Goal: Task Accomplishment & Management: Use online tool/utility

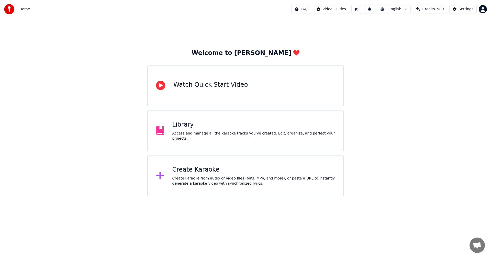
click at [196, 127] on div "Library" at bounding box center [254, 125] width 163 height 8
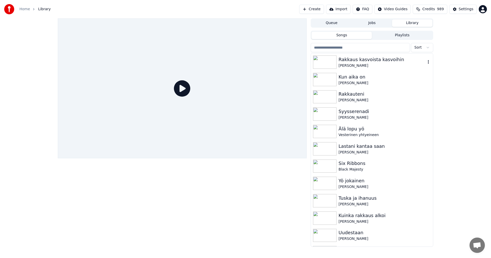
click at [353, 62] on div "Rakkaus kasvoista kasvoihin" at bounding box center [382, 59] width 87 height 7
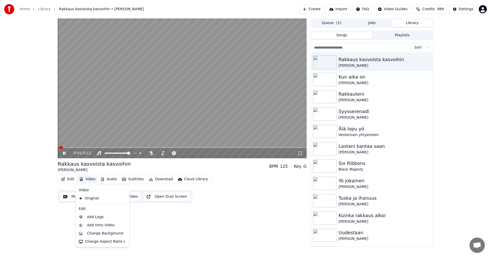
click at [92, 179] on button "Video" at bounding box center [87, 179] width 20 height 7
click at [101, 232] on div "Change Background" at bounding box center [105, 233] width 36 height 5
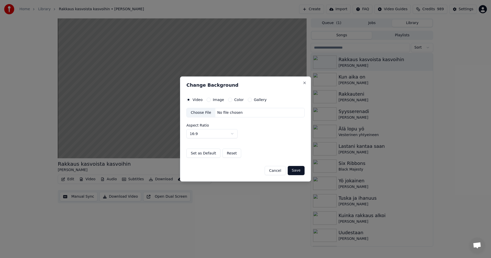
click at [201, 114] on div "Choose File" at bounding box center [201, 112] width 29 height 9
click at [209, 99] on button "Image" at bounding box center [209, 100] width 4 height 4
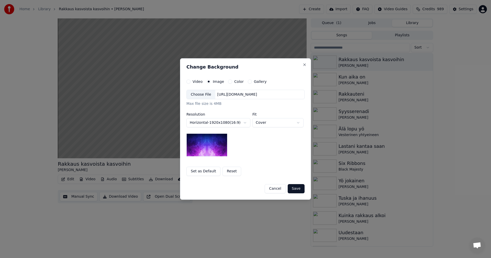
click at [197, 94] on div "Choose File" at bounding box center [201, 94] width 29 height 9
click at [294, 188] on button "Save" at bounding box center [296, 188] width 17 height 9
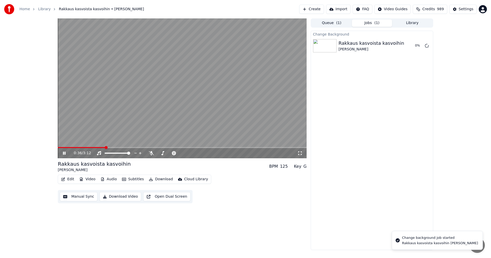
click at [66, 153] on icon at bounding box center [68, 153] width 12 height 4
click at [65, 153] on icon at bounding box center [64, 154] width 3 height 4
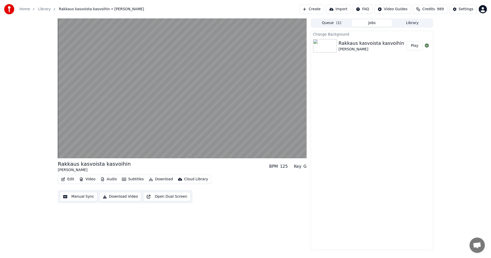
click at [416, 47] on button "Play" at bounding box center [415, 45] width 16 height 9
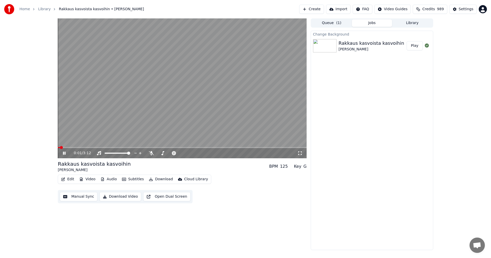
click at [298, 154] on icon at bounding box center [300, 153] width 5 height 4
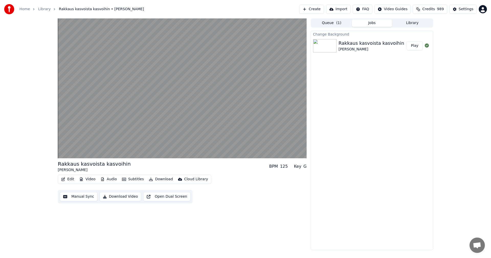
click at [158, 178] on button "Download" at bounding box center [161, 179] width 28 height 7
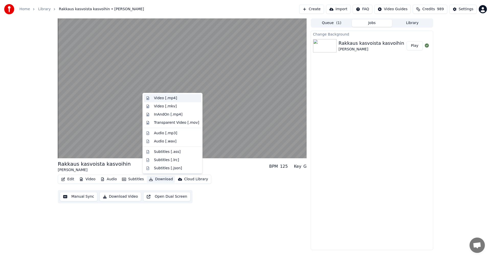
click at [174, 98] on div "Video [.mp4]" at bounding box center [165, 98] width 23 height 5
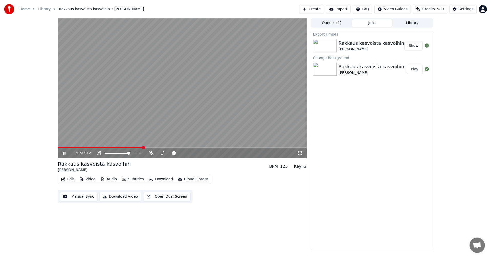
click at [64, 153] on icon at bounding box center [64, 153] width 3 height 3
click at [419, 48] on button "Show" at bounding box center [414, 45] width 18 height 9
click at [374, 100] on div "Export [.mp4] Rakkaus kasvoista kasvoihin [PERSON_NAME] Show Change Background …" at bounding box center [372, 141] width 123 height 220
click at [467, 10] on div "Settings" at bounding box center [466, 9] width 15 height 5
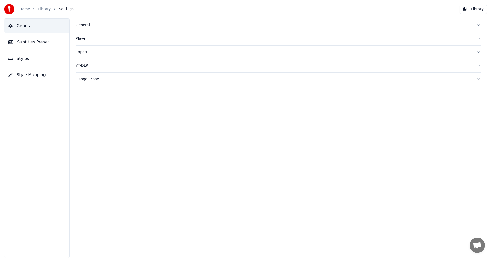
click at [80, 24] on div "General" at bounding box center [274, 25] width 397 height 5
click at [118, 99] on html "Home Library Settings Library General Subtitles Preset Styles Style Mapping Gen…" at bounding box center [245, 129] width 491 height 258
click at [28, 9] on link "Home" at bounding box center [24, 9] width 10 height 5
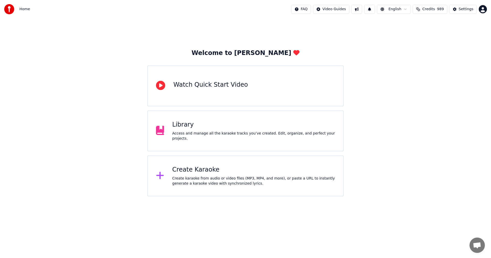
click at [196, 168] on div "Create Karaoke" at bounding box center [254, 170] width 163 height 8
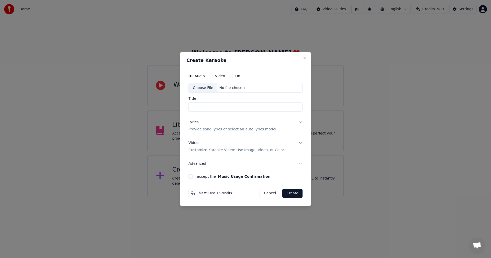
click at [201, 89] on div "Choose File" at bounding box center [203, 87] width 29 height 9
type input "**********"
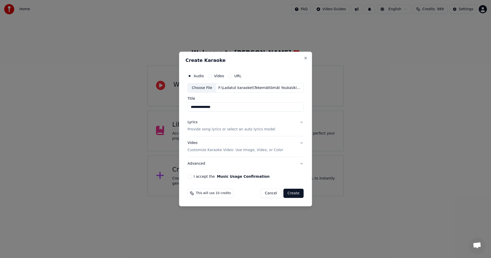
click at [191, 176] on button "I accept the Music Usage Confirmation" at bounding box center [190, 177] width 4 height 4
click at [301, 121] on button "Lyrics Provide song lyrics or select an auto lyrics model" at bounding box center [246, 126] width 116 height 20
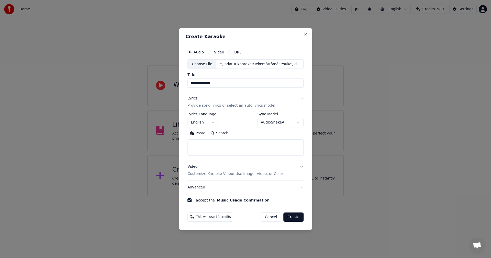
click at [203, 134] on button "Paste" at bounding box center [198, 134] width 20 height 8
click at [215, 123] on body "**********" at bounding box center [245, 98] width 491 height 197
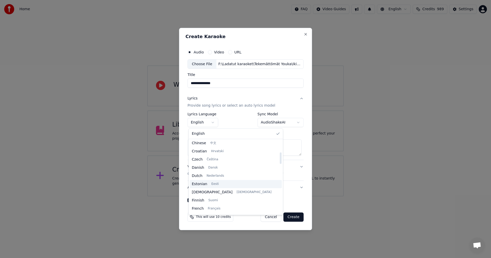
scroll to position [77, 0]
type textarea "**********"
select select "**"
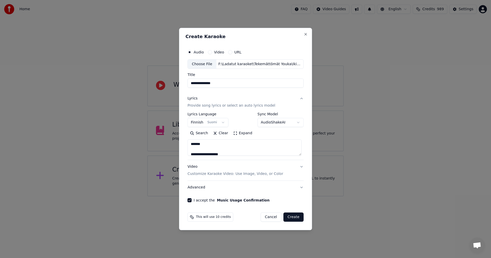
click at [296, 220] on button "Create" at bounding box center [294, 217] width 20 height 9
type textarea "**********"
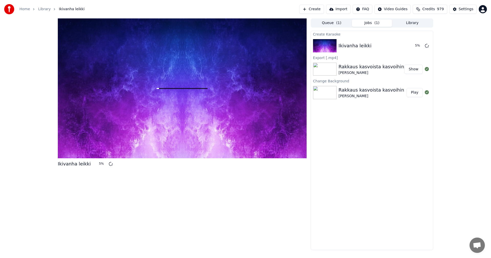
click at [429, 8] on span "Credits" at bounding box center [429, 9] width 13 height 5
click at [30, 78] on div "Ikivanha leikki 8 % Queue ( 1 ) Jobs ( 1 ) Library Create Karaoke Ikivanha leik…" at bounding box center [245, 134] width 491 height 232
click at [392, 141] on div "Create Karaoke Ikivanha leikki Export [.mp4] Rakkaus kasvoista kasvoihin [PERSO…" at bounding box center [372, 141] width 123 height 220
click at [458, 10] on button "Settings" at bounding box center [463, 9] width 27 height 9
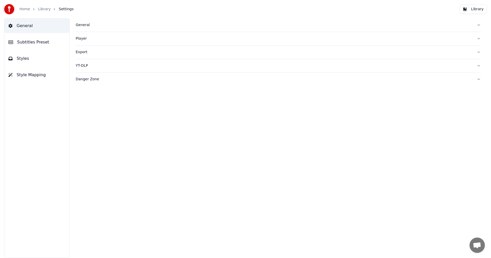
click at [81, 26] on div "General" at bounding box center [274, 25] width 397 height 5
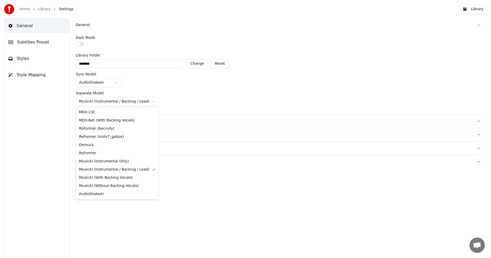
click at [144, 103] on html "Home Library Settings Library General Subtitles Preset Styles Style Mapping Gen…" at bounding box center [245, 129] width 491 height 258
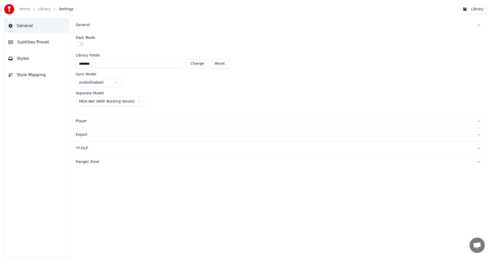
click at [28, 9] on link "Home" at bounding box center [24, 9] width 10 height 5
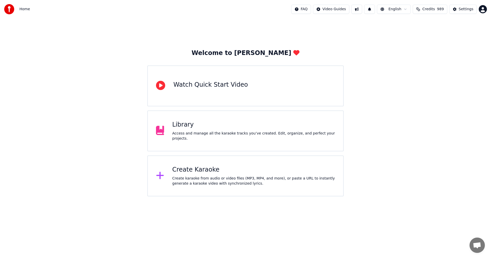
click at [196, 169] on div "Create Karaoke" at bounding box center [254, 170] width 163 height 8
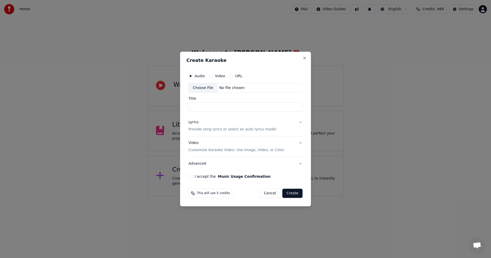
click at [198, 88] on div "Choose File" at bounding box center [203, 87] width 29 height 9
type input "**********"
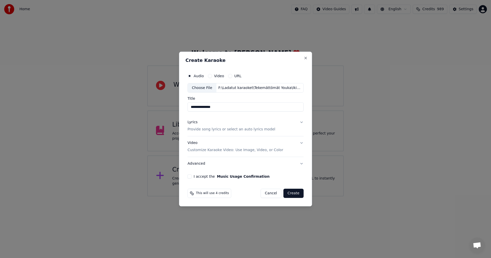
click at [300, 123] on button "Lyrics Provide song lyrics or select an auto lyrics model" at bounding box center [246, 126] width 116 height 20
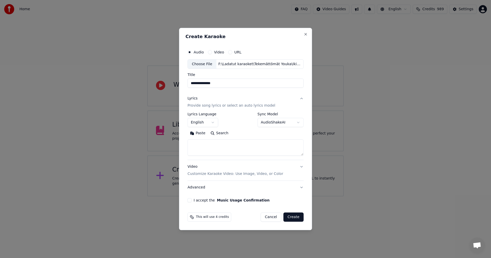
click at [204, 132] on button "Paste" at bounding box center [198, 134] width 20 height 8
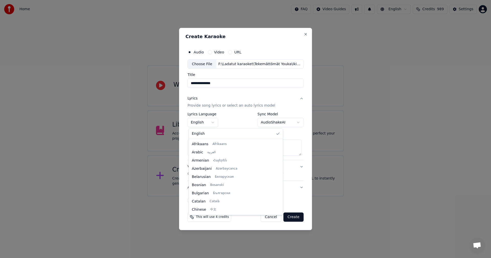
click at [214, 123] on body "**********" at bounding box center [245, 98] width 491 height 197
type textarea "**********"
select select "**"
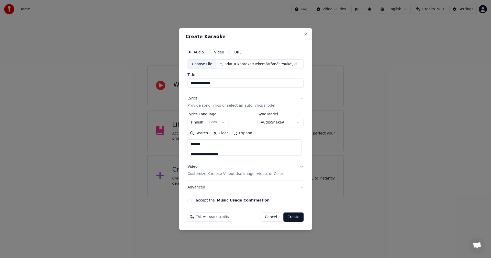
click at [192, 200] on button "I accept the Music Usage Confirmation" at bounding box center [190, 200] width 4 height 4
click at [291, 218] on button "Create" at bounding box center [294, 217] width 20 height 9
type textarea "**********"
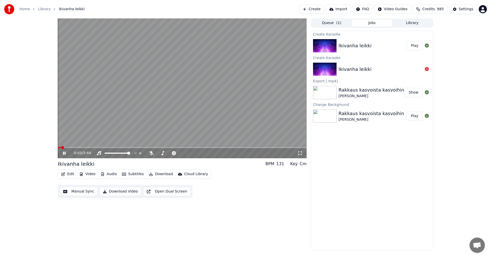
click at [61, 148] on span at bounding box center [59, 147] width 3 height 1
click at [150, 152] on icon at bounding box center [151, 153] width 5 height 4
click at [68, 175] on button "Edit" at bounding box center [67, 174] width 17 height 7
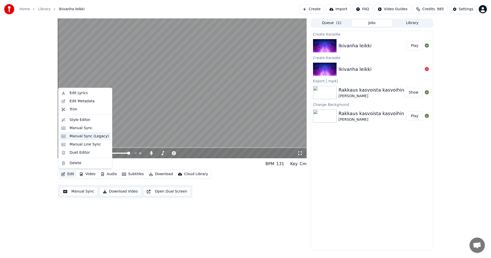
click at [81, 137] on div "Manual Sync (Legacy)" at bounding box center [89, 136] width 39 height 5
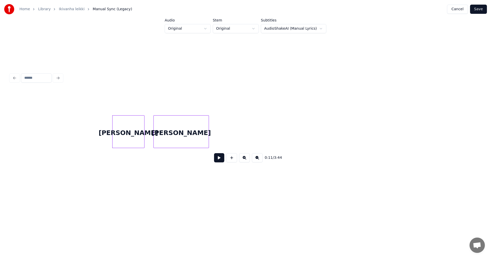
scroll to position [0, 930]
click at [218, 161] on button at bounding box center [219, 157] width 10 height 9
click at [106, 138] on div at bounding box center [107, 132] width 2 height 32
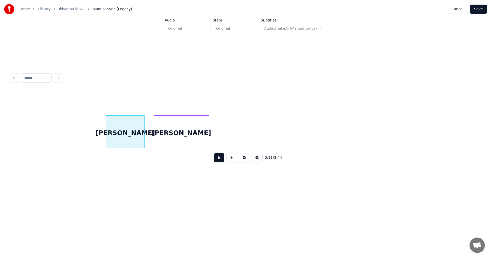
click at [119, 139] on div "[PERSON_NAME]" at bounding box center [125, 133] width 38 height 35
click at [178, 100] on input "***" at bounding box center [194, 102] width 38 height 9
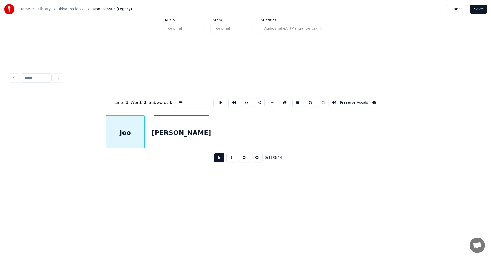
type input "***"
click at [218, 161] on button at bounding box center [219, 157] width 10 height 9
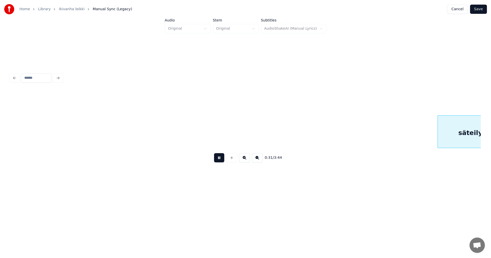
scroll to position [0, 2816]
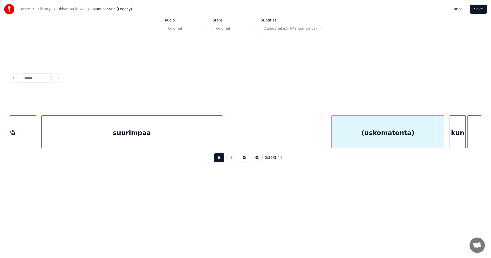
click at [219, 159] on button at bounding box center [219, 157] width 10 height 9
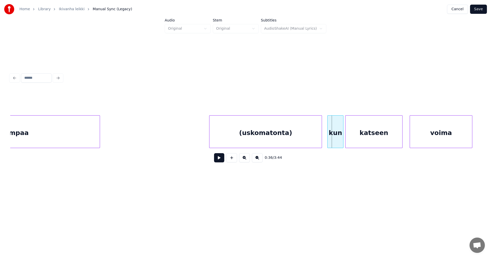
scroll to position [0, 2939]
click at [477, 9] on button "Save" at bounding box center [478, 9] width 17 height 9
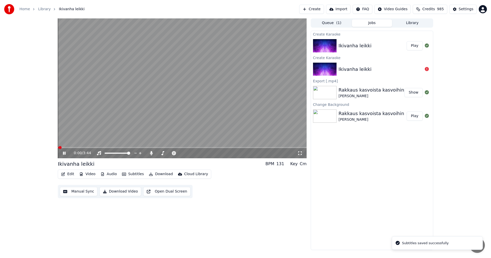
click at [84, 148] on span at bounding box center [182, 147] width 249 height 1
click at [152, 153] on icon at bounding box center [151, 153] width 5 height 4
click at [64, 152] on icon at bounding box center [64, 153] width 3 height 3
click at [468, 8] on div "Settings" at bounding box center [466, 9] width 15 height 5
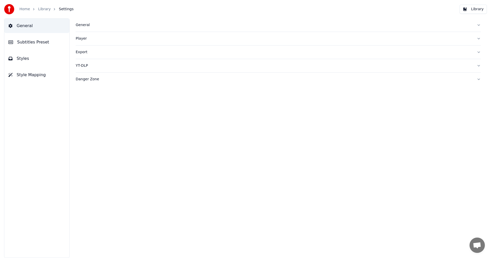
click at [43, 41] on span "Subtitles Preset" at bounding box center [33, 42] width 32 height 6
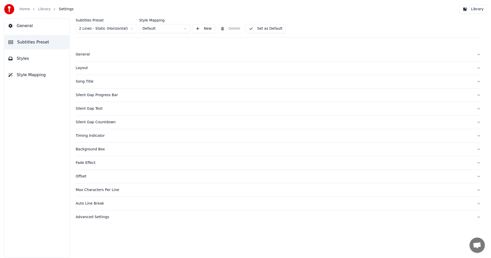
click at [130, 29] on html "Home Library Settings Library General Subtitles Preset Styles Style Mapping Sub…" at bounding box center [245, 129] width 491 height 258
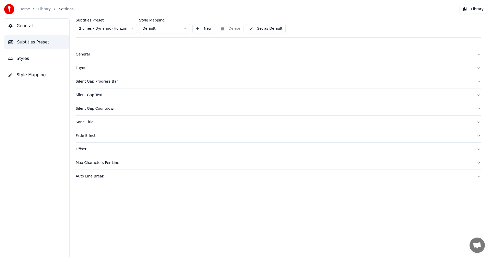
click at [28, 61] on button "Styles" at bounding box center [36, 58] width 65 height 14
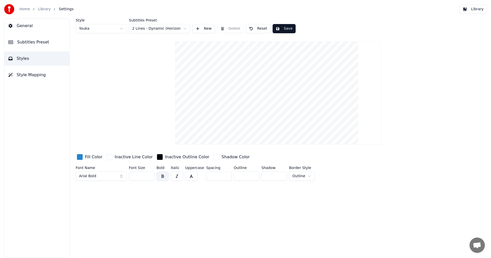
click at [150, 177] on input "**" at bounding box center [142, 176] width 26 height 9
type input "**"
click at [150, 177] on input "**" at bounding box center [142, 176] width 26 height 9
click at [282, 29] on button "Save" at bounding box center [284, 28] width 23 height 9
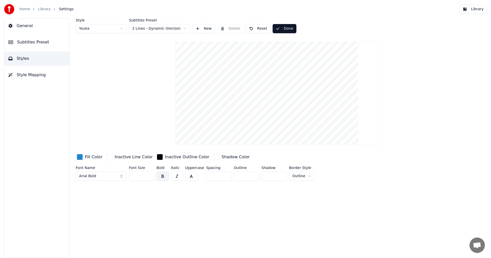
click at [475, 10] on button "Library" at bounding box center [473, 9] width 27 height 9
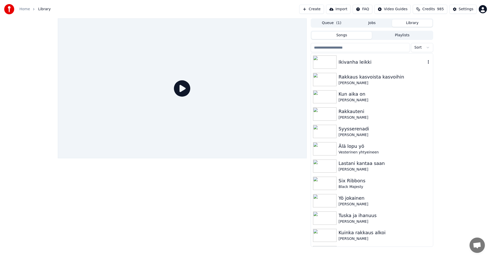
click at [349, 63] on div "Ikivanha leikki" at bounding box center [382, 62] width 87 height 7
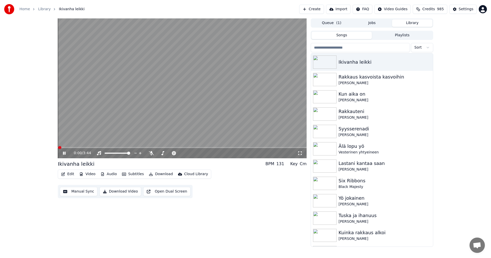
click at [72, 175] on button "Edit" at bounding box center [67, 174] width 17 height 7
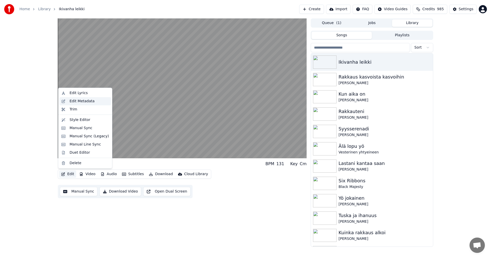
click at [94, 103] on div "Edit Metadata" at bounding box center [89, 101] width 39 height 5
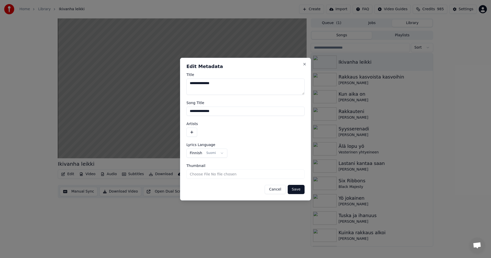
click at [191, 133] on button "button" at bounding box center [192, 132] width 11 height 9
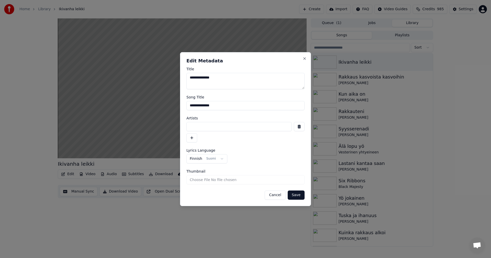
click at [198, 127] on input at bounding box center [239, 126] width 105 height 9
type input "**********"
click at [298, 194] on button "Save" at bounding box center [296, 195] width 17 height 9
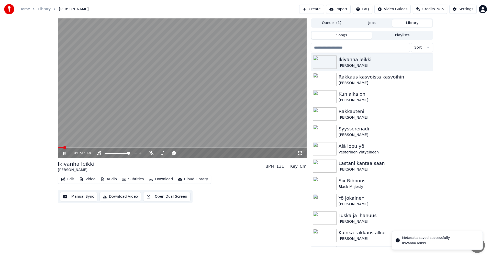
click at [63, 147] on span at bounding box center [61, 147] width 6 height 1
click at [152, 153] on icon at bounding box center [151, 153] width 5 height 4
click at [60, 148] on span at bounding box center [59, 147] width 2 height 1
click at [64, 153] on icon at bounding box center [64, 153] width 3 height 3
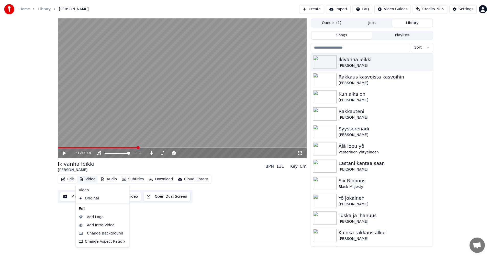
click at [93, 179] on button "Video" at bounding box center [87, 179] width 20 height 7
click at [106, 233] on div "Change Background" at bounding box center [105, 233] width 36 height 5
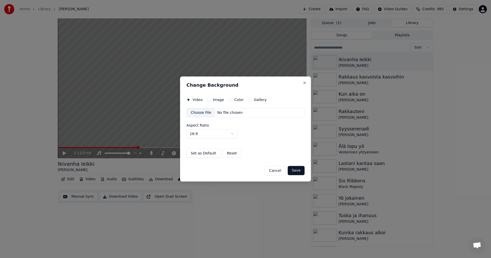
click at [209, 101] on button "Image" at bounding box center [209, 100] width 4 height 4
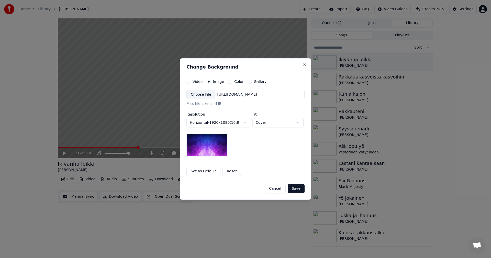
click at [201, 93] on div "Choose File" at bounding box center [201, 94] width 29 height 9
click at [298, 187] on button "Save" at bounding box center [296, 188] width 17 height 9
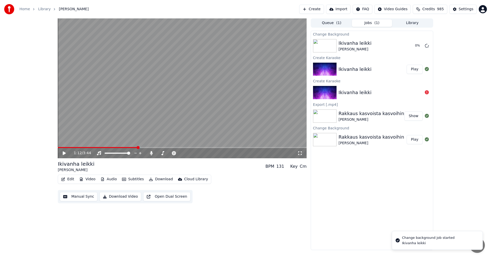
click at [337, 94] on div at bounding box center [326, 92] width 26 height 13
click at [351, 93] on div "Ikivanha leikki" at bounding box center [355, 92] width 33 height 7
click at [469, 8] on div "Settings" at bounding box center [466, 9] width 15 height 5
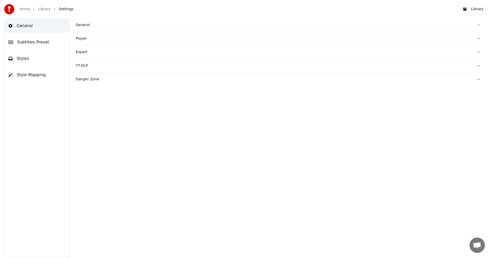
click at [86, 79] on div "Danger Zone" at bounding box center [274, 79] width 397 height 5
click at [84, 64] on div "YT-DLP" at bounding box center [274, 65] width 397 height 5
click at [84, 40] on div "Player" at bounding box center [274, 38] width 397 height 5
click at [87, 98] on div "Export" at bounding box center [274, 98] width 397 height 5
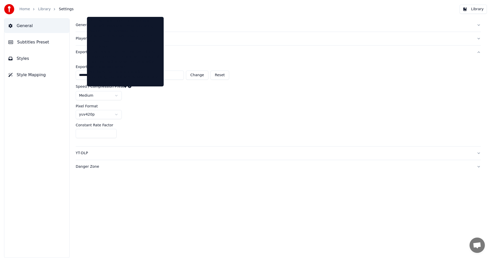
click at [128, 87] on icon at bounding box center [130, 86] width 4 height 4
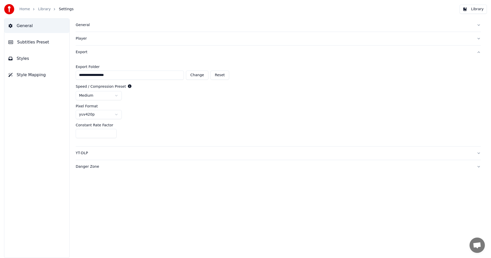
click at [128, 87] on icon at bounding box center [130, 86] width 4 height 4
click at [170, 101] on div "**********" at bounding box center [278, 103] width 405 height 88
click at [80, 25] on div "General" at bounding box center [274, 25] width 397 height 5
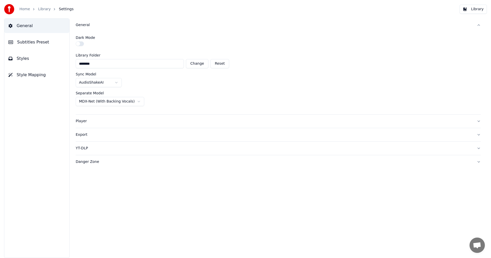
click at [86, 150] on div "YT-DLP" at bounding box center [274, 148] width 397 height 5
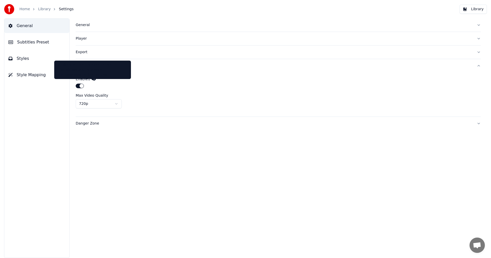
click at [92, 79] on icon at bounding box center [94, 79] width 4 height 4
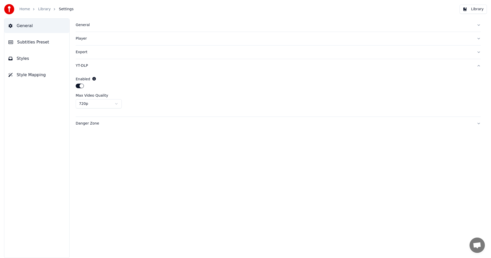
click at [92, 79] on icon at bounding box center [94, 79] width 4 height 4
click at [139, 78] on div "Enabled" at bounding box center [278, 79] width 405 height 5
click at [84, 38] on div "Player" at bounding box center [274, 38] width 397 height 5
click at [90, 98] on div "Export" at bounding box center [274, 98] width 397 height 5
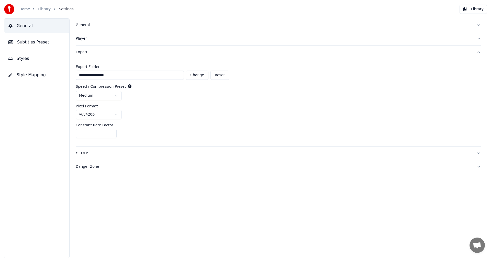
click at [96, 168] on div "Danger Zone" at bounding box center [274, 166] width 397 height 5
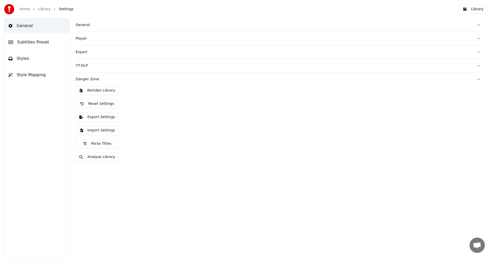
click at [81, 40] on div "Player" at bounding box center [274, 38] width 397 height 5
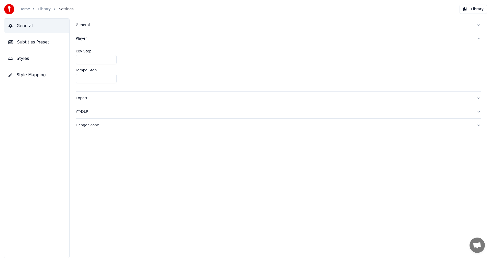
click at [31, 74] on span "Style Mapping" at bounding box center [31, 75] width 29 height 6
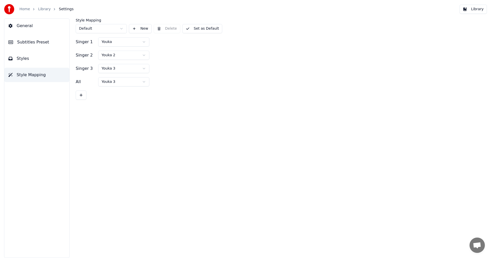
click at [28, 61] on button "Styles" at bounding box center [36, 58] width 65 height 14
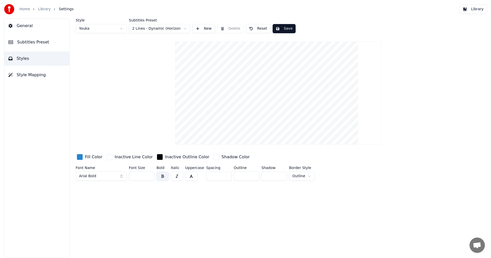
click at [478, 10] on button "Library" at bounding box center [473, 9] width 27 height 9
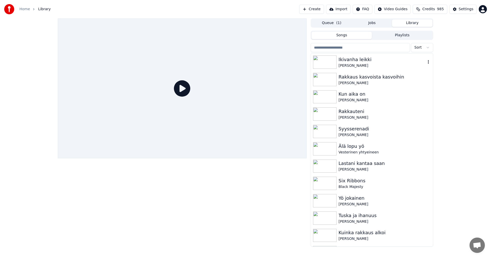
click at [333, 64] on img at bounding box center [325, 62] width 24 height 13
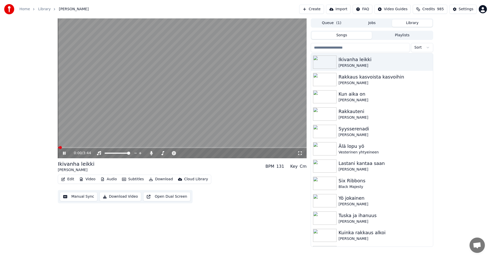
click at [300, 153] on icon at bounding box center [300, 153] width 5 height 4
click at [64, 152] on icon at bounding box center [68, 153] width 12 height 4
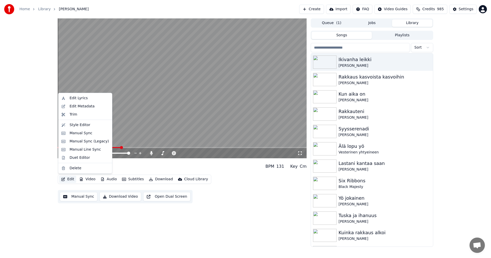
click at [74, 180] on button "Edit" at bounding box center [67, 179] width 17 height 7
click at [87, 142] on div "Manual Sync (Legacy)" at bounding box center [89, 141] width 39 height 5
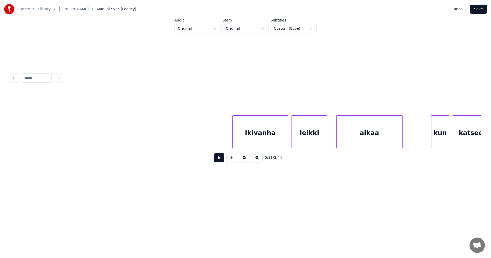
scroll to position [0, 1405]
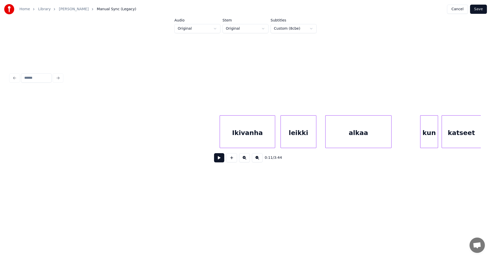
click at [236, 138] on div "Ikivanha" at bounding box center [247, 133] width 55 height 35
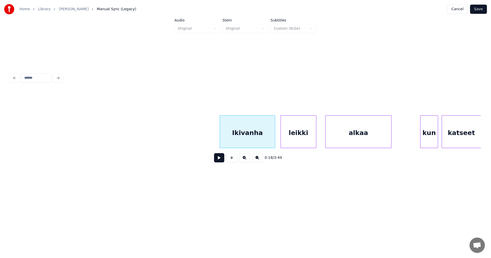
click at [221, 159] on button at bounding box center [219, 157] width 10 height 9
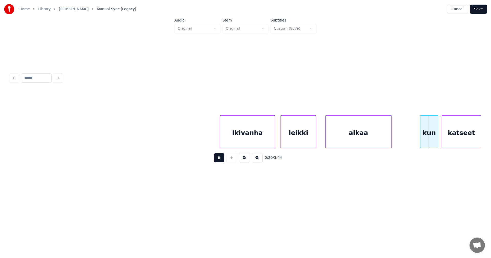
click at [220, 159] on button at bounding box center [219, 157] width 10 height 9
click at [349, 142] on div "alkaa" at bounding box center [358, 133] width 66 height 35
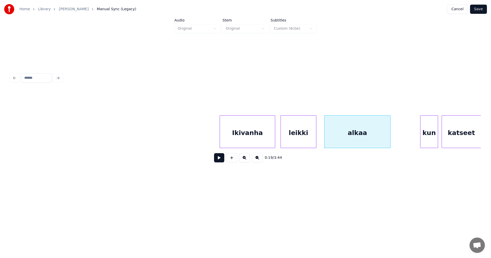
click at [222, 159] on button at bounding box center [219, 157] width 10 height 9
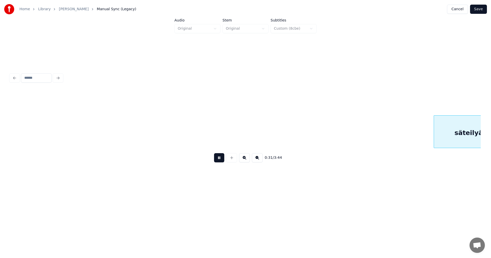
scroll to position [0, 2819]
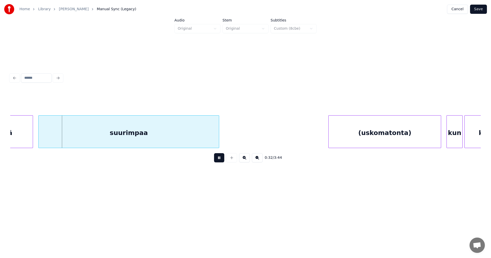
click at [222, 159] on button at bounding box center [219, 157] width 10 height 9
click at [218, 159] on button at bounding box center [219, 157] width 10 height 9
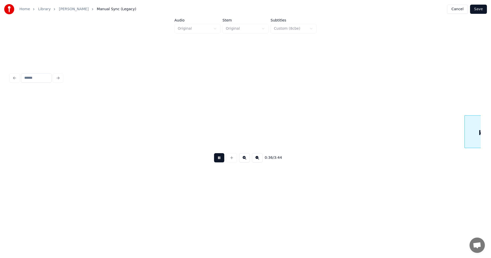
scroll to position [0, 3292]
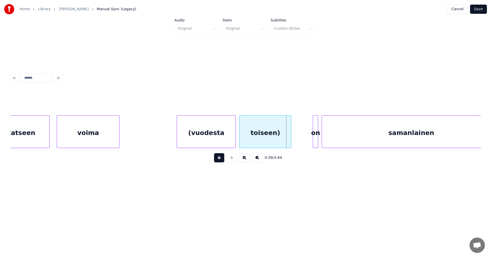
click at [218, 159] on button at bounding box center [219, 157] width 10 height 9
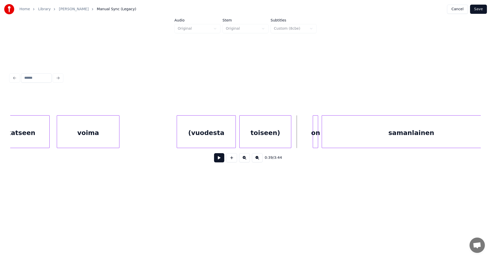
click at [217, 160] on button at bounding box center [219, 157] width 10 height 9
click at [303, 139] on div at bounding box center [303, 132] width 2 height 32
click at [222, 159] on button at bounding box center [219, 157] width 10 height 9
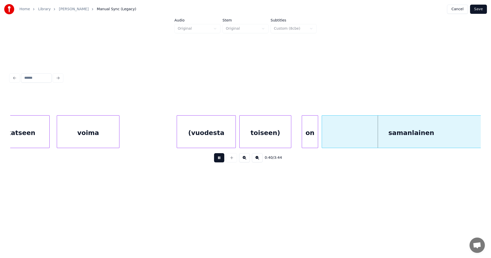
click at [222, 159] on button at bounding box center [219, 157] width 10 height 9
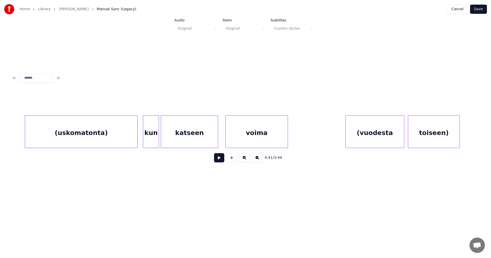
scroll to position [0, 3136]
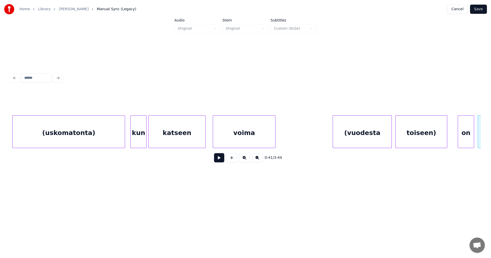
click at [141, 136] on div "kun" at bounding box center [139, 133] width 16 height 35
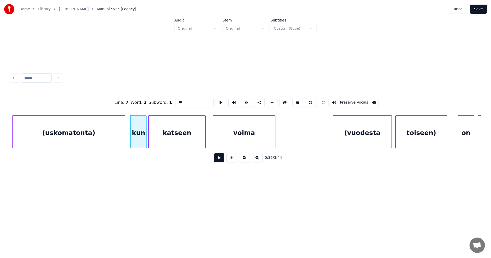
click at [219, 160] on button at bounding box center [219, 157] width 10 height 9
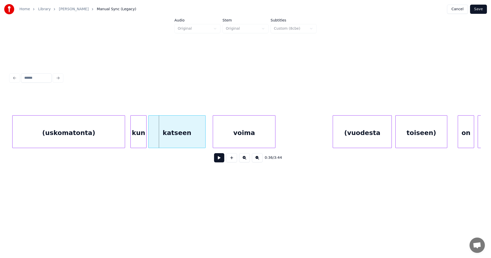
click at [219, 160] on button at bounding box center [219, 157] width 10 height 9
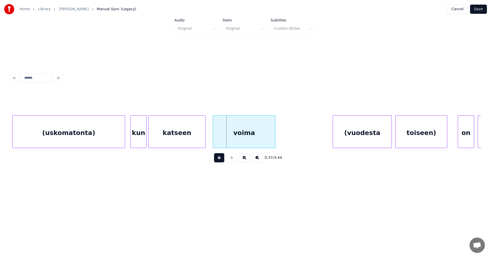
click at [219, 160] on button at bounding box center [219, 157] width 10 height 9
click at [222, 161] on button at bounding box center [219, 157] width 10 height 9
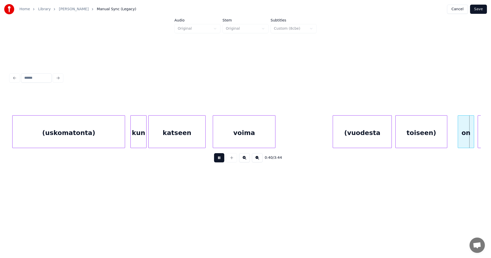
scroll to position [0, 3607]
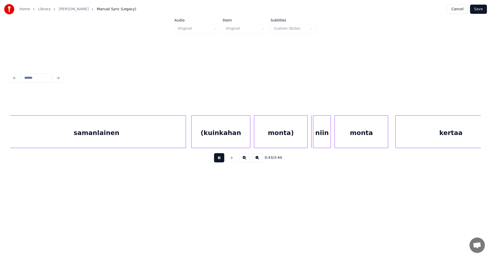
click at [219, 160] on button at bounding box center [219, 157] width 10 height 9
click at [293, 140] on div "monta)" at bounding box center [280, 133] width 53 height 35
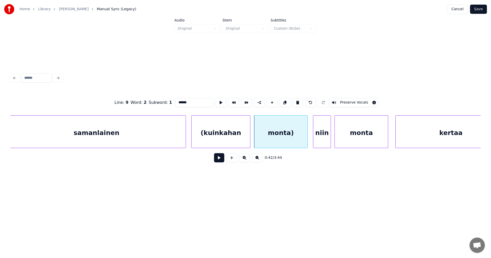
click at [219, 159] on button at bounding box center [219, 157] width 10 height 9
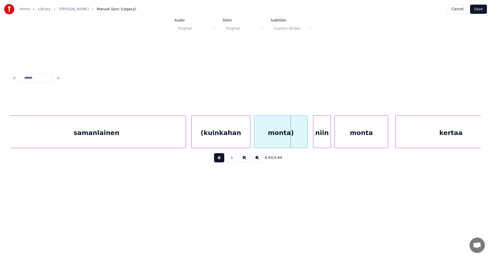
click at [219, 159] on button at bounding box center [219, 157] width 10 height 9
click at [304, 143] on div at bounding box center [304, 132] width 2 height 32
click at [311, 140] on div at bounding box center [312, 132] width 2 height 32
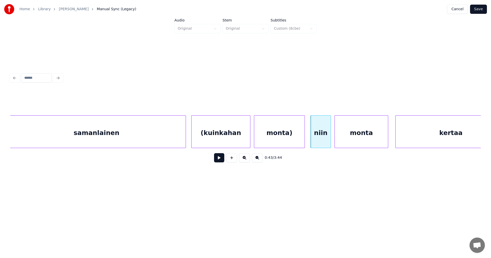
click at [223, 159] on button at bounding box center [219, 157] width 10 height 9
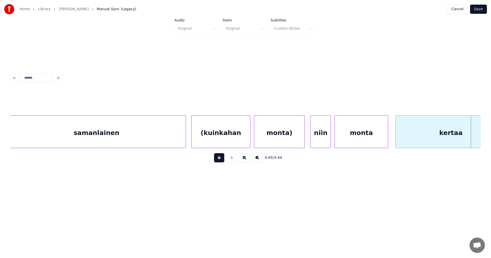
scroll to position [0, 4078]
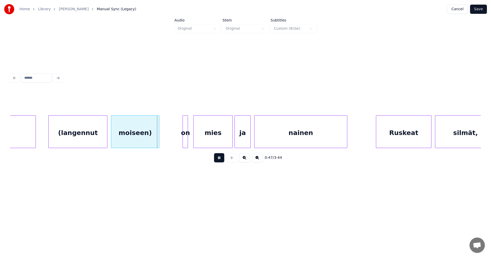
click at [223, 159] on button at bounding box center [219, 157] width 10 height 9
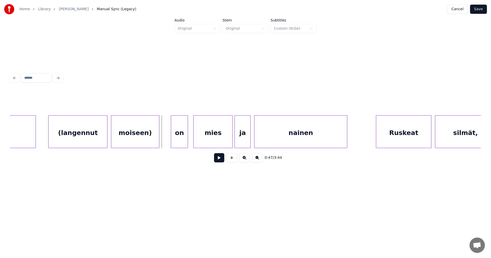
click at [172, 138] on div at bounding box center [172, 132] width 2 height 32
click at [219, 161] on button at bounding box center [219, 157] width 10 height 9
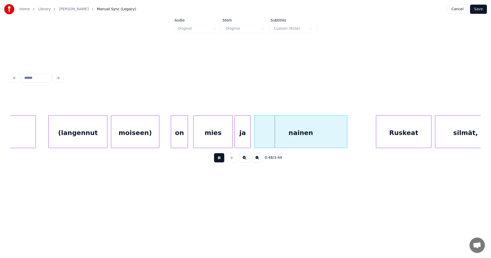
click at [220, 161] on button at bounding box center [219, 157] width 10 height 9
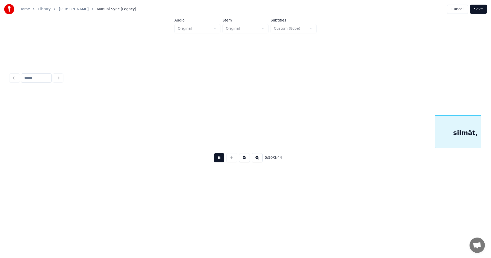
scroll to position [0, 4549]
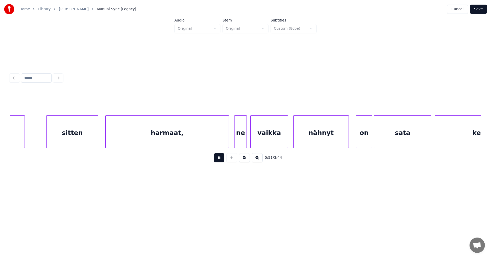
click at [220, 161] on button at bounding box center [219, 157] width 10 height 9
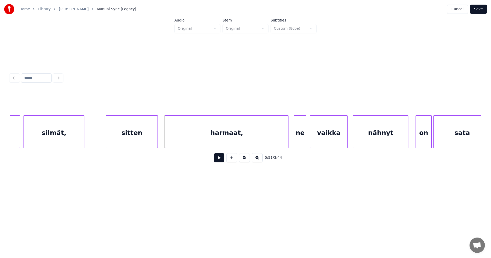
scroll to position [0, 4488]
click at [48, 141] on div "silmät," at bounding box center [56, 133] width 60 height 35
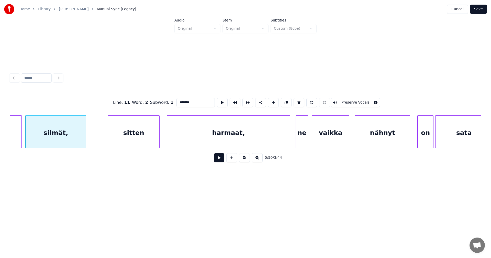
click at [218, 160] on button at bounding box center [219, 157] width 10 height 9
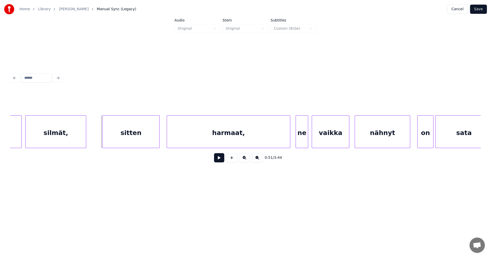
click at [103, 134] on div at bounding box center [104, 132] width 2 height 32
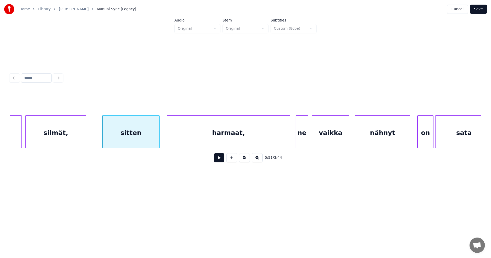
click at [103, 134] on div at bounding box center [104, 132] width 2 height 32
click at [81, 136] on div "silmät," at bounding box center [56, 133] width 60 height 35
type input "*******"
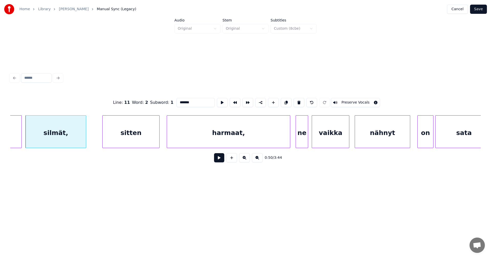
click at [218, 160] on button at bounding box center [219, 157] width 10 height 9
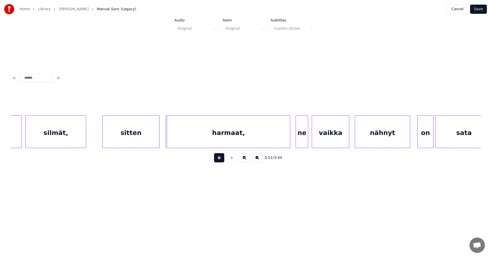
click at [218, 160] on button at bounding box center [219, 157] width 10 height 9
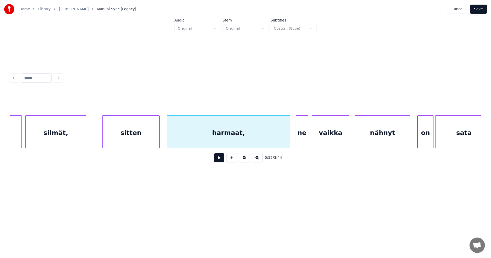
click at [71, 132] on div "silmät," at bounding box center [56, 133] width 60 height 35
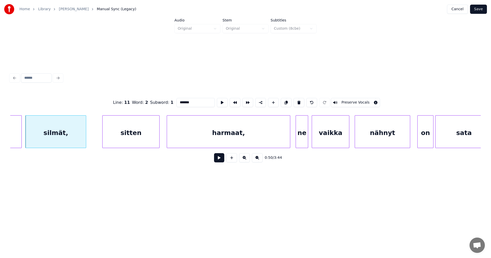
click at [219, 161] on button at bounding box center [219, 157] width 10 height 9
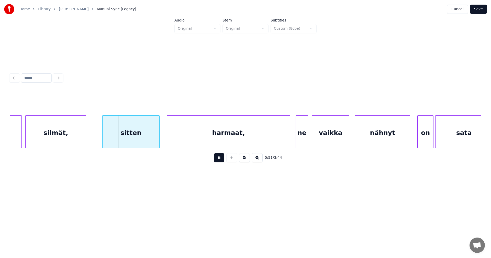
click at [219, 161] on button at bounding box center [219, 157] width 10 height 9
click at [69, 136] on div "silmät," at bounding box center [56, 133] width 60 height 35
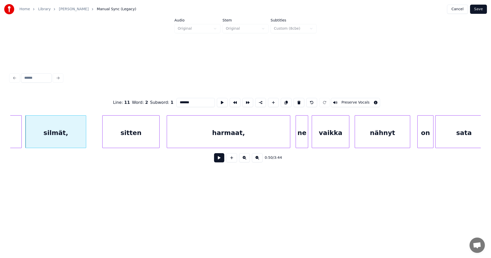
click at [191, 103] on input "*******" at bounding box center [196, 102] width 38 height 9
click at [82, 139] on div at bounding box center [82, 132] width 2 height 32
type input "******"
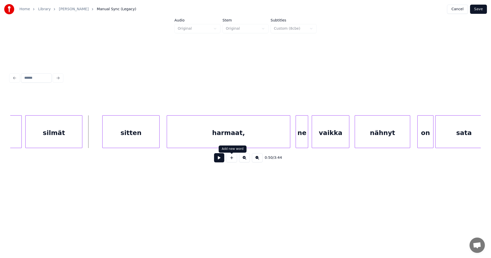
click at [232, 161] on button at bounding box center [232, 157] width 11 height 9
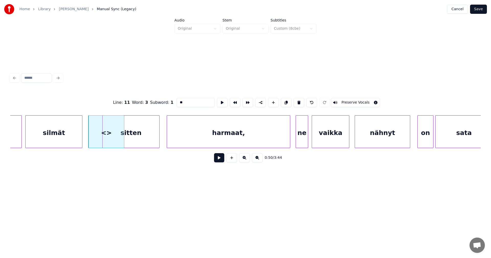
click at [124, 139] on div "<>" at bounding box center [107, 131] width 36 height 33
click at [100, 137] on div at bounding box center [100, 132] width 2 height 32
click at [90, 138] on div at bounding box center [90, 132] width 2 height 32
click at [92, 137] on div "<>" at bounding box center [94, 133] width 11 height 35
drag, startPoint x: 185, startPoint y: 101, endPoint x: 177, endPoint y: 103, distance: 8.4
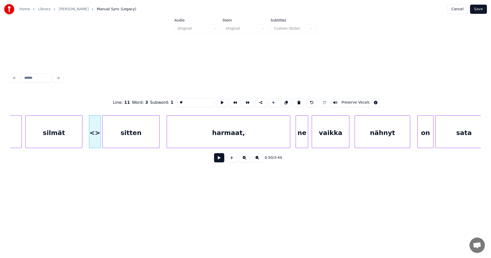
click at [177, 103] on input "**" at bounding box center [196, 102] width 38 height 9
click at [69, 138] on div "silmät" at bounding box center [54, 133] width 57 height 35
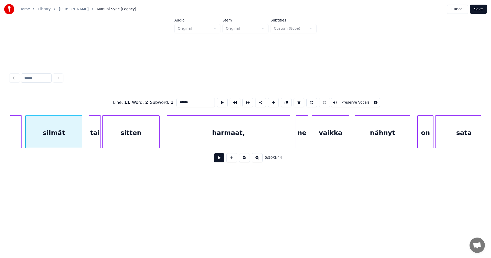
type input "******"
click at [220, 160] on button at bounding box center [219, 157] width 10 height 9
click at [220, 159] on button at bounding box center [219, 157] width 10 height 9
click at [80, 140] on div at bounding box center [80, 132] width 2 height 32
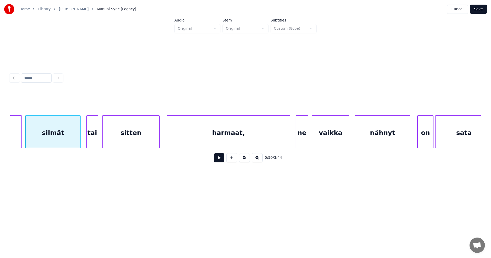
click at [92, 140] on div "tai" at bounding box center [92, 133] width 11 height 35
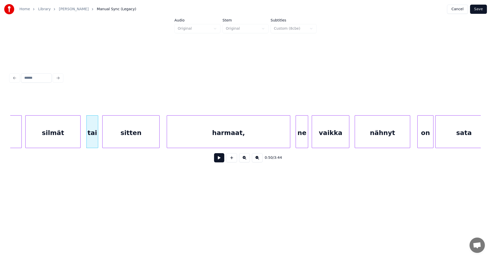
click at [221, 161] on button at bounding box center [219, 157] width 10 height 9
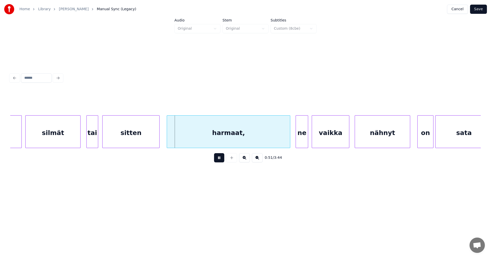
click at [221, 161] on button at bounding box center [219, 157] width 10 height 9
click at [115, 142] on div "sitten" at bounding box center [131, 133] width 57 height 35
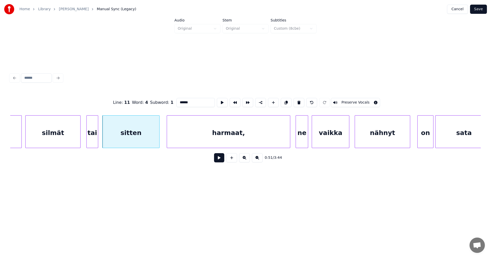
click at [94, 141] on div "tai" at bounding box center [92, 133] width 11 height 35
type input "***"
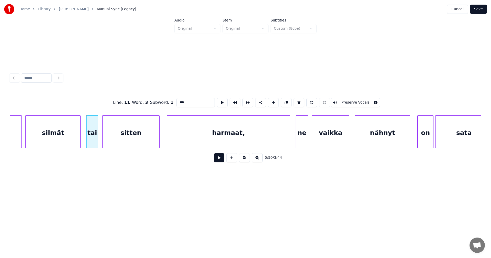
click at [219, 161] on button at bounding box center [219, 157] width 10 height 9
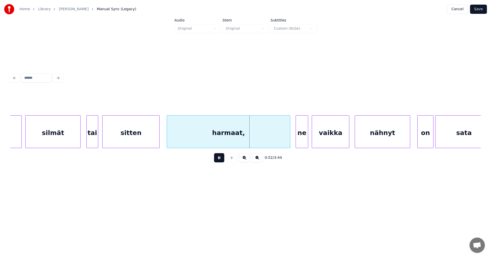
click at [221, 161] on button at bounding box center [219, 157] width 10 height 9
click at [267, 143] on div at bounding box center [267, 132] width 2 height 32
click at [291, 141] on div "ne" at bounding box center [293, 133] width 12 height 35
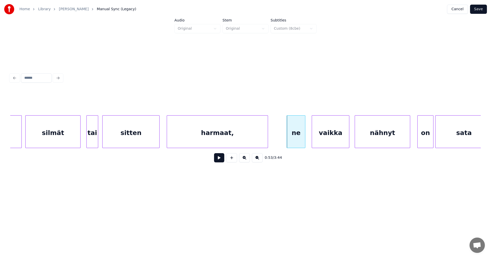
click at [304, 140] on div at bounding box center [305, 132] width 2 height 32
click at [219, 160] on button at bounding box center [219, 157] width 10 height 9
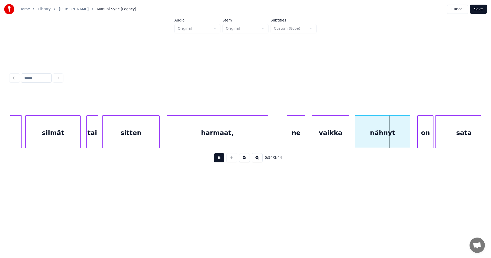
click at [220, 160] on button at bounding box center [219, 157] width 10 height 9
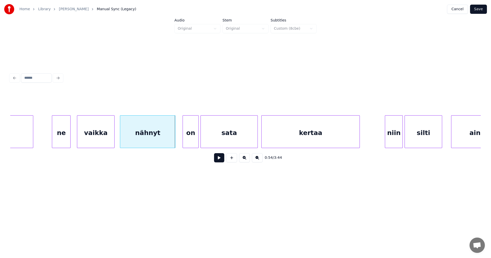
scroll to position [0, 4723]
click at [172, 141] on div at bounding box center [172, 132] width 2 height 32
click at [187, 141] on div "on" at bounding box center [189, 133] width 16 height 35
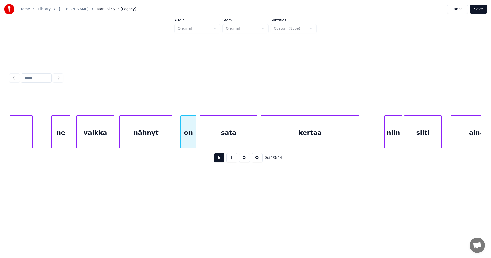
click at [218, 159] on button at bounding box center [219, 157] width 10 height 9
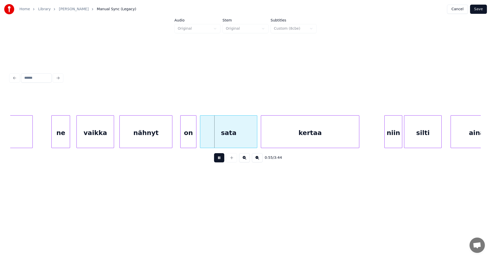
click at [218, 159] on button at bounding box center [219, 157] width 10 height 9
click at [208, 143] on div at bounding box center [209, 132] width 2 height 32
click at [203, 142] on div at bounding box center [203, 132] width 2 height 32
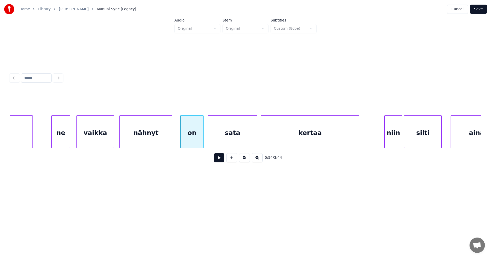
click at [218, 162] on button at bounding box center [219, 157] width 10 height 9
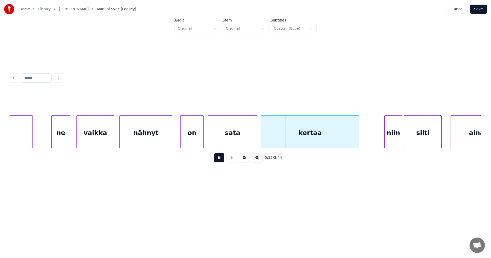
click at [219, 162] on button at bounding box center [219, 157] width 10 height 9
click at [251, 143] on div at bounding box center [251, 132] width 2 height 32
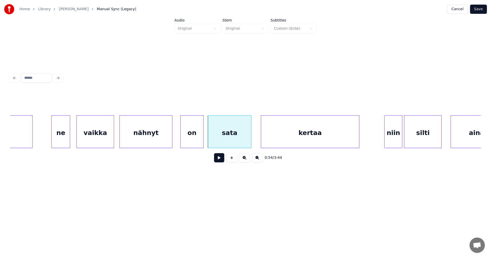
click at [223, 158] on button at bounding box center [219, 157] width 10 height 9
click at [201, 143] on div at bounding box center [202, 132] width 2 height 32
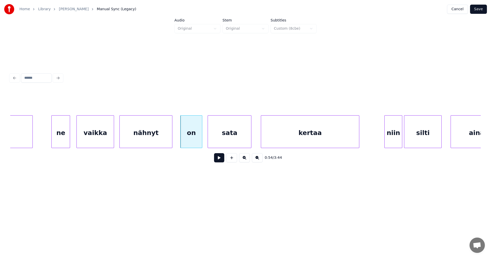
click at [200, 144] on div "on" at bounding box center [192, 133] width 22 height 35
click at [219, 157] on button at bounding box center [219, 157] width 10 height 9
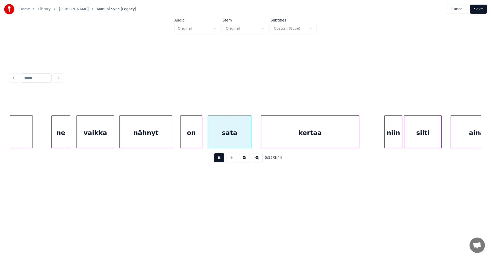
click at [220, 157] on button at bounding box center [219, 157] width 10 height 9
click at [219, 143] on div "sata" at bounding box center [229, 133] width 43 height 35
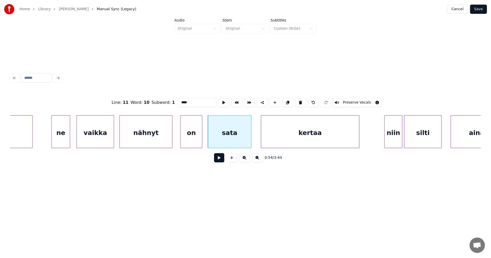
click at [219, 161] on button at bounding box center [219, 157] width 10 height 9
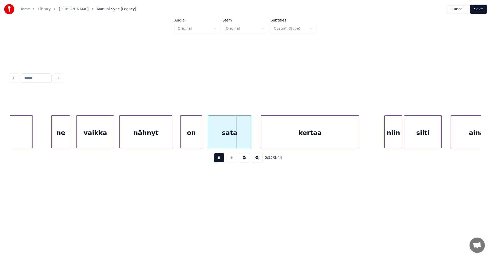
drag, startPoint x: 220, startPoint y: 161, endPoint x: 219, endPoint y: 156, distance: 4.9
click at [220, 160] on button at bounding box center [219, 157] width 10 height 9
click at [208, 143] on div at bounding box center [208, 132] width 2 height 32
click at [220, 159] on button at bounding box center [219, 157] width 10 height 9
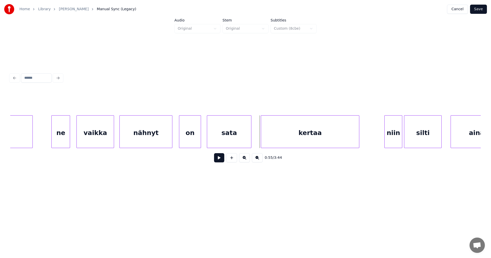
click at [197, 144] on div "on" at bounding box center [190, 133] width 22 height 35
click at [206, 143] on div at bounding box center [207, 132] width 2 height 32
click at [219, 160] on button at bounding box center [219, 157] width 10 height 9
click at [209, 144] on div at bounding box center [209, 132] width 2 height 32
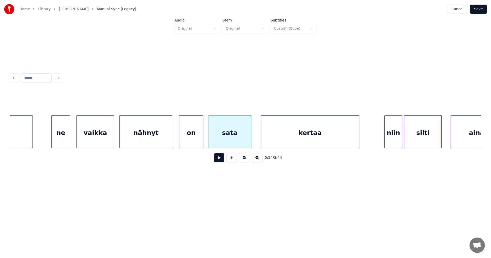
click at [203, 145] on div at bounding box center [203, 132] width 2 height 32
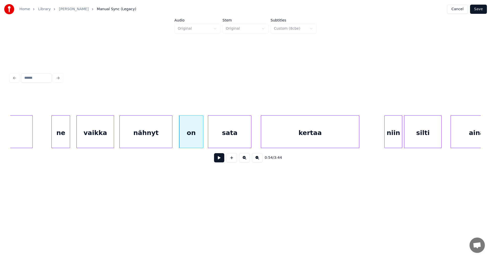
click at [160, 144] on div "nähnyt" at bounding box center [146, 133] width 52 height 35
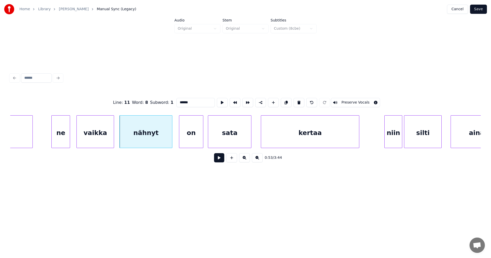
click at [217, 161] on button at bounding box center [219, 157] width 10 height 9
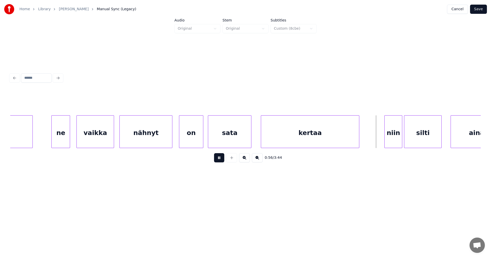
click at [220, 161] on button at bounding box center [219, 157] width 10 height 9
click at [396, 143] on div "niin" at bounding box center [391, 133] width 17 height 35
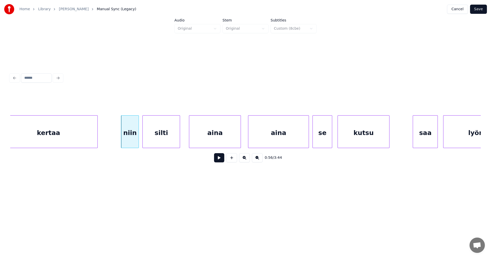
scroll to position [0, 4990]
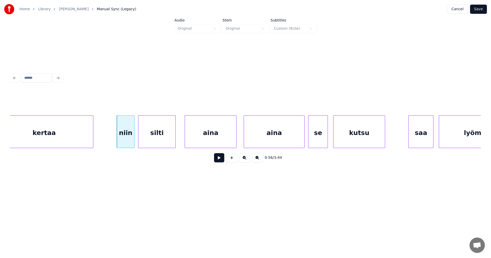
click at [222, 162] on button at bounding box center [219, 157] width 10 height 9
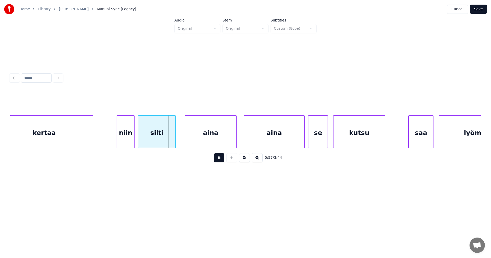
click at [222, 162] on button at bounding box center [219, 157] width 10 height 9
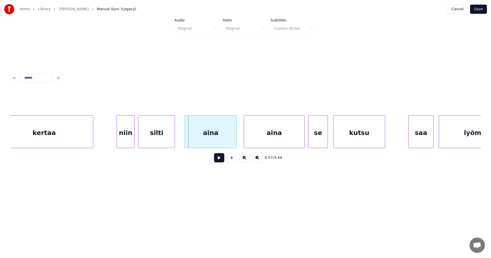
click at [173, 140] on div at bounding box center [174, 132] width 2 height 32
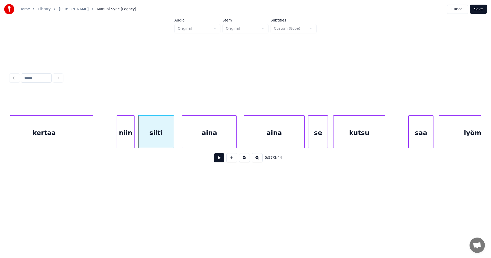
click at [183, 140] on div at bounding box center [184, 132] width 2 height 32
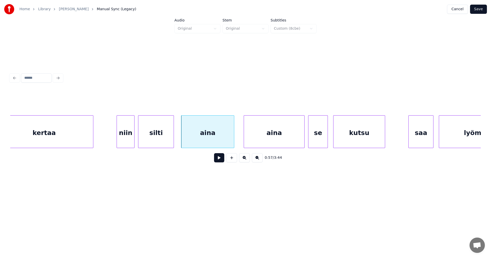
click at [233, 142] on div at bounding box center [234, 132] width 2 height 32
click at [220, 160] on button at bounding box center [219, 157] width 10 height 9
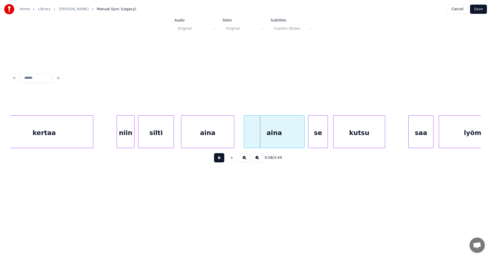
drag, startPoint x: 221, startPoint y: 160, endPoint x: 248, endPoint y: 146, distance: 30.1
click at [223, 160] on button at bounding box center [219, 157] width 10 height 9
click at [260, 138] on div "aina" at bounding box center [272, 133] width 60 height 35
click at [222, 160] on button at bounding box center [219, 157] width 10 height 9
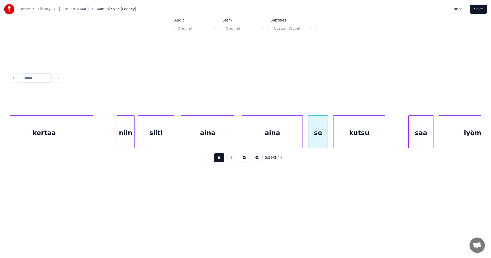
click at [223, 160] on button at bounding box center [219, 157] width 10 height 9
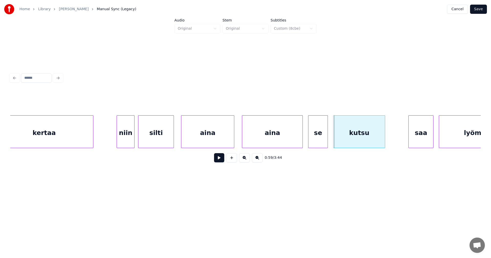
click at [221, 159] on button at bounding box center [219, 157] width 10 height 9
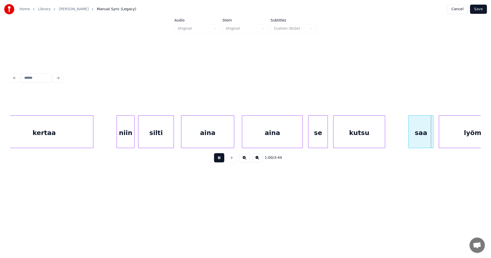
click at [221, 159] on button at bounding box center [219, 157] width 10 height 9
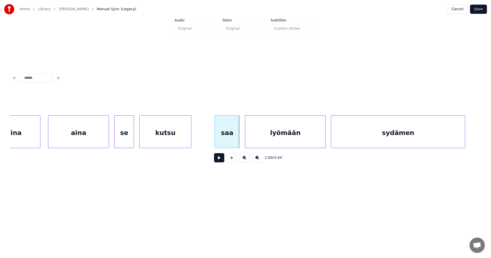
scroll to position [0, 5184]
click at [224, 141] on div "saa" at bounding box center [220, 133] width 25 height 35
click at [237, 141] on div at bounding box center [237, 132] width 2 height 32
click at [221, 161] on button at bounding box center [219, 157] width 10 height 9
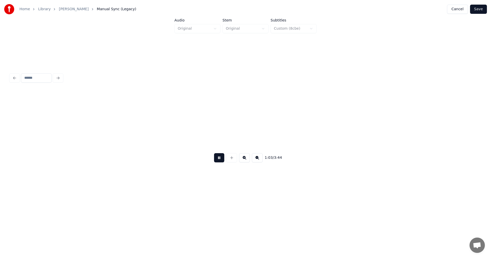
scroll to position [0, 5656]
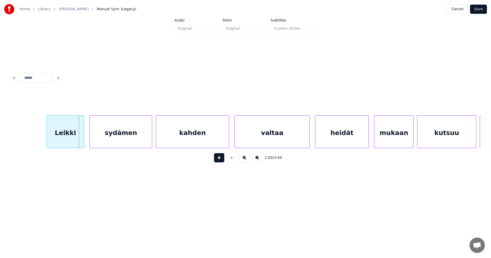
drag, startPoint x: 224, startPoint y: 160, endPoint x: 201, endPoint y: 155, distance: 24.0
click at [224, 159] on div "1:03 / 3:44" at bounding box center [245, 157] width 463 height 11
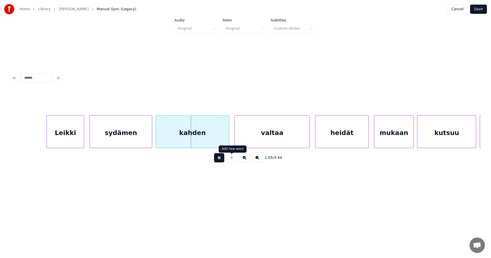
click at [220, 160] on button at bounding box center [219, 157] width 10 height 9
click at [72, 141] on div "Leikki" at bounding box center [61, 133] width 37 height 35
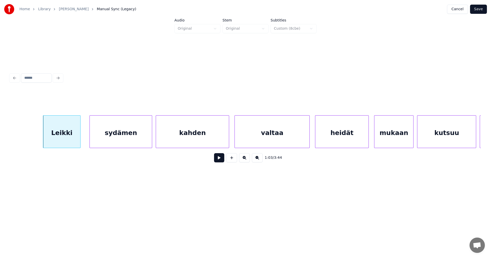
click at [220, 161] on button at bounding box center [219, 157] width 10 height 9
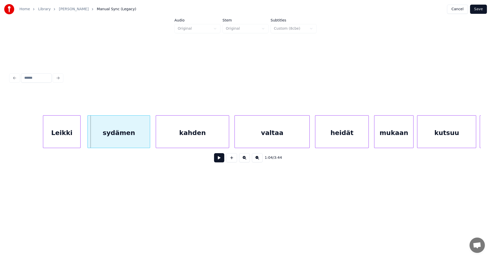
click at [131, 138] on div "sydämen" at bounding box center [119, 133] width 62 height 35
click at [146, 139] on div at bounding box center [146, 132] width 2 height 32
click at [164, 140] on div "kahden" at bounding box center [190, 133] width 73 height 35
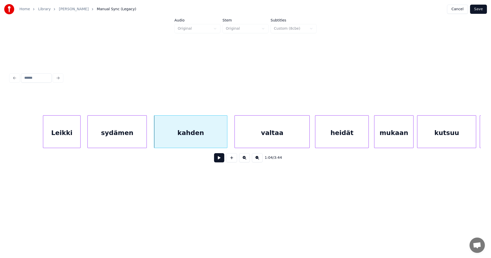
click at [218, 159] on button at bounding box center [219, 157] width 10 height 9
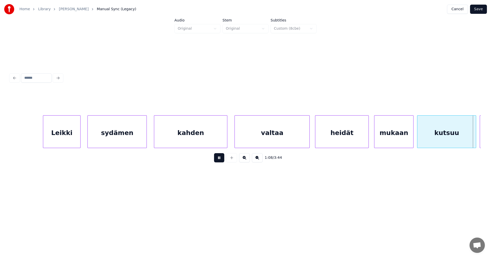
scroll to position [0, 6129]
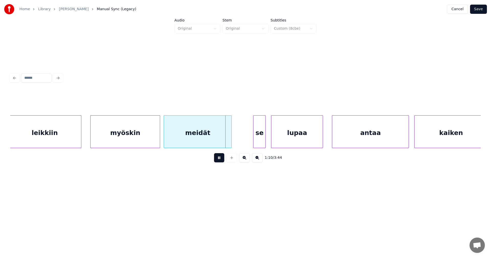
drag, startPoint x: 220, startPoint y: 159, endPoint x: 233, endPoint y: 151, distance: 15.1
click at [220, 159] on button at bounding box center [219, 157] width 10 height 9
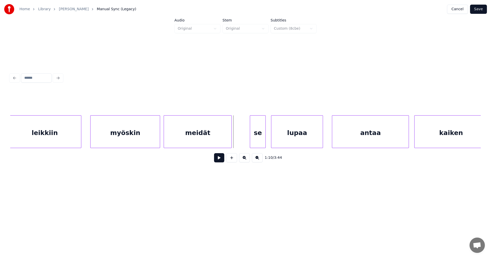
click at [251, 140] on div at bounding box center [251, 132] width 2 height 32
click at [220, 161] on button at bounding box center [219, 157] width 10 height 9
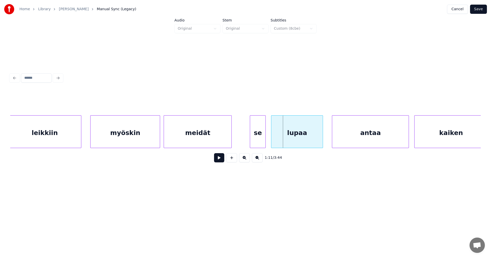
click at [250, 142] on div at bounding box center [251, 132] width 2 height 32
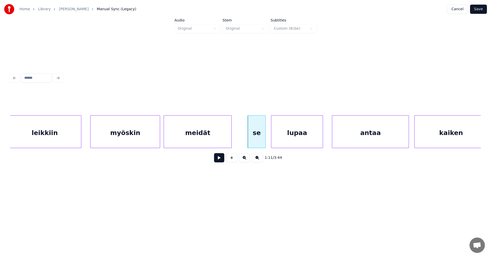
click at [219, 159] on button at bounding box center [219, 157] width 10 height 9
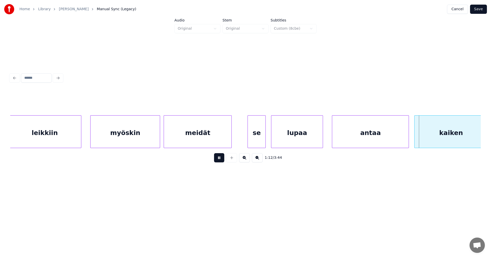
click at [219, 159] on button at bounding box center [219, 157] width 10 height 9
click at [351, 140] on div "antaa" at bounding box center [368, 133] width 77 height 35
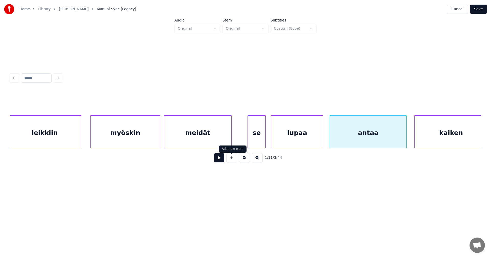
click at [223, 158] on button at bounding box center [219, 157] width 10 height 9
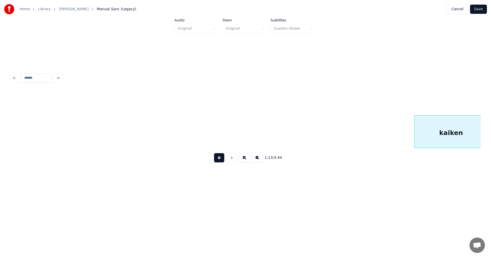
scroll to position [0, 6600]
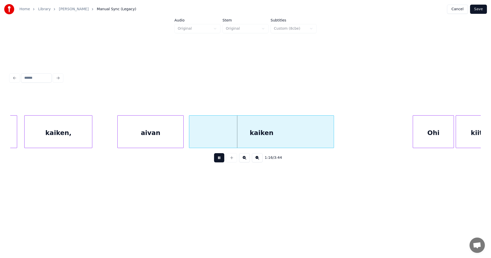
click at [220, 160] on button at bounding box center [219, 157] width 10 height 9
click at [83, 137] on div "kaiken," at bounding box center [59, 133] width 68 height 35
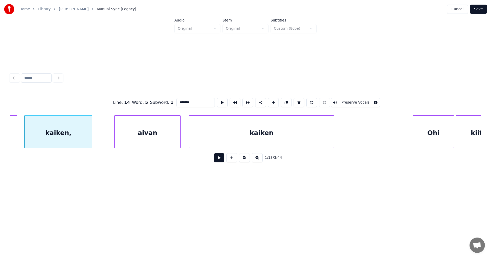
click at [136, 139] on div "aivan" at bounding box center [148, 133] width 66 height 35
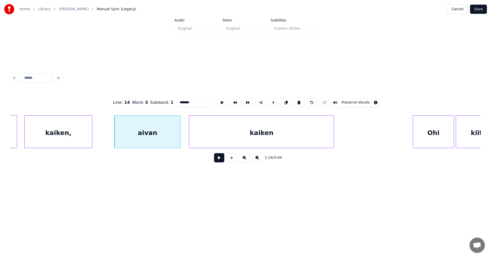
click at [219, 161] on button at bounding box center [219, 157] width 10 height 9
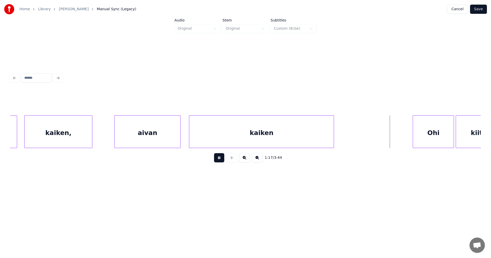
click at [221, 160] on button at bounding box center [219, 157] width 10 height 9
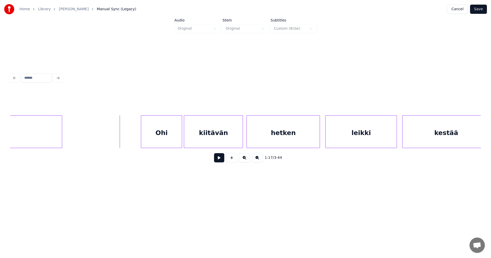
scroll to position [0, 6876]
click at [169, 136] on div "Ohi" at bounding box center [156, 133] width 41 height 35
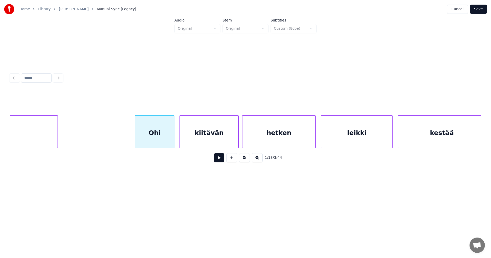
click at [173, 136] on div at bounding box center [174, 132] width 2 height 32
click at [211, 138] on div "kiitävän" at bounding box center [208, 133] width 59 height 35
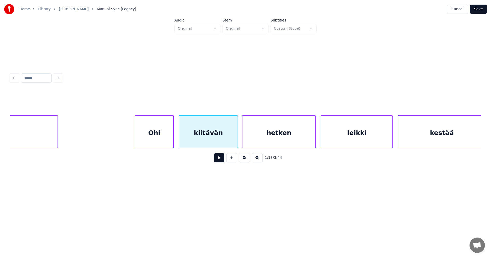
click at [220, 162] on button at bounding box center [219, 157] width 10 height 9
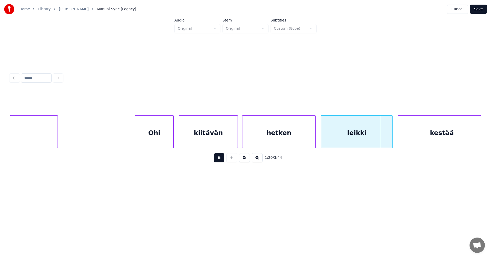
click at [222, 161] on button at bounding box center [219, 157] width 10 height 9
click at [387, 141] on div at bounding box center [388, 132] width 2 height 32
click at [220, 159] on button at bounding box center [219, 157] width 10 height 9
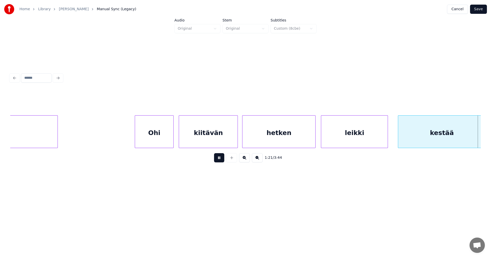
scroll to position [0, 7348]
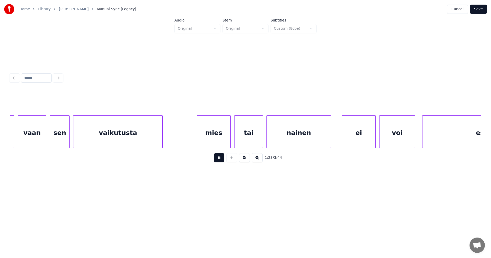
click at [221, 159] on button at bounding box center [219, 157] width 10 height 9
click at [218, 141] on div "mies" at bounding box center [211, 133] width 34 height 35
click at [221, 160] on button at bounding box center [219, 157] width 10 height 9
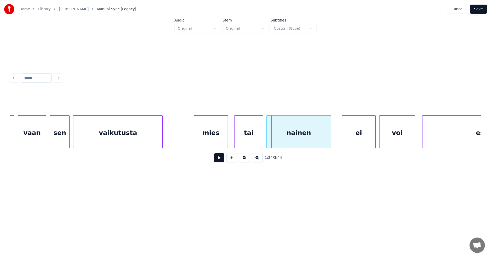
click at [219, 158] on button at bounding box center [219, 157] width 10 height 9
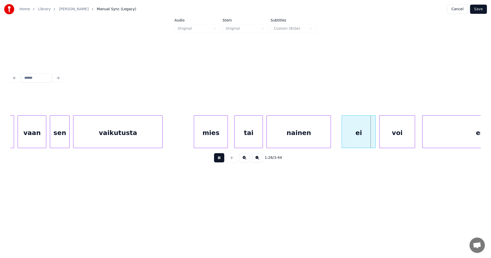
drag, startPoint x: 220, startPoint y: 159, endPoint x: 232, endPoint y: 158, distance: 11.5
click at [221, 158] on button at bounding box center [219, 157] width 10 height 9
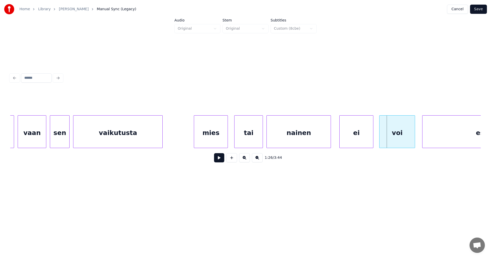
click at [361, 135] on div "ei" at bounding box center [357, 133] width 34 height 35
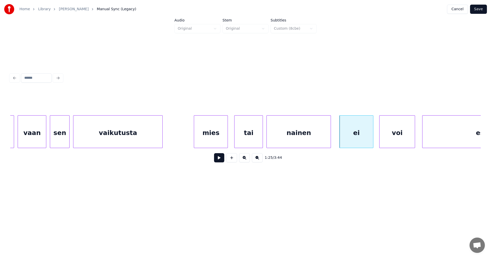
click at [220, 159] on button at bounding box center [219, 157] width 10 height 9
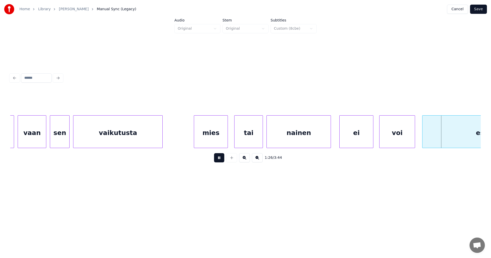
click at [222, 159] on button at bounding box center [219, 157] width 10 height 9
click at [410, 140] on div at bounding box center [410, 132] width 2 height 32
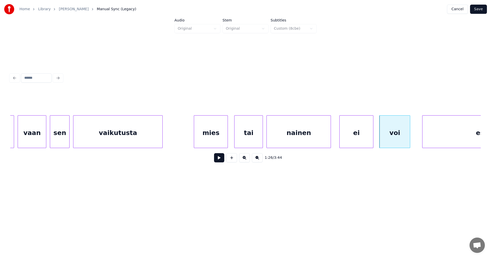
scroll to position [0, 7416]
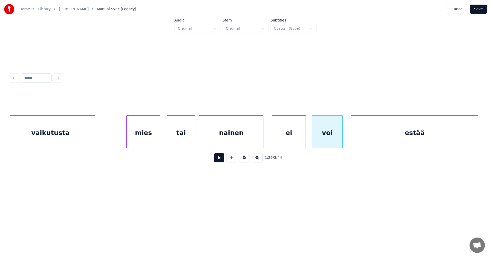
click at [425, 140] on div "estää" at bounding box center [415, 133] width 127 height 35
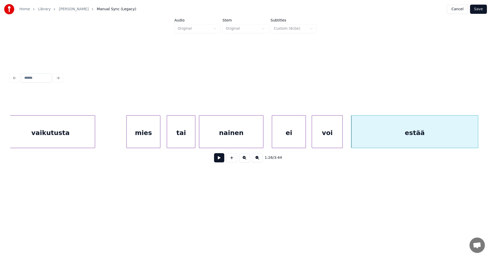
click at [224, 160] on button at bounding box center [219, 157] width 10 height 9
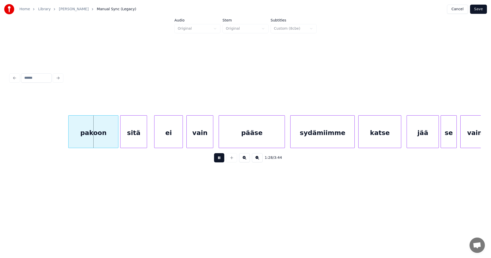
drag, startPoint x: 222, startPoint y: 160, endPoint x: 211, endPoint y: 158, distance: 11.7
click at [222, 160] on button at bounding box center [219, 157] width 10 height 9
click at [95, 134] on div "pakoon" at bounding box center [92, 133] width 50 height 35
click at [219, 160] on button at bounding box center [219, 157] width 10 height 9
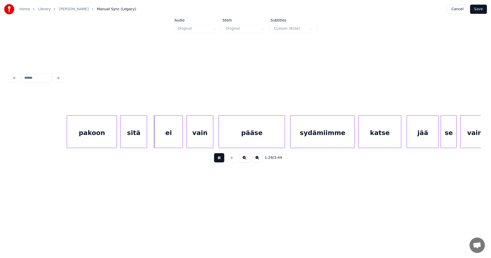
drag, startPoint x: 220, startPoint y: 160, endPoint x: 213, endPoint y: 157, distance: 8.0
click at [219, 159] on button at bounding box center [219, 157] width 10 height 9
click at [144, 137] on div at bounding box center [144, 132] width 2 height 32
click at [163, 139] on div "ei" at bounding box center [165, 133] width 28 height 35
click at [196, 142] on div "vain" at bounding box center [198, 133] width 26 height 35
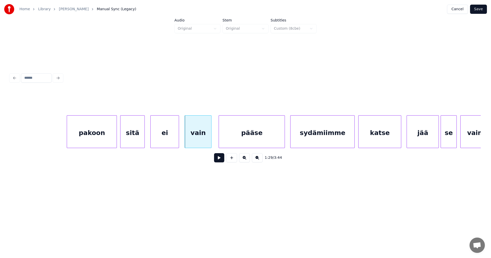
click at [222, 161] on button at bounding box center [219, 157] width 10 height 9
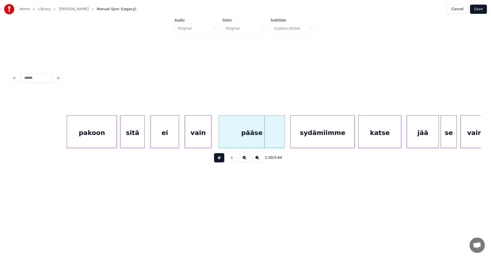
click at [222, 161] on button at bounding box center [219, 157] width 10 height 9
click at [280, 140] on div "pääse" at bounding box center [246, 131] width 66 height 33
click at [298, 140] on div "sydämiimme" at bounding box center [317, 133] width 64 height 35
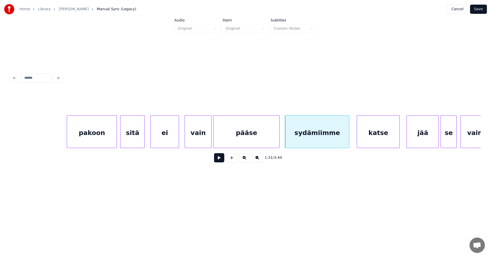
click at [373, 140] on div "katse" at bounding box center [378, 133] width 42 height 35
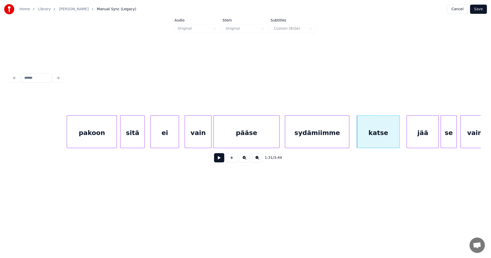
click at [219, 158] on button at bounding box center [219, 157] width 10 height 9
click at [220, 158] on button at bounding box center [219, 157] width 10 height 9
click at [250, 140] on div "pääse" at bounding box center [247, 133] width 66 height 35
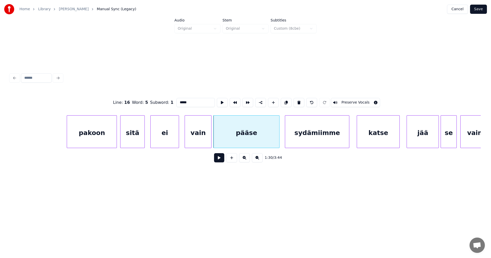
click at [222, 161] on button at bounding box center [219, 157] width 10 height 9
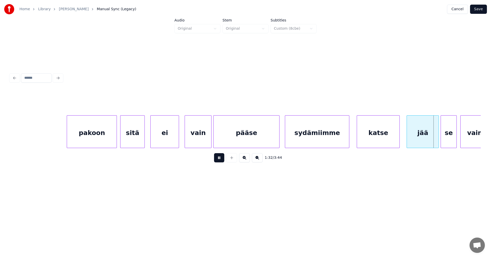
click at [223, 160] on button at bounding box center [219, 157] width 10 height 9
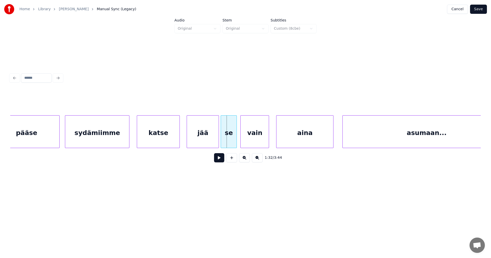
scroll to position [0, 8112]
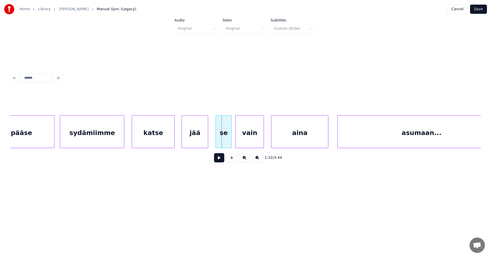
click at [208, 140] on div at bounding box center [208, 132] width 2 height 32
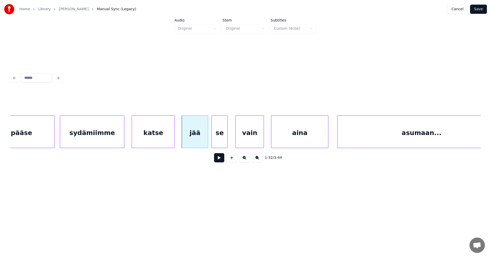
click at [216, 140] on div "se" at bounding box center [220, 133] width 16 height 35
click at [201, 141] on div "jää" at bounding box center [195, 133] width 26 height 35
click at [182, 140] on div at bounding box center [182, 132] width 2 height 32
click at [219, 160] on button at bounding box center [219, 157] width 10 height 9
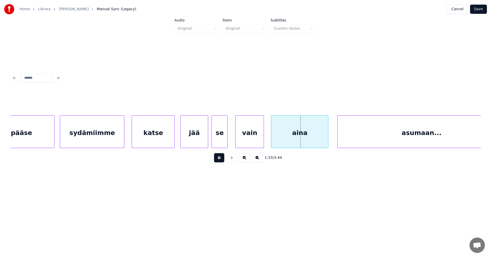
drag, startPoint x: 223, startPoint y: 159, endPoint x: 250, endPoint y: 150, distance: 28.8
click at [223, 159] on button at bounding box center [219, 157] width 10 height 9
click at [285, 140] on div "aina" at bounding box center [297, 133] width 57 height 35
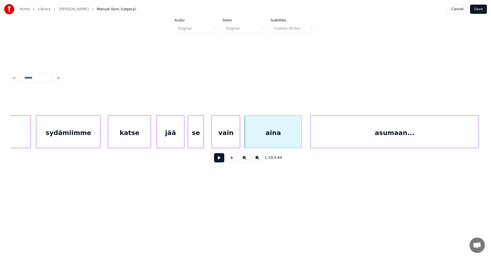
click at [350, 139] on div "asumaan..." at bounding box center [395, 133] width 168 height 35
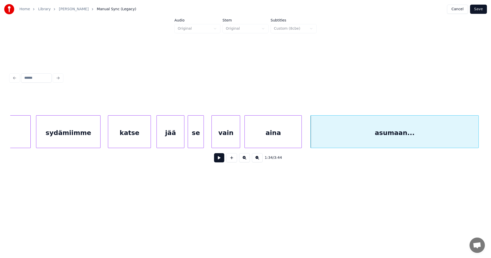
click at [221, 158] on button at bounding box center [219, 157] width 10 height 9
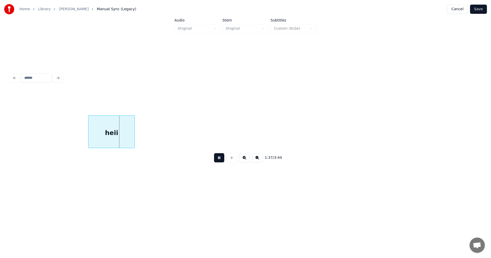
drag, startPoint x: 221, startPoint y: 158, endPoint x: 217, endPoint y: 157, distance: 5.1
click at [222, 158] on button at bounding box center [219, 157] width 10 height 9
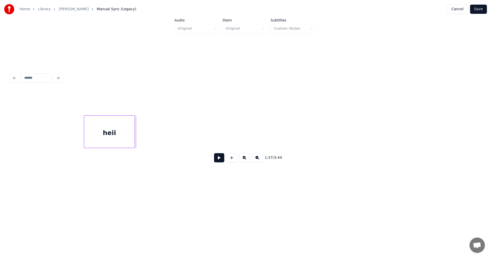
click at [84, 134] on div at bounding box center [85, 132] width 2 height 32
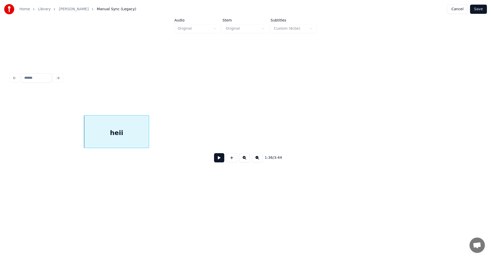
click at [149, 138] on div at bounding box center [148, 132] width 2 height 32
click at [221, 162] on button at bounding box center [219, 157] width 10 height 9
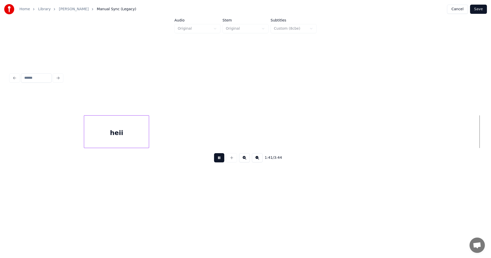
scroll to position [0, 9079]
click at [224, 161] on div "1:42 / 3:44" at bounding box center [245, 157] width 463 height 11
click at [224, 161] on button at bounding box center [219, 157] width 10 height 9
click at [69, 132] on div "heii" at bounding box center [57, 133] width 65 height 35
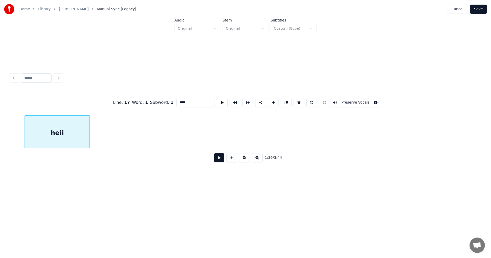
click at [190, 103] on input "****" at bounding box center [196, 102] width 38 height 9
click at [77, 133] on div "heii!" at bounding box center [57, 133] width 65 height 35
type input "*****"
click at [219, 160] on button at bounding box center [219, 157] width 10 height 9
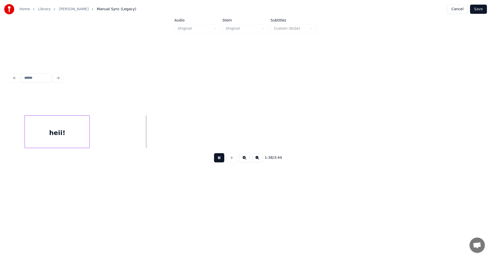
drag, startPoint x: 217, startPoint y: 161, endPoint x: 129, endPoint y: 144, distance: 89.8
click at [213, 159] on div "1:38 / 3:44" at bounding box center [245, 157] width 463 height 11
drag, startPoint x: 219, startPoint y: 161, endPoint x: 184, endPoint y: 157, distance: 35.5
click at [219, 160] on button at bounding box center [219, 157] width 10 height 9
click at [24, 139] on div at bounding box center [24, 132] width 2 height 32
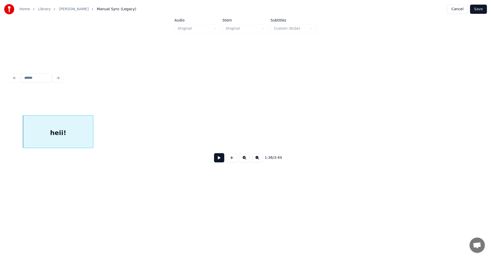
click at [92, 140] on div at bounding box center [93, 132] width 2 height 32
click at [219, 161] on button at bounding box center [219, 157] width 10 height 9
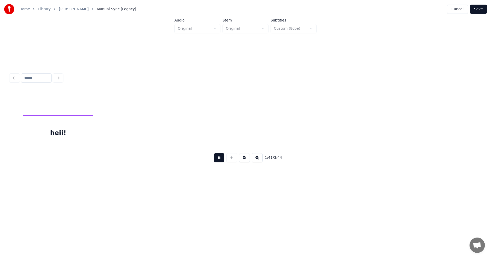
scroll to position [0, 9139]
click at [220, 160] on button at bounding box center [219, 157] width 10 height 9
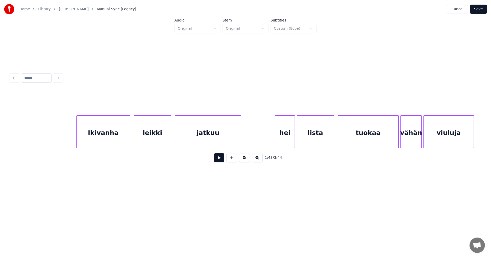
scroll to position [0, 9913]
click at [122, 141] on div "Ikivanha" at bounding box center [101, 133] width 53 height 35
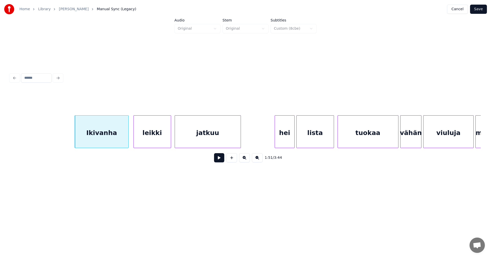
click at [218, 162] on button at bounding box center [219, 157] width 10 height 9
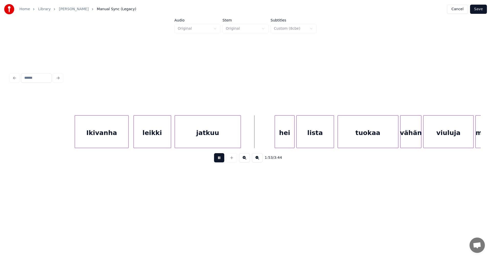
click at [218, 162] on button at bounding box center [219, 157] width 10 height 9
click at [277, 143] on div "hei" at bounding box center [281, 133] width 19 height 35
click at [221, 161] on button at bounding box center [219, 157] width 10 height 9
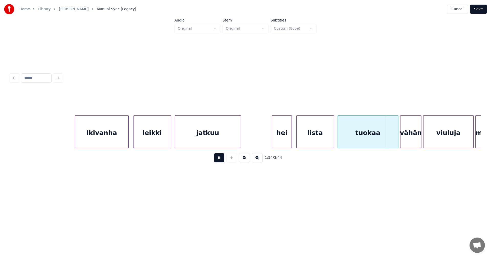
click at [221, 161] on button at bounding box center [219, 157] width 10 height 9
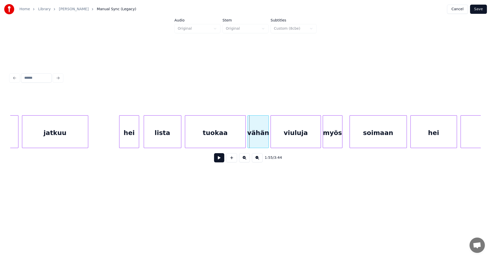
scroll to position [0, 10067]
click at [169, 137] on div "lista" at bounding box center [161, 133] width 37 height 35
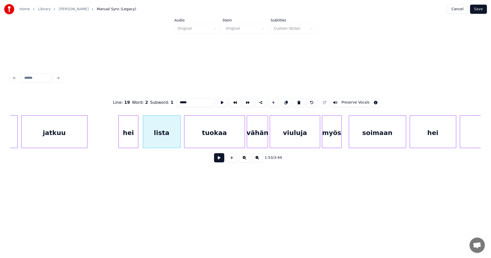
click at [222, 161] on button at bounding box center [219, 157] width 10 height 9
drag, startPoint x: 222, startPoint y: 161, endPoint x: 219, endPoint y: 161, distance: 2.8
click at [221, 161] on button at bounding box center [219, 157] width 10 height 9
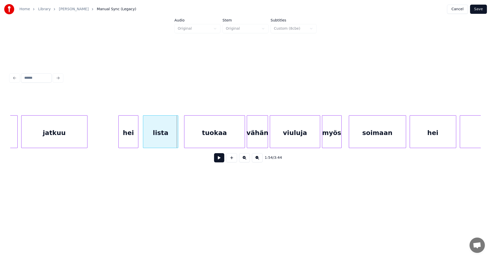
click at [178, 142] on div at bounding box center [178, 132] width 2 height 32
click at [217, 141] on div "tuokaa" at bounding box center [215, 133] width 60 height 35
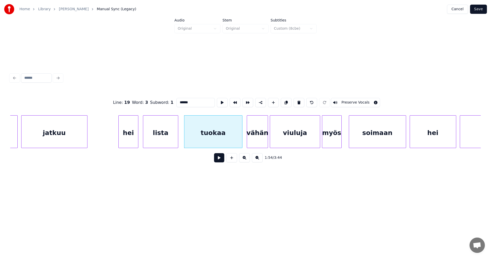
click at [241, 141] on div at bounding box center [242, 132] width 2 height 32
click at [221, 161] on button at bounding box center [219, 157] width 10 height 9
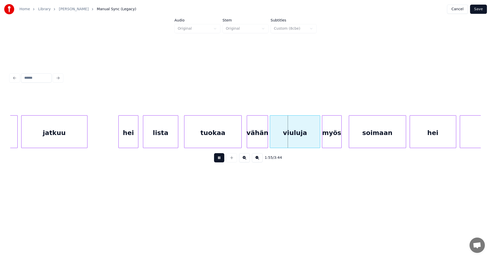
drag, startPoint x: 221, startPoint y: 161, endPoint x: 245, endPoint y: 144, distance: 29.9
click at [221, 160] on button at bounding box center [219, 157] width 10 height 9
click at [220, 161] on button at bounding box center [219, 157] width 10 height 9
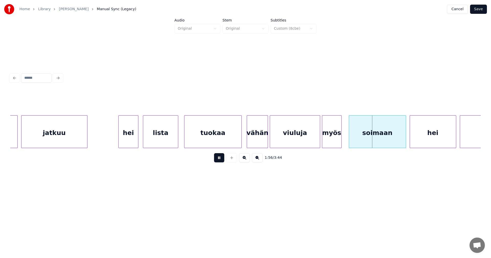
click at [220, 160] on button at bounding box center [219, 157] width 10 height 9
click at [330, 142] on div "myös" at bounding box center [332, 133] width 19 height 35
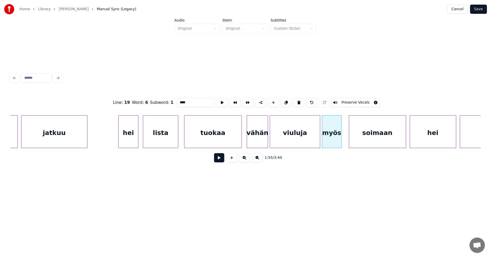
click at [221, 159] on button at bounding box center [219, 157] width 10 height 9
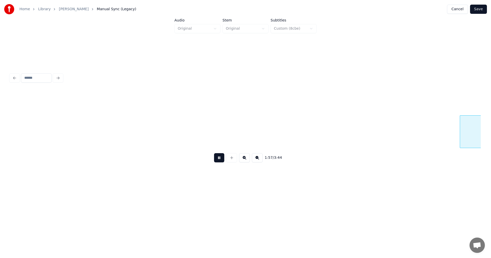
scroll to position [0, 10538]
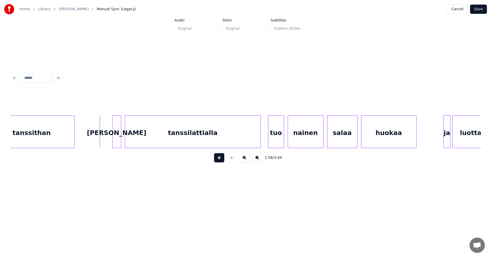
click at [222, 159] on button at bounding box center [219, 157] width 10 height 9
click at [119, 142] on div "[PERSON_NAME]" at bounding box center [117, 133] width 8 height 35
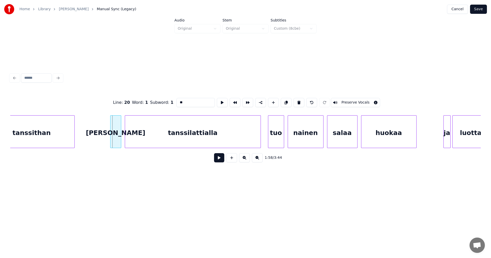
click at [111, 140] on div at bounding box center [112, 132] width 2 height 32
click at [219, 162] on button at bounding box center [219, 157] width 10 height 9
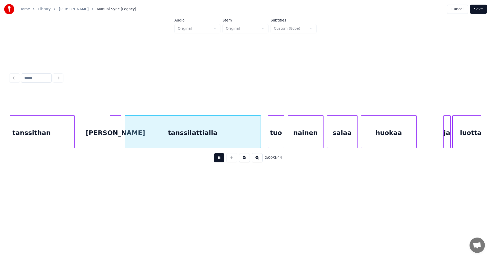
click at [220, 161] on button at bounding box center [219, 157] width 10 height 9
click at [247, 140] on div at bounding box center [247, 132] width 2 height 32
click at [272, 140] on div "tuo" at bounding box center [274, 133] width 16 height 35
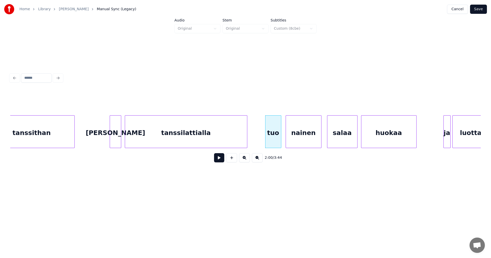
click at [297, 140] on div "nainen" at bounding box center [303, 133] width 35 height 35
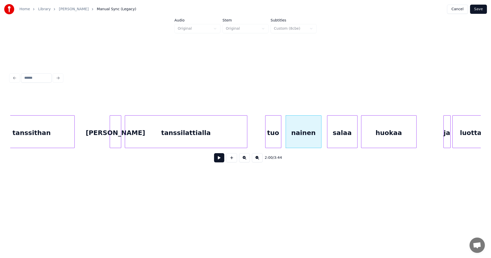
click at [274, 145] on div "tuo" at bounding box center [274, 133] width 16 height 35
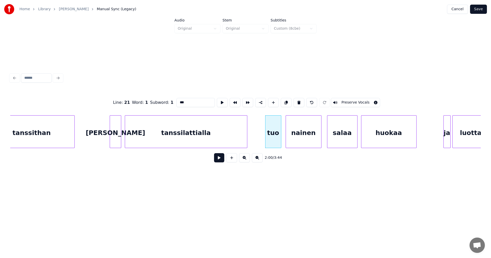
click at [220, 162] on button at bounding box center [219, 157] width 10 height 9
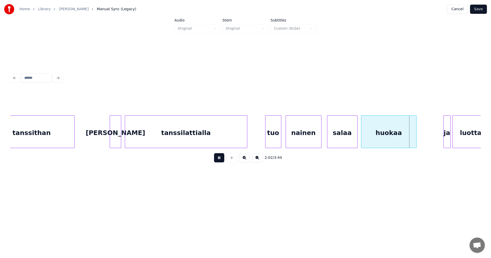
click at [220, 162] on button at bounding box center [219, 157] width 10 height 9
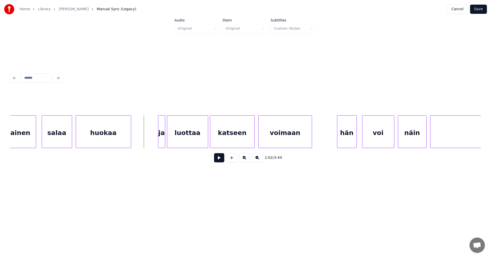
scroll to position [0, 10825]
click at [161, 141] on div "ja" at bounding box center [160, 133] width 7 height 35
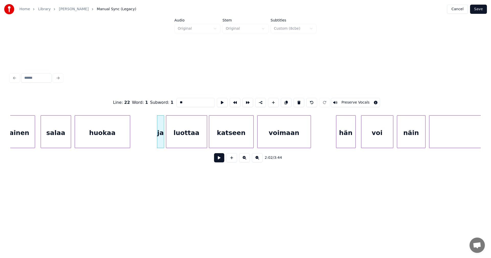
click at [219, 161] on button at bounding box center [219, 157] width 10 height 9
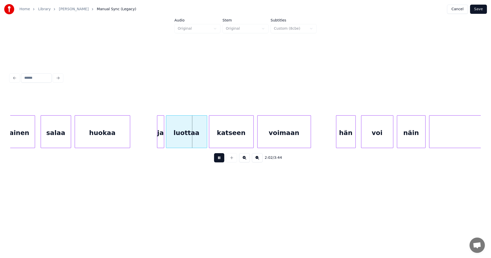
drag, startPoint x: 219, startPoint y: 161, endPoint x: 198, endPoint y: 153, distance: 22.8
click at [218, 161] on button at bounding box center [219, 157] width 10 height 9
click at [189, 144] on div "luottaa" at bounding box center [186, 133] width 41 height 35
click at [220, 161] on button at bounding box center [219, 157] width 10 height 9
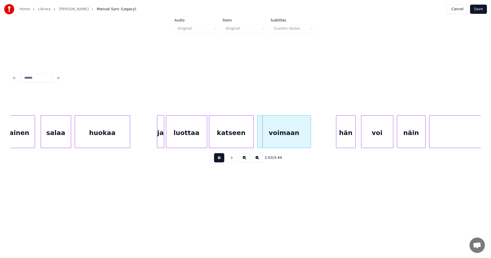
click at [220, 161] on button at bounding box center [219, 157] width 10 height 9
click at [219, 161] on button at bounding box center [219, 157] width 10 height 9
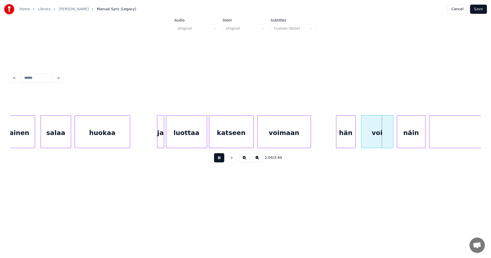
click at [219, 161] on button at bounding box center [219, 157] width 10 height 9
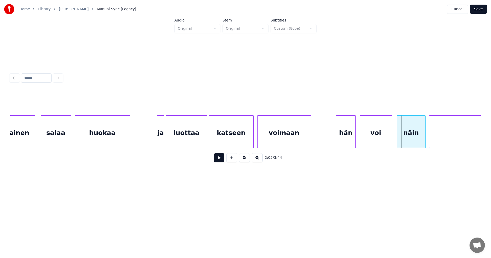
click at [368, 142] on div "voi" at bounding box center [376, 133] width 32 height 35
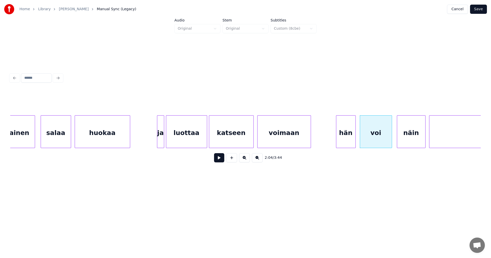
click at [221, 161] on button at bounding box center [219, 157] width 10 height 9
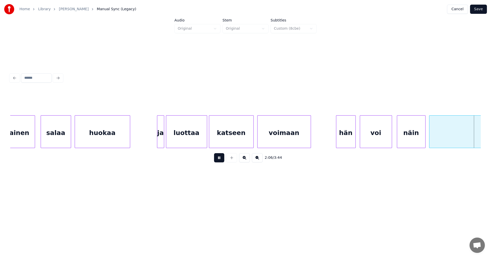
scroll to position [0, 11297]
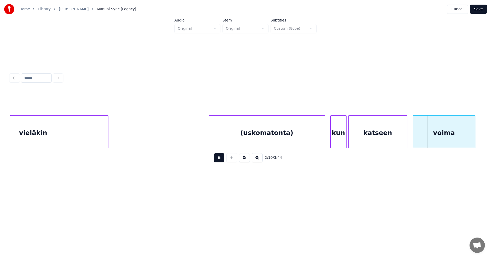
click at [221, 161] on button at bounding box center [219, 157] width 10 height 9
click at [341, 144] on div "kun" at bounding box center [337, 133] width 16 height 35
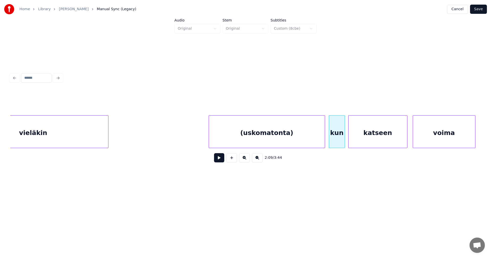
click at [220, 160] on button at bounding box center [219, 157] width 10 height 9
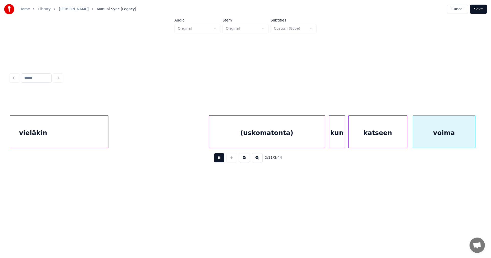
scroll to position [0, 11769]
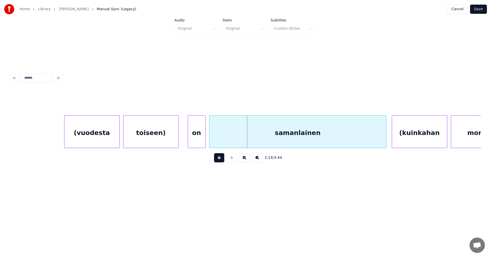
click at [221, 160] on button at bounding box center [219, 157] width 10 height 9
click at [187, 141] on div at bounding box center [187, 132] width 2 height 32
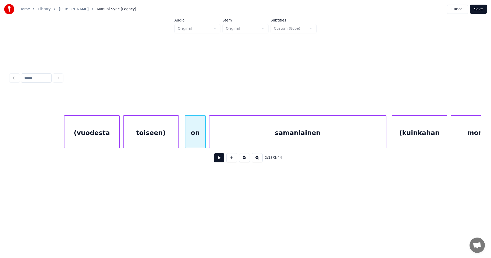
click at [221, 160] on button at bounding box center [219, 157] width 10 height 9
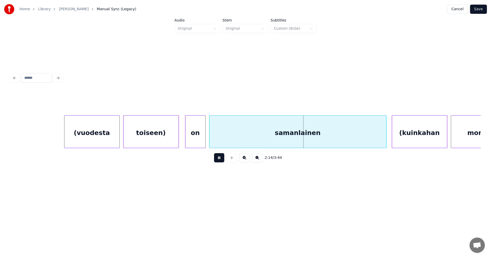
drag, startPoint x: 221, startPoint y: 160, endPoint x: 200, endPoint y: 147, distance: 24.9
click at [219, 159] on button at bounding box center [219, 157] width 10 height 9
click at [175, 139] on div "toiseen)" at bounding box center [151, 133] width 55 height 35
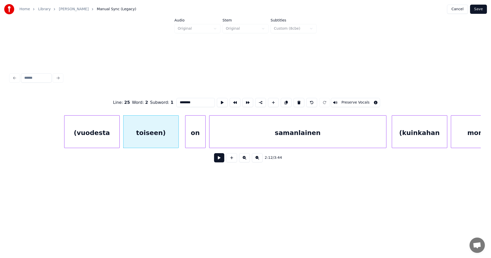
click at [219, 160] on button at bounding box center [219, 157] width 10 height 9
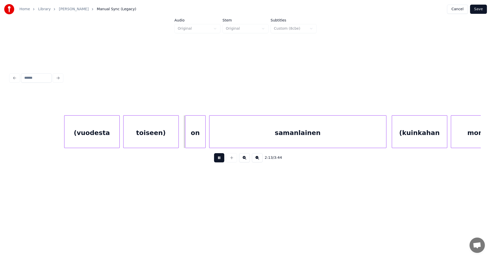
drag, startPoint x: 219, startPoint y: 160, endPoint x: 216, endPoint y: 158, distance: 4.0
click at [219, 160] on button at bounding box center [219, 157] width 10 height 9
click at [200, 143] on div "on" at bounding box center [196, 133] width 20 height 35
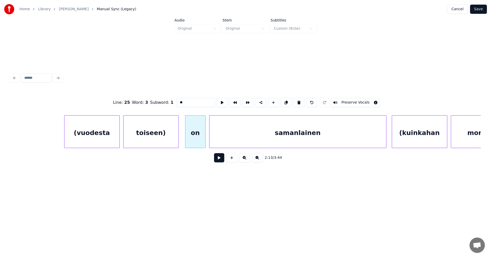
click at [218, 160] on button at bounding box center [219, 157] width 10 height 9
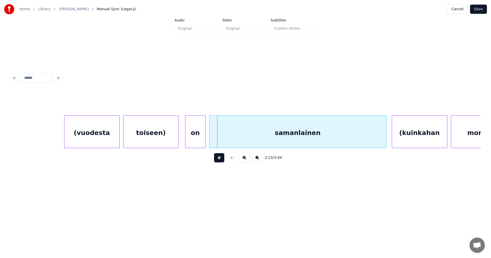
click at [218, 159] on button at bounding box center [219, 157] width 10 height 9
click at [186, 138] on div at bounding box center [186, 132] width 2 height 32
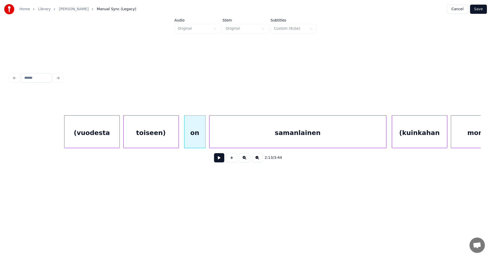
click at [218, 162] on button at bounding box center [219, 157] width 10 height 9
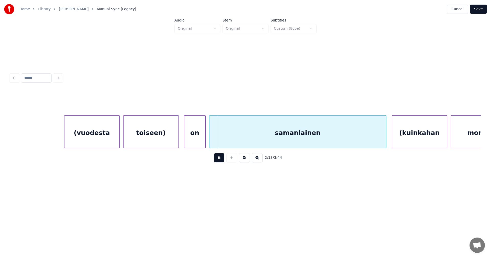
drag, startPoint x: 218, startPoint y: 162, endPoint x: 217, endPoint y: 157, distance: 4.8
click at [218, 161] on button at bounding box center [219, 157] width 10 height 9
click at [212, 142] on div at bounding box center [213, 132] width 2 height 32
click at [204, 141] on div "on" at bounding box center [198, 133] width 21 height 35
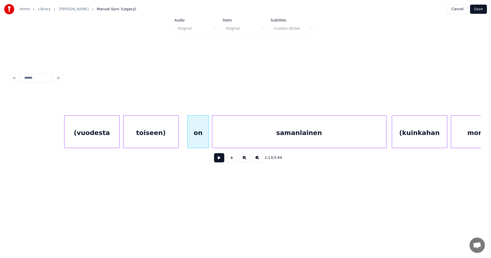
click at [218, 160] on button at bounding box center [219, 157] width 10 height 9
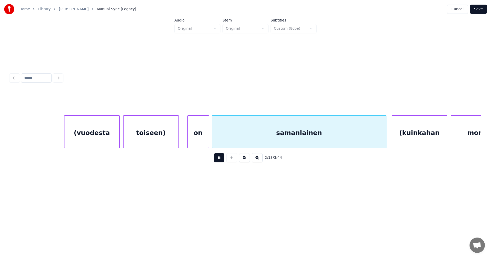
click at [218, 160] on button at bounding box center [219, 157] width 10 height 9
click at [202, 143] on div "on" at bounding box center [198, 133] width 21 height 35
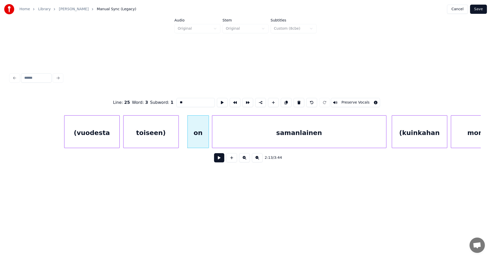
click at [202, 143] on div "on" at bounding box center [198, 133] width 21 height 35
click at [201, 143] on div "on" at bounding box center [197, 133] width 21 height 35
click at [218, 160] on button at bounding box center [219, 157] width 10 height 9
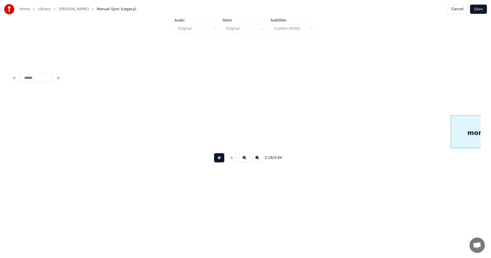
scroll to position [0, 12240]
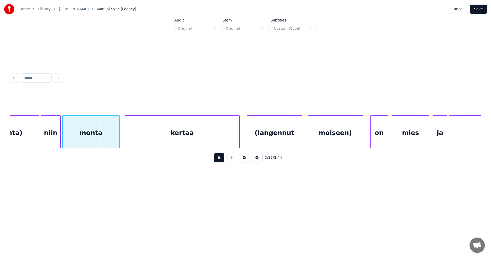
click at [218, 160] on button at bounding box center [219, 157] width 10 height 9
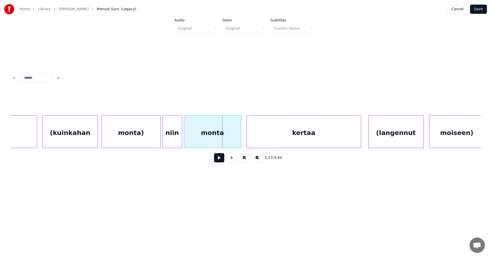
scroll to position [0, 12118]
click at [122, 140] on div "monta)" at bounding box center [132, 133] width 59 height 35
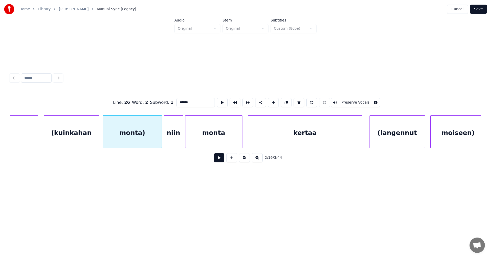
click at [220, 161] on button at bounding box center [219, 157] width 10 height 9
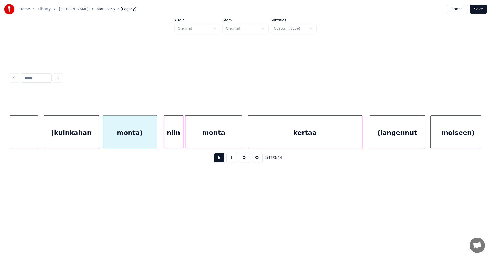
click at [157, 138] on div at bounding box center [156, 132] width 2 height 32
click at [168, 139] on div "niin" at bounding box center [171, 133] width 19 height 35
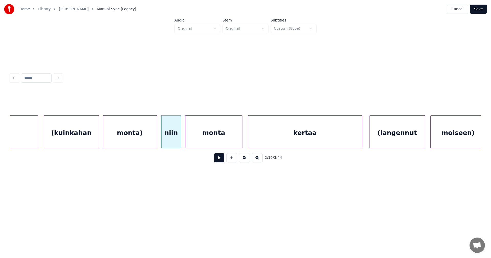
click at [218, 161] on button at bounding box center [219, 157] width 10 height 9
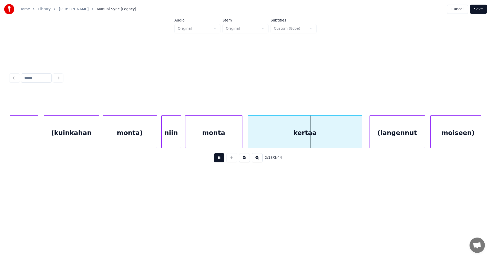
click at [219, 161] on button at bounding box center [219, 157] width 10 height 9
click at [177, 142] on div "niin" at bounding box center [171, 133] width 19 height 35
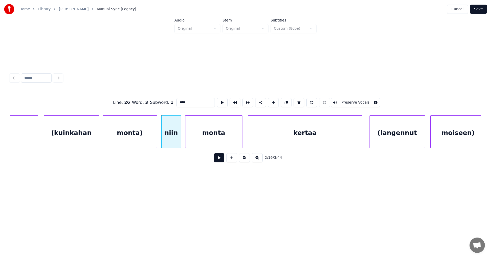
click at [217, 160] on button at bounding box center [219, 157] width 10 height 9
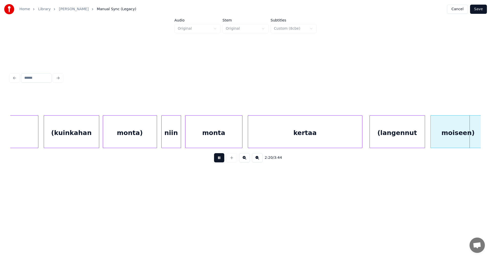
scroll to position [0, 12589]
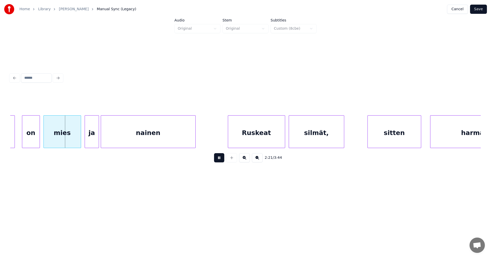
drag, startPoint x: 217, startPoint y: 160, endPoint x: 181, endPoint y: 157, distance: 35.7
click at [216, 160] on button at bounding box center [219, 157] width 10 height 9
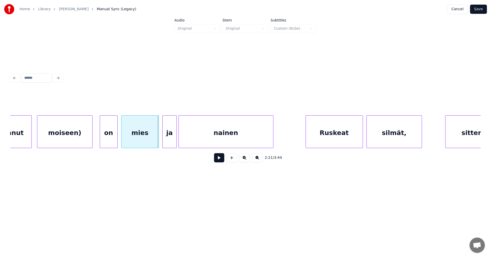
scroll to position [0, 12507]
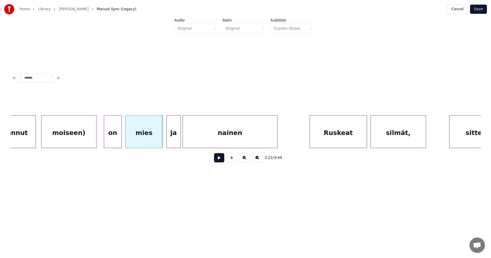
click at [66, 142] on div "moiseen)" at bounding box center [68, 133] width 55 height 35
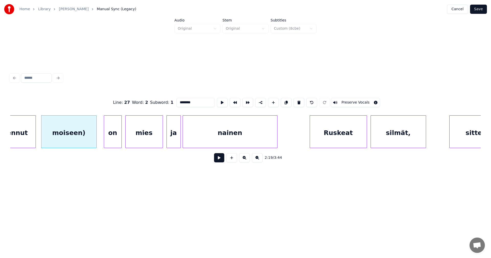
click at [218, 161] on button at bounding box center [219, 157] width 10 height 9
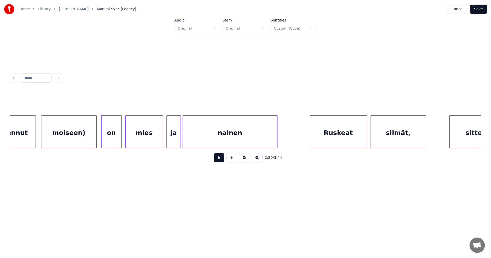
click at [102, 139] on div at bounding box center [103, 132] width 2 height 32
click at [218, 161] on button at bounding box center [219, 157] width 10 height 9
drag, startPoint x: 218, startPoint y: 161, endPoint x: 227, endPoint y: 165, distance: 9.7
click at [218, 161] on button at bounding box center [219, 157] width 10 height 9
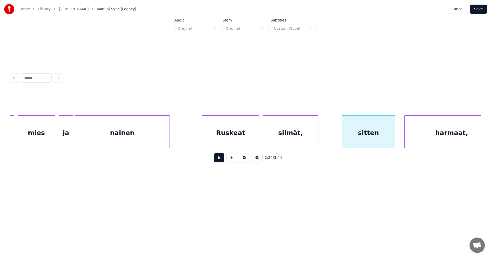
scroll to position [0, 12620]
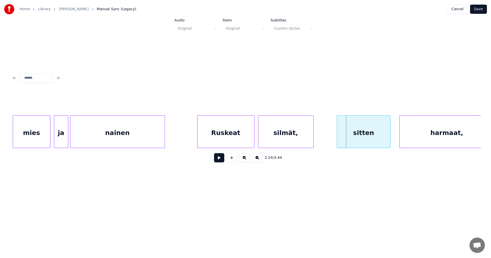
click at [288, 133] on div "silmät," at bounding box center [286, 133] width 55 height 35
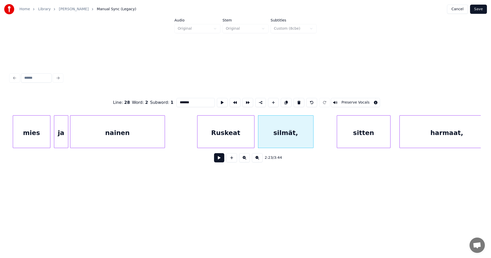
click at [190, 100] on input "*******" at bounding box center [196, 102] width 38 height 9
click at [301, 140] on div at bounding box center [302, 132] width 2 height 32
type input "******"
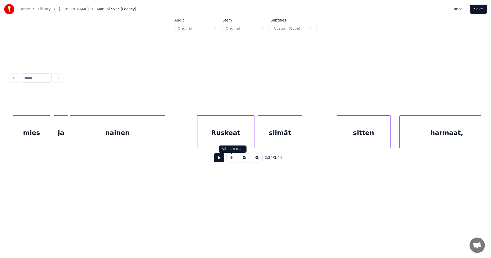
click at [233, 158] on button at bounding box center [232, 157] width 11 height 9
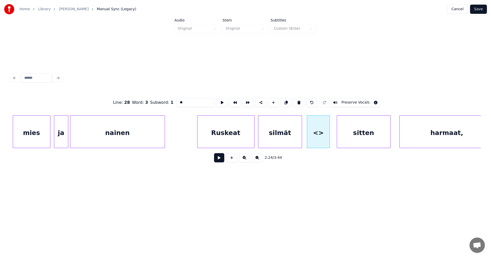
click at [330, 138] on div at bounding box center [329, 132] width 2 height 32
drag, startPoint x: 186, startPoint y: 102, endPoint x: 173, endPoint y: 101, distance: 13.8
click at [173, 101] on div "Line : 28 Word : 3 Subword : 1 ** Preserve Vocals" at bounding box center [245, 103] width 471 height 26
type input "*"
click at [230, 126] on div "Ruskeat" at bounding box center [226, 133] width 57 height 35
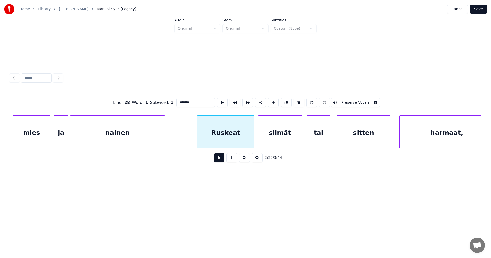
type input "*******"
click at [220, 158] on button at bounding box center [219, 157] width 10 height 9
click at [220, 157] on button at bounding box center [219, 157] width 10 height 9
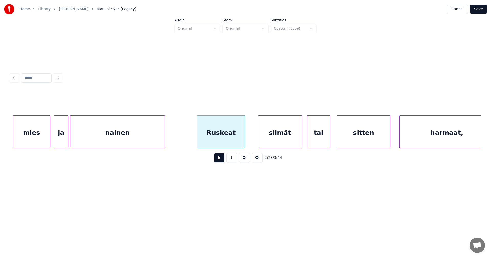
click at [244, 138] on div at bounding box center [245, 132] width 2 height 32
click at [261, 141] on div "silmät" at bounding box center [272, 133] width 44 height 35
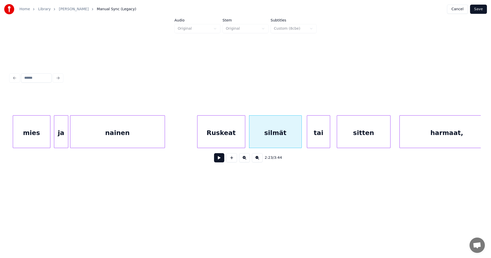
click at [301, 138] on div at bounding box center [301, 132] width 2 height 32
click at [282, 140] on div "silmät" at bounding box center [276, 133] width 52 height 35
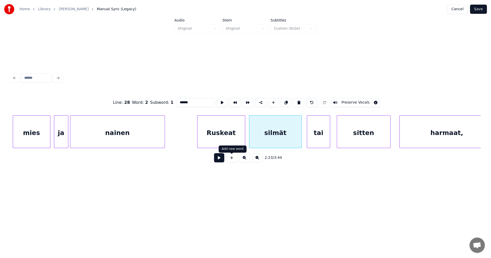
click at [221, 157] on button at bounding box center [219, 157] width 10 height 9
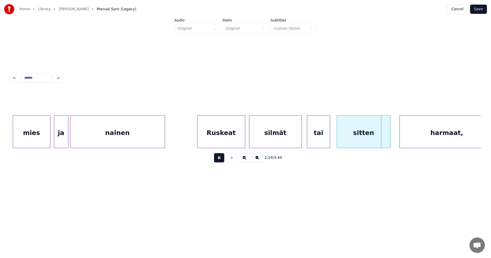
click at [221, 157] on button at bounding box center [219, 157] width 10 height 9
click at [312, 142] on div "tai" at bounding box center [318, 133] width 23 height 35
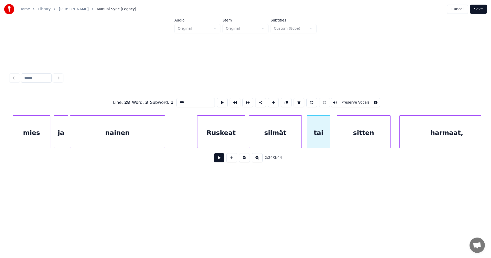
click at [223, 159] on button at bounding box center [219, 157] width 10 height 9
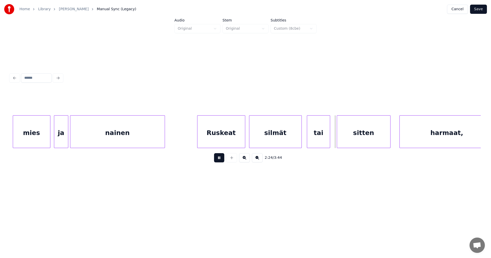
click at [223, 159] on button at bounding box center [219, 157] width 10 height 9
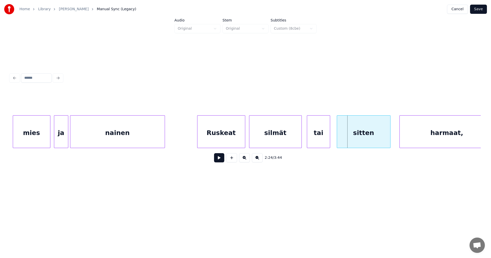
click at [348, 138] on div "sitten" at bounding box center [363, 133] width 53 height 35
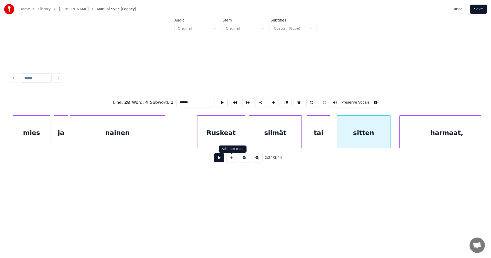
click at [220, 160] on button at bounding box center [219, 157] width 10 height 9
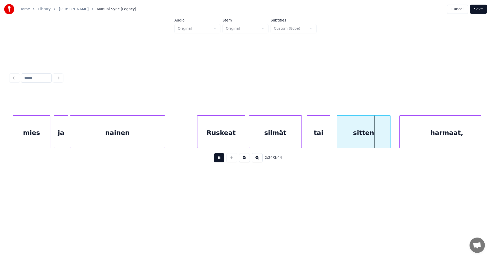
drag, startPoint x: 221, startPoint y: 160, endPoint x: 254, endPoint y: 152, distance: 33.6
click at [222, 160] on button at bounding box center [219, 157] width 10 height 9
click at [327, 138] on div at bounding box center [327, 132] width 2 height 32
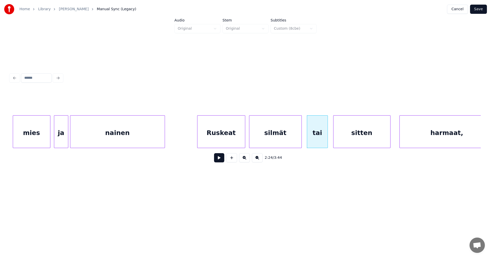
click at [334, 138] on div at bounding box center [335, 132] width 2 height 32
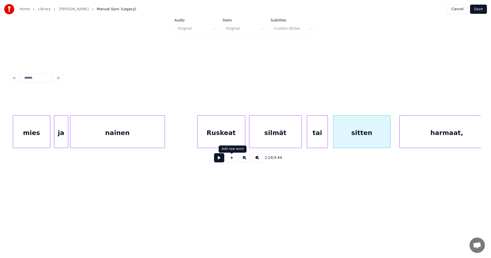
click at [221, 157] on button at bounding box center [219, 157] width 10 height 9
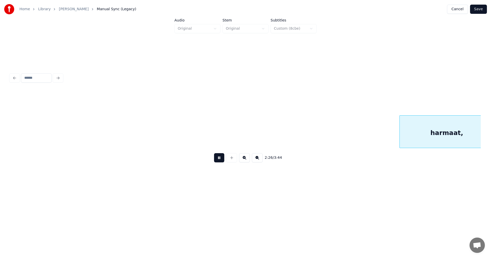
scroll to position [0, 13092]
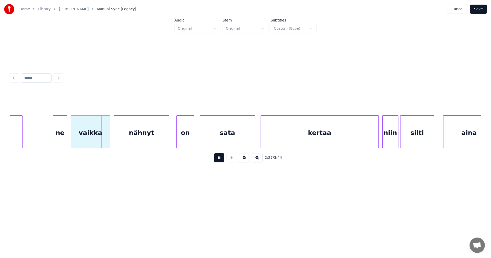
click at [224, 158] on div "2:27 / 3:44" at bounding box center [245, 157] width 463 height 11
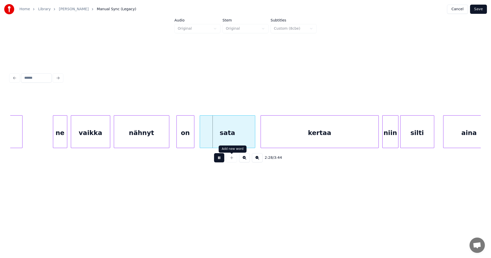
click at [221, 161] on button at bounding box center [219, 157] width 10 height 9
click at [57, 133] on div "ne" at bounding box center [56, 133] width 14 height 35
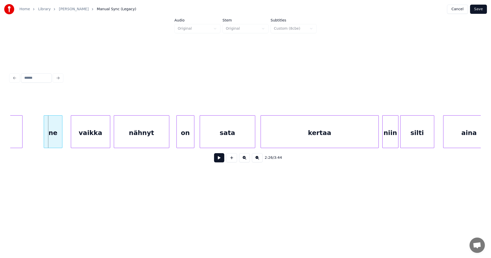
click at [44, 132] on div at bounding box center [45, 132] width 2 height 32
click at [84, 140] on div "vaikka" at bounding box center [88, 133] width 39 height 35
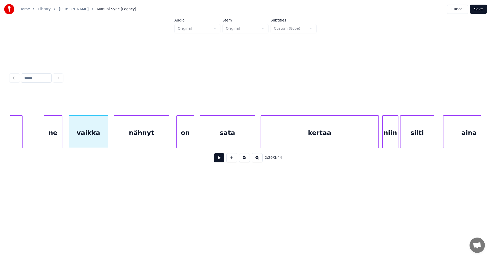
click at [220, 162] on button at bounding box center [219, 157] width 10 height 9
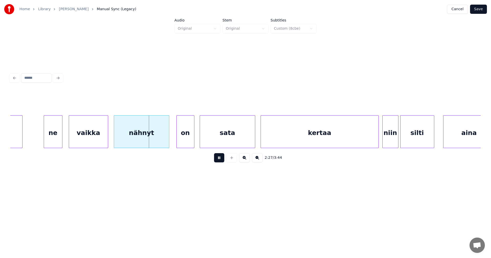
click at [220, 161] on button at bounding box center [219, 157] width 10 height 9
click at [168, 137] on div at bounding box center [169, 132] width 2 height 32
click at [216, 141] on div "sata" at bounding box center [227, 133] width 55 height 35
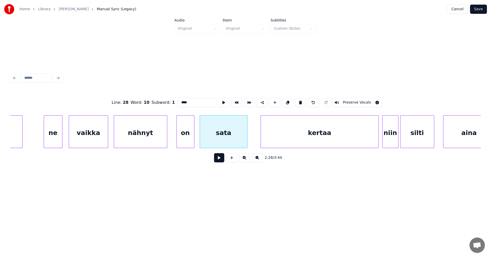
click at [246, 140] on div at bounding box center [247, 132] width 2 height 32
click at [192, 135] on div "on" at bounding box center [187, 133] width 17 height 35
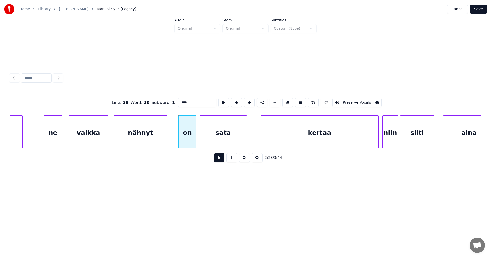
click at [159, 136] on div "nähnyt" at bounding box center [140, 133] width 53 height 35
type input "******"
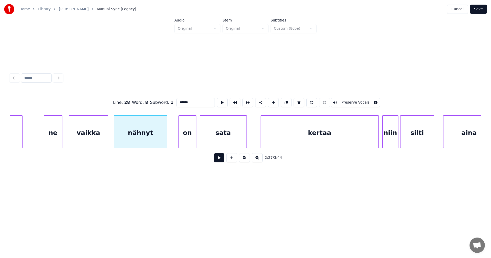
click at [217, 160] on button at bounding box center [219, 157] width 10 height 9
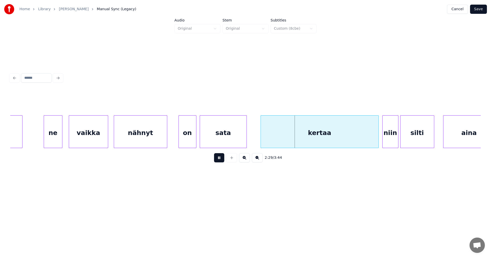
click at [219, 159] on button at bounding box center [219, 157] width 10 height 9
click at [195, 141] on div at bounding box center [196, 132] width 2 height 32
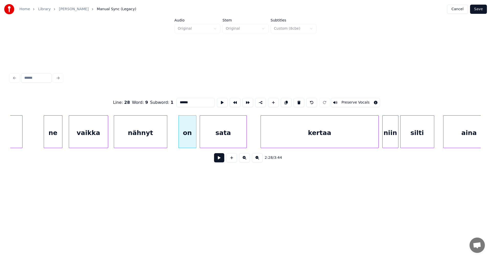
type input "**"
click at [219, 159] on button at bounding box center [219, 157] width 10 height 9
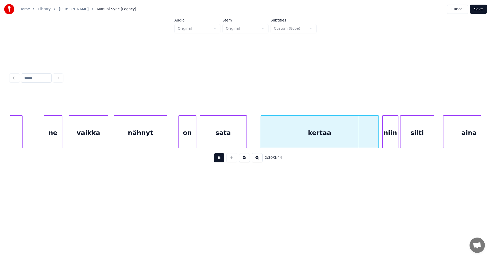
drag, startPoint x: 219, startPoint y: 159, endPoint x: 240, endPoint y: 161, distance: 21.0
click at [219, 159] on button at bounding box center [219, 157] width 10 height 9
click at [379, 143] on div "kertaa" at bounding box center [320, 131] width 118 height 33
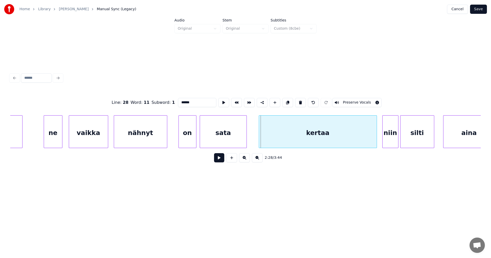
click at [377, 141] on div "kertaa" at bounding box center [318, 131] width 118 height 33
click at [364, 138] on div at bounding box center [363, 132] width 2 height 32
click at [218, 159] on button at bounding box center [219, 157] width 10 height 9
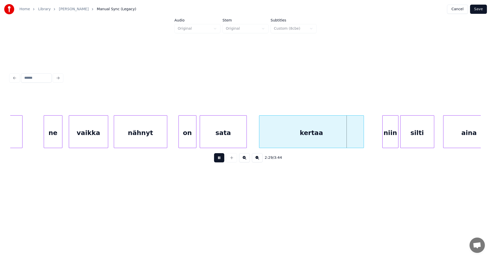
click at [223, 160] on button at bounding box center [219, 157] width 10 height 9
click at [222, 160] on button at bounding box center [219, 157] width 10 height 9
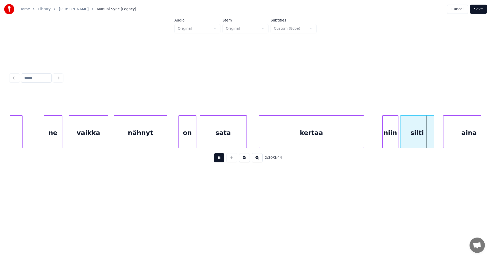
drag, startPoint x: 222, startPoint y: 160, endPoint x: 282, endPoint y: 161, distance: 59.1
click at [223, 160] on button at bounding box center [219, 157] width 10 height 9
click at [389, 142] on div "niin" at bounding box center [390, 133] width 16 height 35
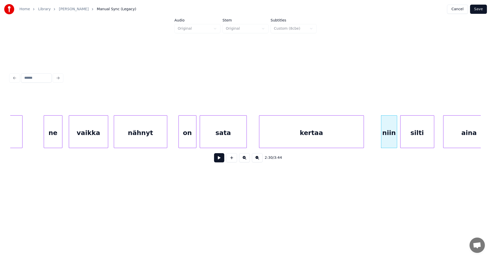
click at [219, 157] on button at bounding box center [219, 157] width 10 height 9
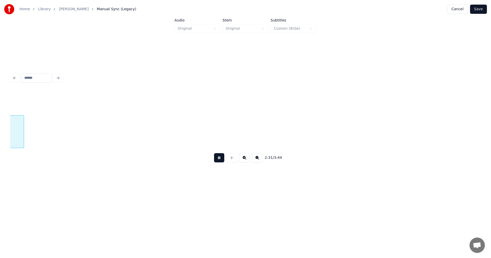
click at [221, 157] on button at bounding box center [219, 157] width 10 height 9
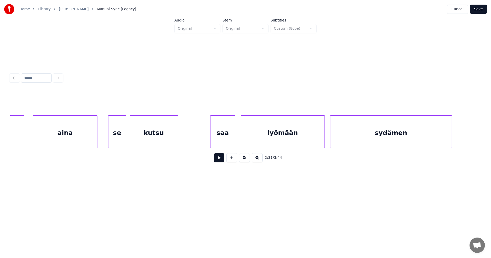
scroll to position [0, 13151]
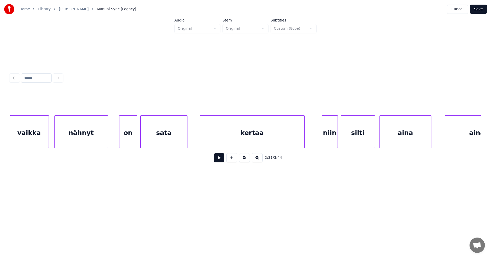
click at [412, 141] on div "aina" at bounding box center [405, 133] width 51 height 35
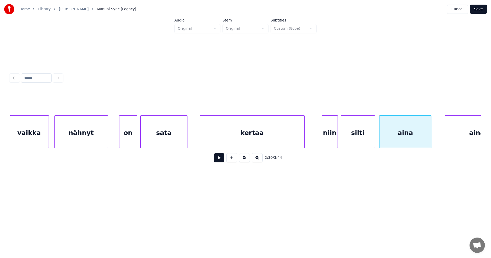
click at [218, 159] on button at bounding box center [219, 157] width 10 height 9
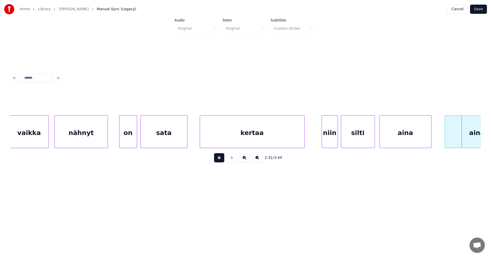
click at [220, 159] on button at bounding box center [219, 157] width 10 height 9
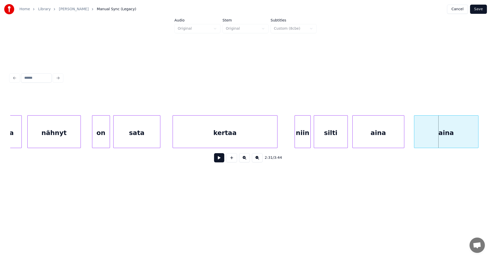
click at [458, 138] on div "aina" at bounding box center [447, 133] width 64 height 35
click at [218, 159] on button at bounding box center [219, 157] width 10 height 9
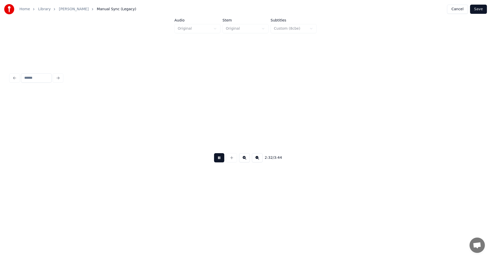
scroll to position [0, 13650]
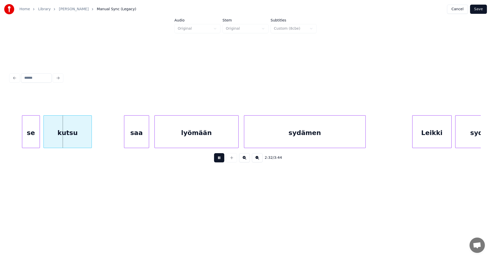
drag, startPoint x: 221, startPoint y: 160, endPoint x: 206, endPoint y: 157, distance: 15.6
click at [220, 160] on button at bounding box center [219, 157] width 10 height 9
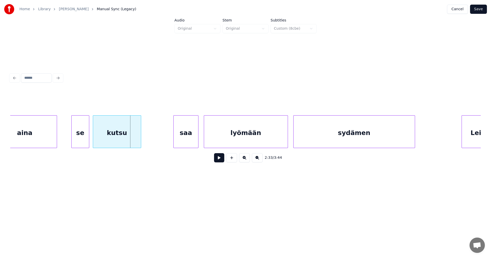
scroll to position [0, 13599]
click at [71, 139] on div "se" at bounding box center [76, 133] width 17 height 35
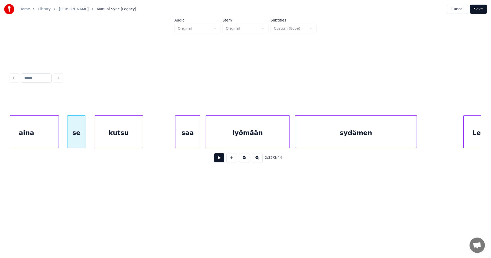
click at [217, 162] on button at bounding box center [219, 157] width 10 height 9
drag, startPoint x: 217, startPoint y: 162, endPoint x: 198, endPoint y: 146, distance: 24.9
click at [215, 161] on button at bounding box center [219, 157] width 10 height 9
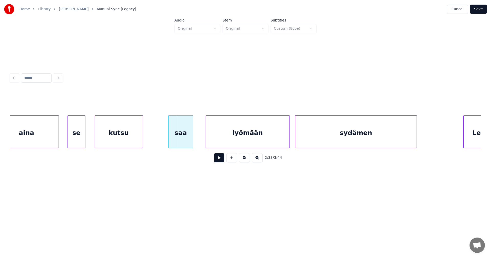
click at [189, 141] on div "saa" at bounding box center [181, 133] width 25 height 35
click at [198, 142] on div at bounding box center [199, 132] width 2 height 32
click at [218, 159] on button at bounding box center [219, 157] width 10 height 9
click at [219, 160] on button at bounding box center [219, 157] width 10 height 9
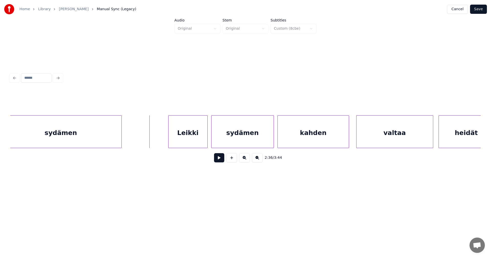
scroll to position [0, 13906]
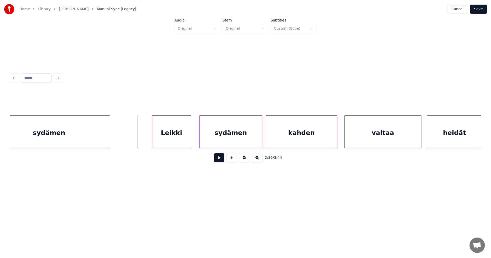
click at [174, 131] on div "Leikki" at bounding box center [171, 133] width 39 height 35
click at [218, 160] on button at bounding box center [219, 157] width 10 height 9
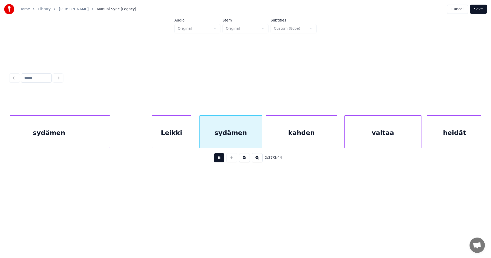
drag, startPoint x: 218, startPoint y: 161, endPoint x: 222, endPoint y: 144, distance: 17.4
click at [218, 160] on button at bounding box center [219, 157] width 10 height 9
click at [225, 140] on div "sydämen" at bounding box center [226, 133] width 62 height 35
click at [283, 143] on div "kahden" at bounding box center [299, 133] width 71 height 35
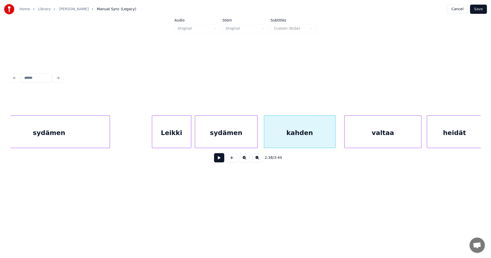
click at [184, 132] on div "Leikki" at bounding box center [171, 133] width 39 height 35
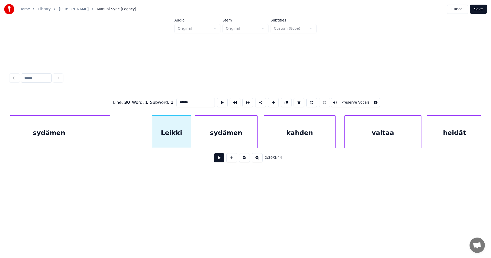
click at [219, 159] on button at bounding box center [219, 157] width 10 height 9
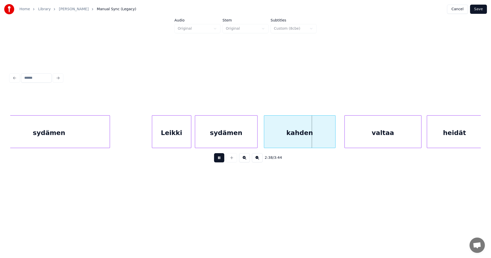
click at [220, 159] on button at bounding box center [219, 157] width 10 height 9
click at [219, 160] on button at bounding box center [219, 157] width 10 height 9
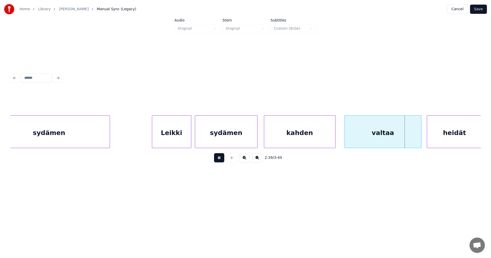
drag, startPoint x: 219, startPoint y: 160, endPoint x: 251, endPoint y: 160, distance: 31.5
click at [220, 160] on button at bounding box center [219, 157] width 10 height 9
click at [363, 140] on div "valtaa" at bounding box center [381, 133] width 77 height 35
click at [221, 161] on button at bounding box center [219, 157] width 10 height 9
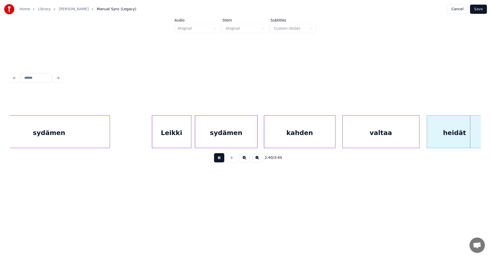
scroll to position [0, 14378]
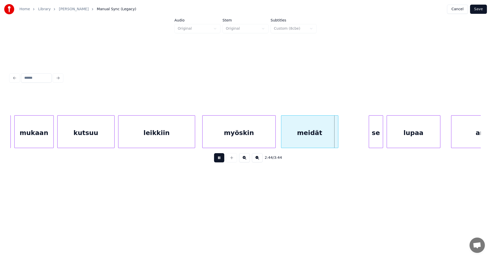
click at [222, 160] on button at bounding box center [219, 157] width 10 height 9
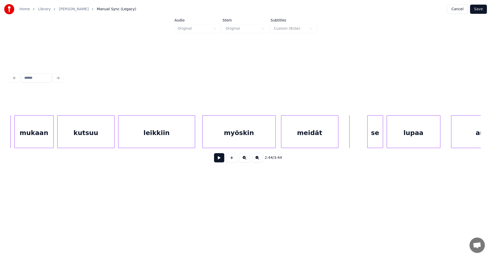
click at [368, 143] on div at bounding box center [369, 132] width 2 height 32
click at [220, 159] on button at bounding box center [219, 157] width 10 height 9
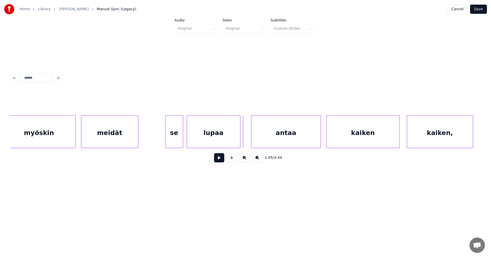
scroll to position [0, 14583]
click at [297, 134] on div "antaa" at bounding box center [276, 133] width 69 height 35
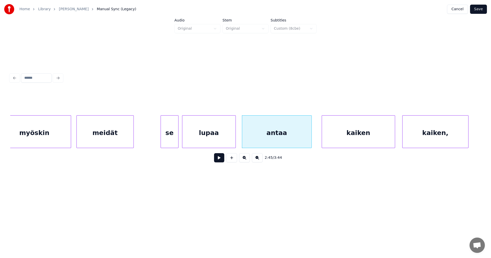
click at [217, 161] on button at bounding box center [219, 157] width 10 height 9
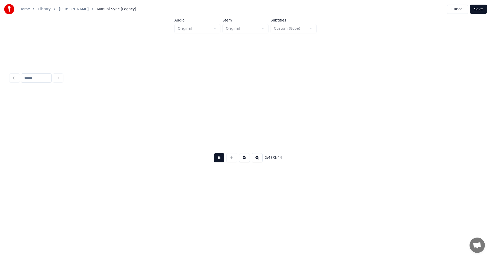
scroll to position [0, 15054]
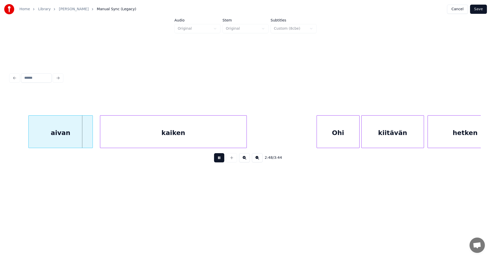
drag, startPoint x: 218, startPoint y: 161, endPoint x: 110, endPoint y: 139, distance: 109.9
click at [217, 161] on button at bounding box center [219, 157] width 10 height 9
click at [61, 134] on div "aivan" at bounding box center [52, 133] width 64 height 35
click at [216, 161] on button at bounding box center [219, 157] width 10 height 9
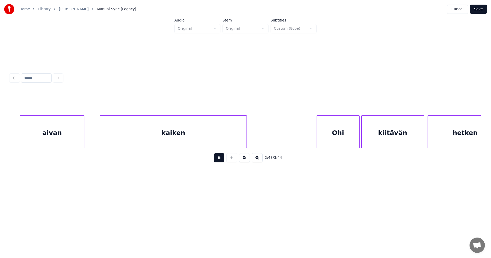
click at [217, 160] on button at bounding box center [219, 157] width 10 height 9
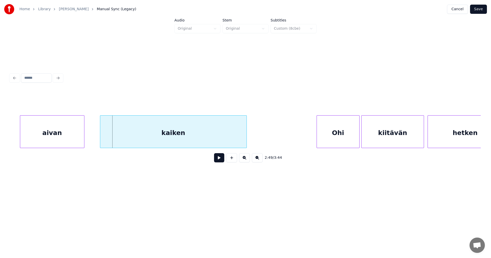
click at [70, 136] on div "aivan" at bounding box center [52, 133] width 64 height 35
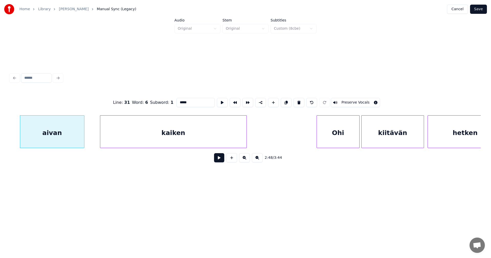
click at [218, 161] on button at bounding box center [219, 157] width 10 height 9
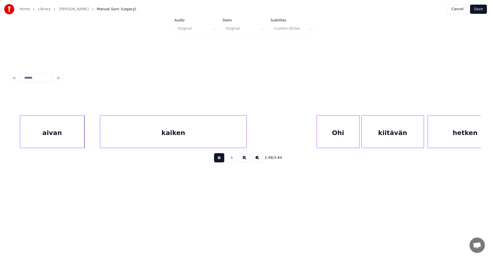
click at [218, 161] on button at bounding box center [219, 157] width 10 height 9
click at [89, 141] on div at bounding box center [89, 132] width 2 height 32
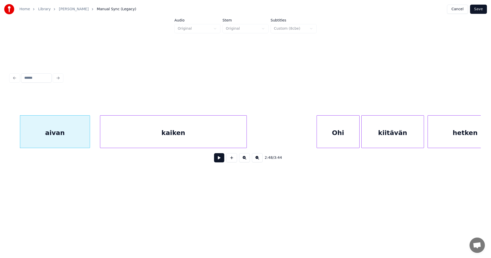
click at [221, 161] on button at bounding box center [219, 157] width 10 height 9
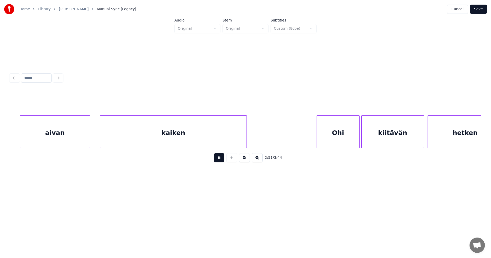
click at [221, 161] on button at bounding box center [219, 157] width 10 height 9
click at [336, 145] on div "Ohi" at bounding box center [334, 133] width 42 height 35
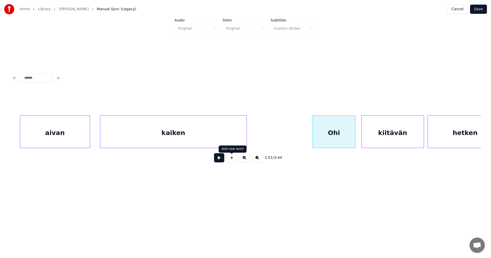
click at [219, 159] on button at bounding box center [219, 157] width 10 height 9
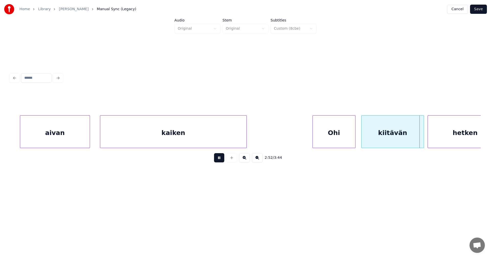
click at [221, 159] on button at bounding box center [219, 157] width 10 height 9
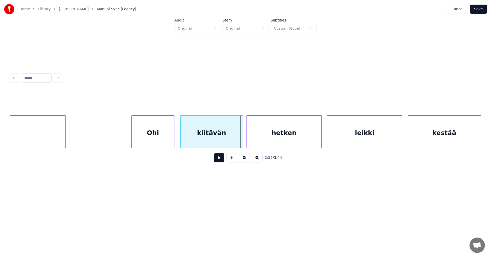
scroll to position [0, 15238]
click at [234, 140] on div at bounding box center [234, 132] width 2 height 32
click at [254, 140] on div "hetken" at bounding box center [278, 133] width 75 height 35
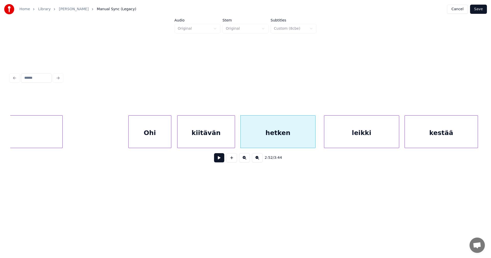
click at [217, 160] on button at bounding box center [219, 157] width 10 height 9
click at [220, 159] on button at bounding box center [219, 157] width 10 height 9
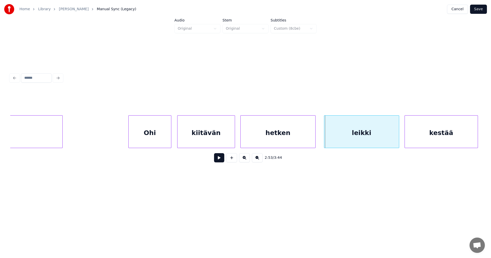
click at [167, 139] on div "Ohi" at bounding box center [150, 133] width 42 height 35
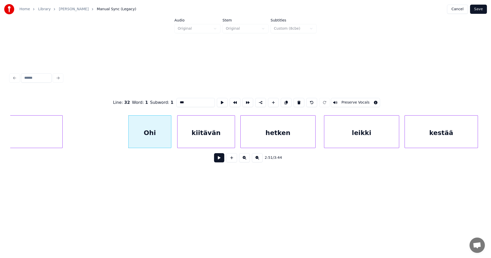
click at [218, 160] on button at bounding box center [219, 157] width 10 height 9
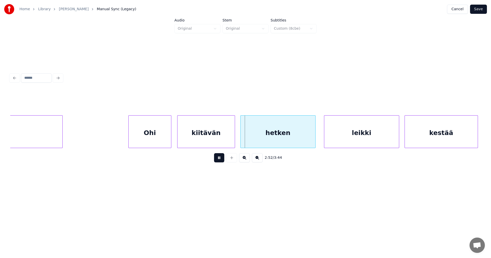
drag, startPoint x: 218, startPoint y: 160, endPoint x: 203, endPoint y: 148, distance: 19.3
click at [218, 160] on button at bounding box center [219, 157] width 10 height 9
click at [205, 144] on div "kiitävän" at bounding box center [206, 133] width 57 height 35
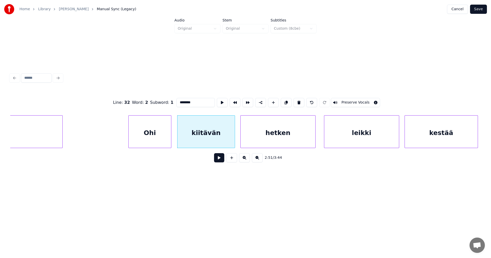
click at [217, 161] on button at bounding box center [219, 157] width 10 height 9
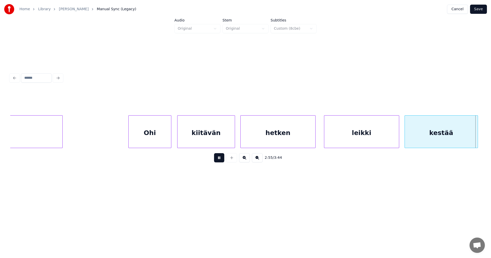
scroll to position [0, 15710]
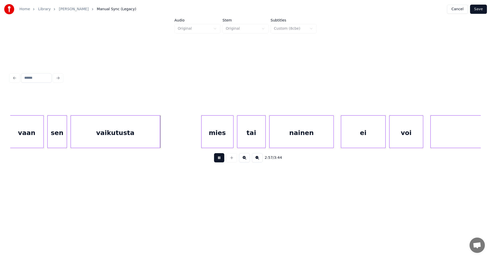
click at [220, 160] on button at bounding box center [219, 157] width 10 height 9
click at [211, 137] on div "mies" at bounding box center [214, 133] width 32 height 35
click at [245, 141] on div "tai" at bounding box center [250, 133] width 28 height 35
click at [218, 144] on div "mies" at bounding box center [213, 133] width 32 height 35
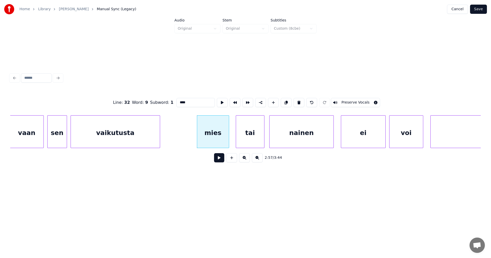
click at [220, 161] on button at bounding box center [219, 157] width 10 height 9
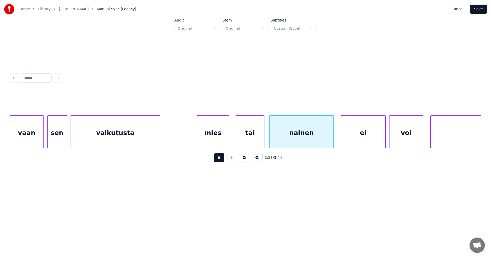
click at [220, 161] on button at bounding box center [219, 157] width 10 height 9
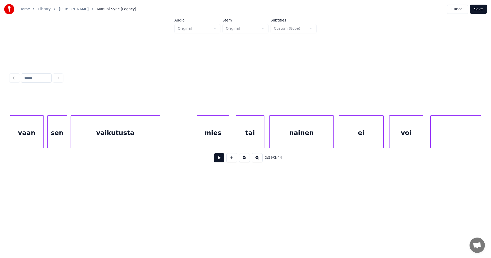
click at [351, 143] on div "ei" at bounding box center [361, 133] width 44 height 35
click at [222, 160] on button at bounding box center [219, 157] width 10 height 9
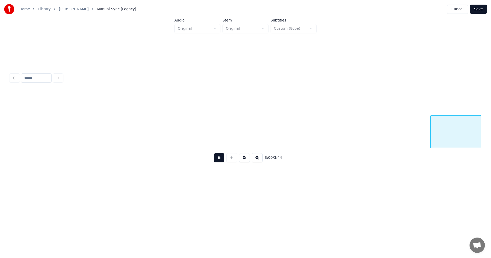
scroll to position [0, 16183]
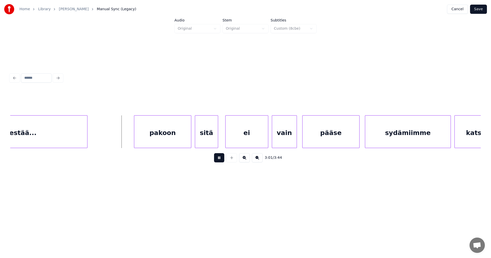
click at [222, 161] on button at bounding box center [219, 157] width 10 height 9
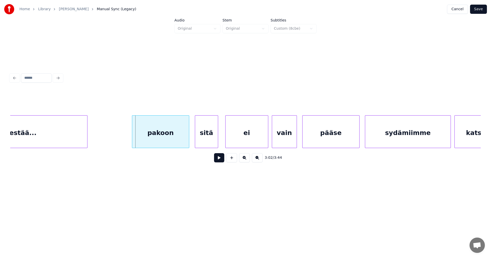
click at [186, 142] on div "pakoon" at bounding box center [160, 133] width 57 height 35
click at [217, 161] on button at bounding box center [219, 157] width 10 height 9
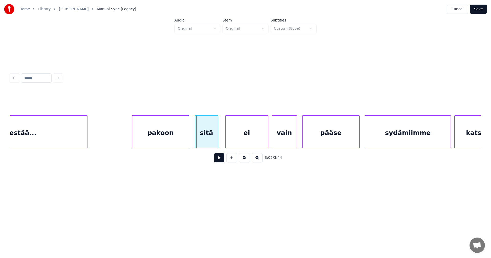
click at [217, 159] on button at bounding box center [219, 157] width 10 height 9
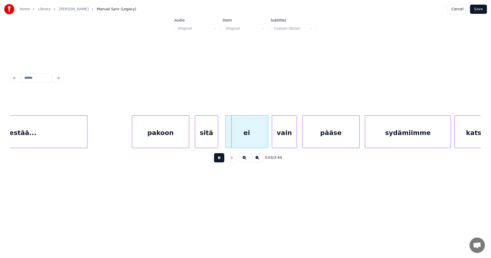
click at [218, 159] on button at bounding box center [219, 157] width 10 height 9
click at [213, 144] on div "sitä" at bounding box center [206, 133] width 23 height 35
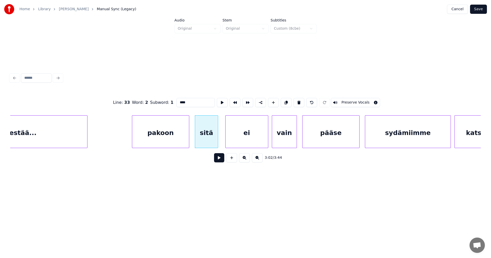
click at [218, 160] on button at bounding box center [219, 157] width 10 height 9
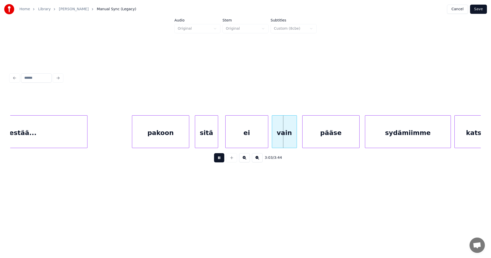
click at [220, 160] on button at bounding box center [219, 157] width 10 height 9
click at [265, 145] on div at bounding box center [265, 132] width 2 height 32
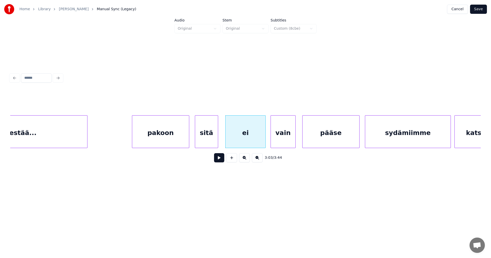
click at [277, 144] on div "vain" at bounding box center [283, 133] width 25 height 35
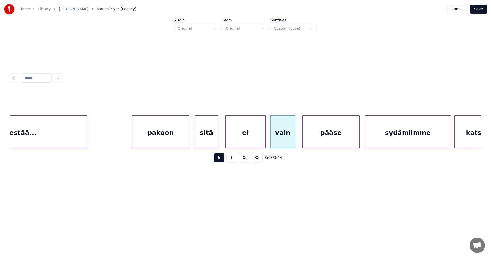
click at [223, 161] on button at bounding box center [219, 157] width 10 height 9
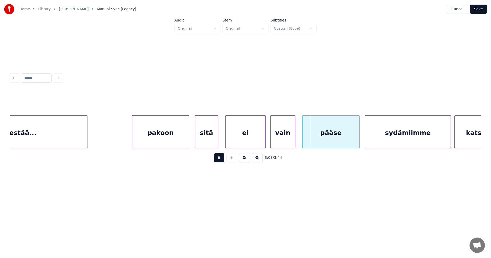
drag, startPoint x: 223, startPoint y: 161, endPoint x: 251, endPoint y: 159, distance: 28.0
click at [223, 161] on button at bounding box center [219, 157] width 10 height 9
click at [334, 143] on div "pääse" at bounding box center [329, 133] width 57 height 35
click at [222, 160] on button at bounding box center [219, 157] width 10 height 9
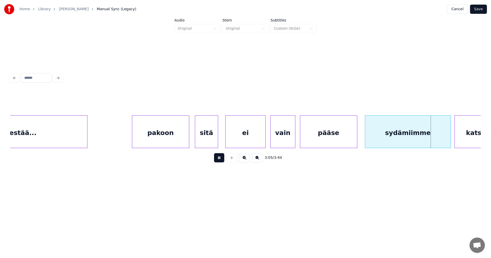
drag, startPoint x: 223, startPoint y: 160, endPoint x: 227, endPoint y: 161, distance: 4.4
click at [223, 160] on button at bounding box center [219, 157] width 10 height 9
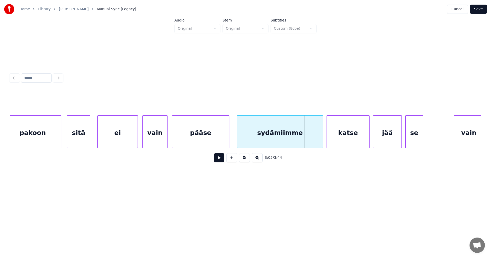
scroll to position [0, 16316]
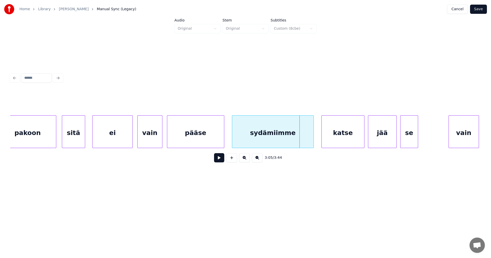
click at [313, 141] on div at bounding box center [313, 132] width 2 height 32
click at [331, 141] on div "katse" at bounding box center [341, 133] width 42 height 35
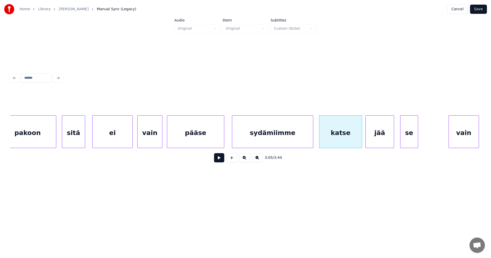
click at [375, 142] on div "jää" at bounding box center [380, 133] width 28 height 35
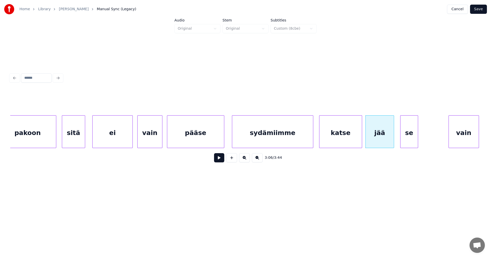
click at [341, 142] on div "katse" at bounding box center [341, 133] width 42 height 35
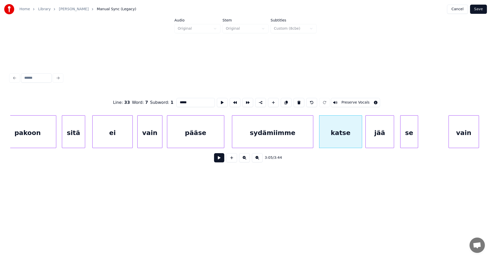
click at [222, 161] on button at bounding box center [219, 157] width 10 height 9
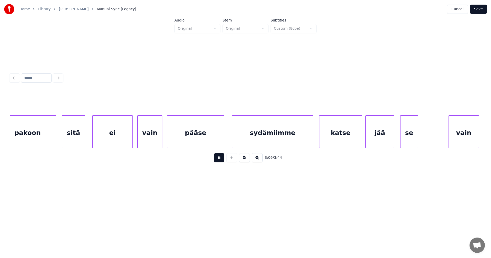
click at [222, 161] on button at bounding box center [219, 157] width 10 height 9
click at [404, 142] on div "se" at bounding box center [406, 133] width 17 height 35
click at [313, 141] on div at bounding box center [313, 132] width 2 height 32
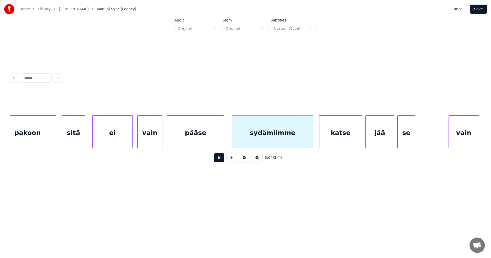
click at [221, 161] on button at bounding box center [219, 157] width 10 height 9
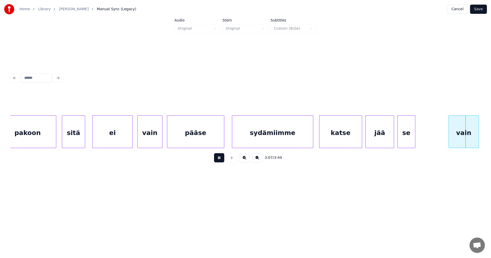
click at [221, 161] on button at bounding box center [219, 157] width 10 height 9
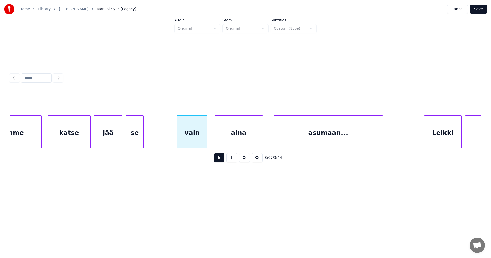
scroll to position [0, 16592]
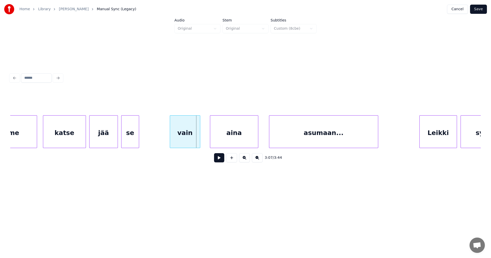
click at [198, 137] on div "vain" at bounding box center [185, 133] width 30 height 35
click at [227, 139] on div "aina" at bounding box center [231, 133] width 48 height 35
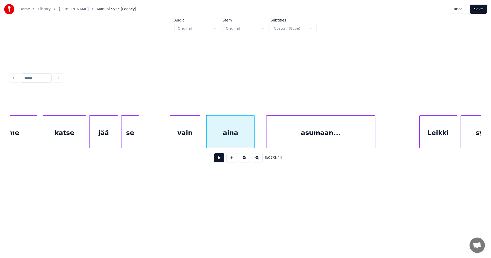
click at [280, 139] on div "asumaan..." at bounding box center [321, 133] width 109 height 35
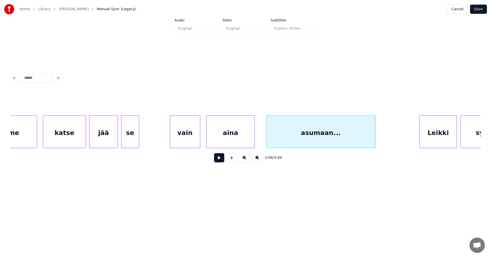
click at [195, 139] on div "vain" at bounding box center [185, 133] width 30 height 35
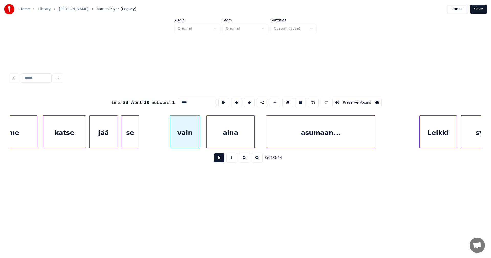
click at [221, 159] on button at bounding box center [219, 157] width 10 height 9
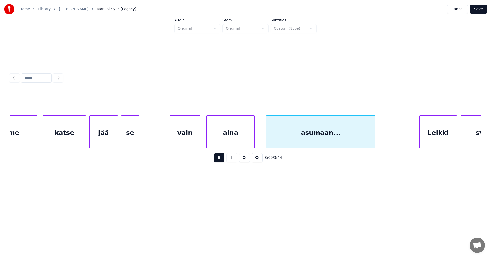
click at [221, 159] on button at bounding box center [219, 157] width 10 height 9
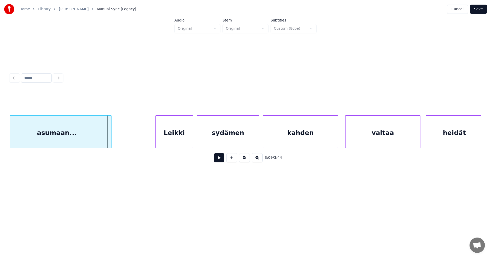
scroll to position [0, 16858]
click at [174, 133] on div "Leikki" at bounding box center [168, 133] width 37 height 35
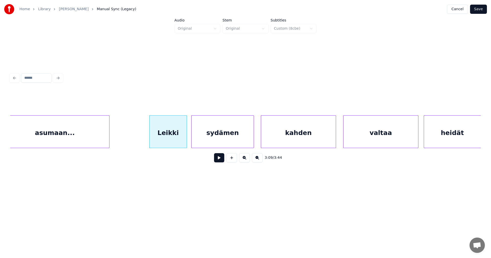
click at [225, 136] on div "sydämen" at bounding box center [223, 133] width 62 height 35
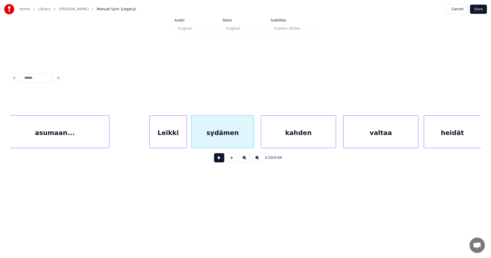
click at [221, 161] on button at bounding box center [219, 157] width 10 height 9
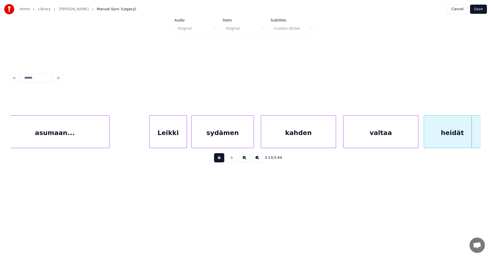
scroll to position [0, 17329]
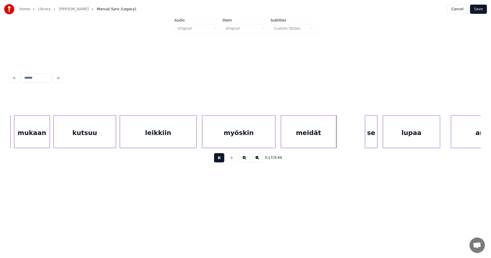
click at [216, 159] on button at bounding box center [219, 157] width 10 height 9
click at [299, 141] on div "meidät" at bounding box center [306, 133] width 55 height 35
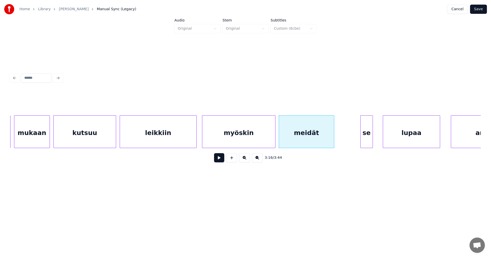
click at [367, 140] on div "se" at bounding box center [367, 133] width 12 height 35
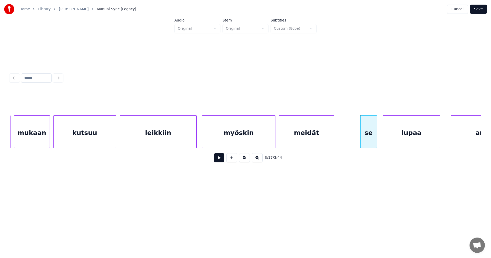
click at [376, 139] on div at bounding box center [377, 132] width 2 height 32
click at [404, 139] on div "lupaa" at bounding box center [410, 133] width 57 height 35
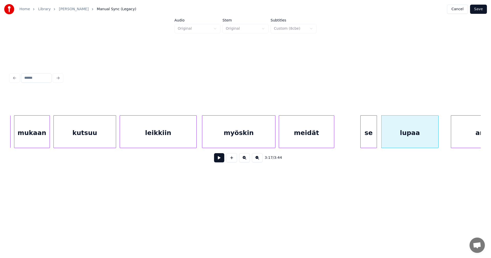
click at [365, 137] on div "se" at bounding box center [369, 133] width 16 height 35
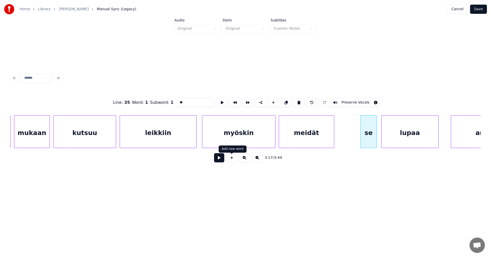
click at [222, 159] on button at bounding box center [219, 157] width 10 height 9
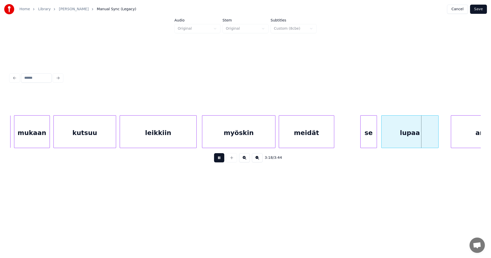
click at [222, 159] on button at bounding box center [219, 157] width 10 height 9
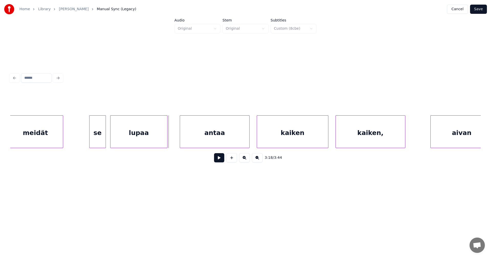
scroll to position [0, 17606]
click at [227, 135] on div "antaa" at bounding box center [204, 133] width 69 height 35
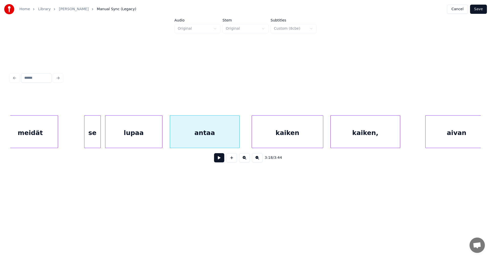
click at [221, 158] on button at bounding box center [219, 157] width 10 height 9
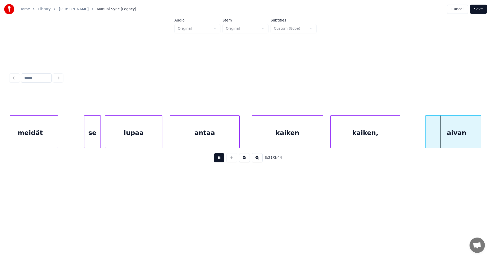
click at [221, 160] on button at bounding box center [219, 157] width 10 height 9
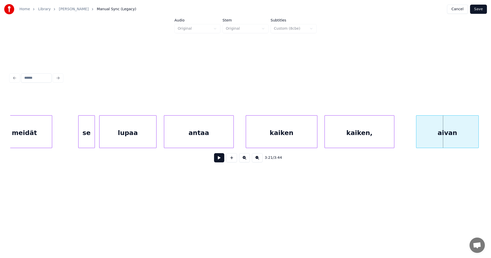
click at [442, 136] on div "aivan" at bounding box center [448, 133] width 62 height 35
click at [386, 139] on div "kaiken," at bounding box center [359, 133] width 69 height 35
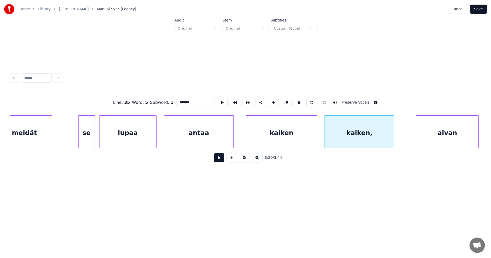
click at [224, 159] on button at bounding box center [219, 157] width 10 height 9
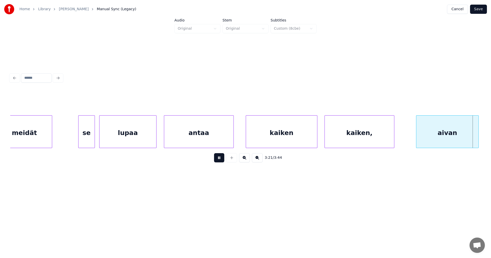
scroll to position [0, 18084]
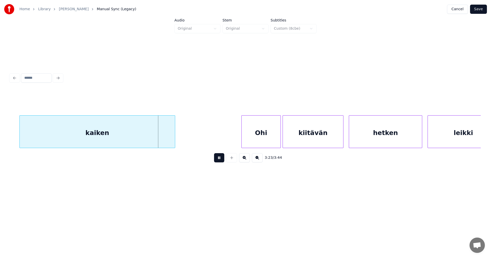
drag, startPoint x: 225, startPoint y: 160, endPoint x: 166, endPoint y: 154, distance: 58.7
click at [224, 159] on div "3:23 / 3:44" at bounding box center [245, 157] width 463 height 11
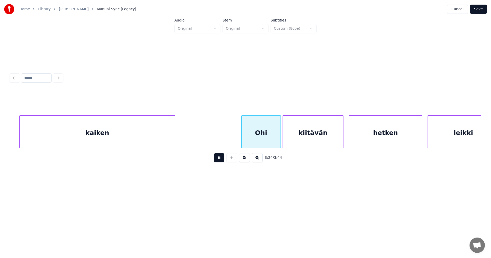
click at [222, 155] on div "3:24 / 3:44" at bounding box center [245, 157] width 463 height 11
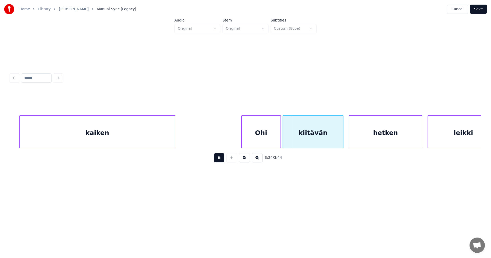
click at [213, 162] on div "3:24 / 3:44" at bounding box center [245, 157] width 463 height 11
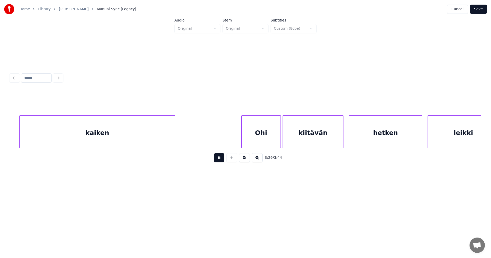
click at [219, 160] on button at bounding box center [219, 157] width 10 height 9
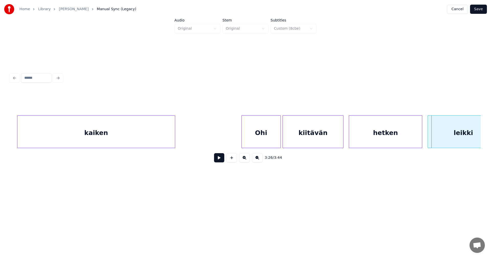
click at [18, 132] on div at bounding box center [18, 132] width 2 height 32
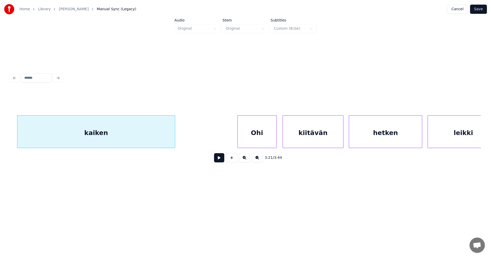
click at [251, 134] on div "Ohi" at bounding box center [257, 133] width 39 height 35
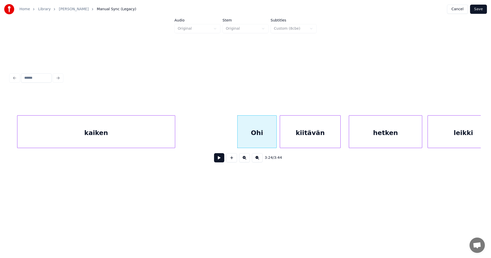
click at [299, 136] on div "kiitävän" at bounding box center [310, 133] width 60 height 35
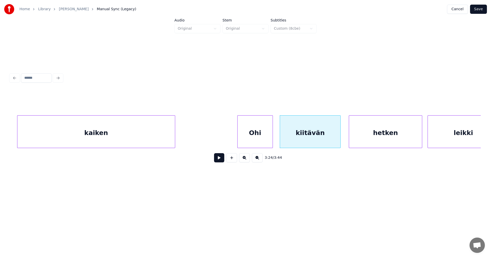
click at [272, 139] on div at bounding box center [272, 132] width 2 height 32
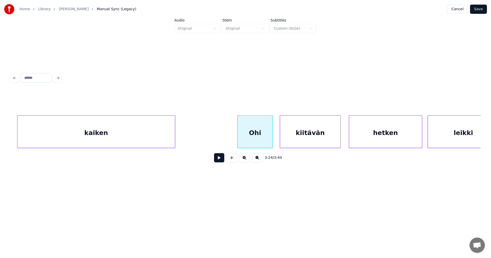
click at [259, 139] on div "Ohi" at bounding box center [255, 133] width 35 height 35
click at [221, 159] on button at bounding box center [219, 157] width 10 height 9
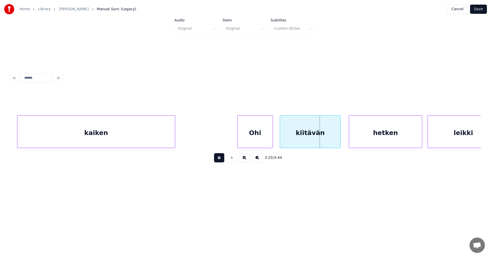
click at [221, 159] on button at bounding box center [219, 157] width 10 height 9
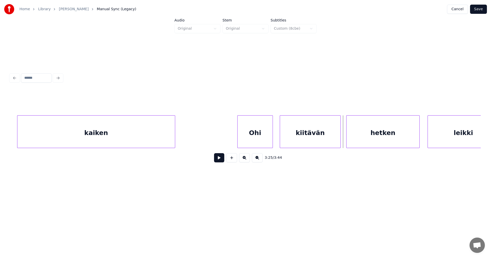
click at [365, 139] on div "hetken" at bounding box center [383, 133] width 73 height 35
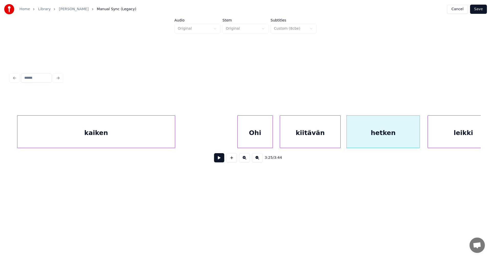
click at [224, 160] on div "3:25 / 3:44" at bounding box center [245, 157] width 463 height 11
click at [224, 160] on button at bounding box center [219, 157] width 10 height 9
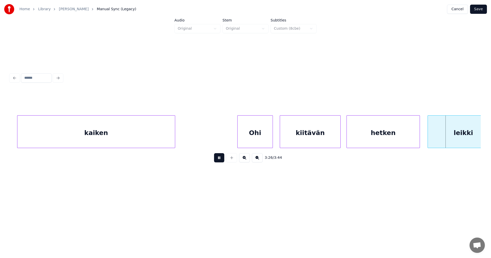
click at [224, 160] on button at bounding box center [219, 157] width 10 height 9
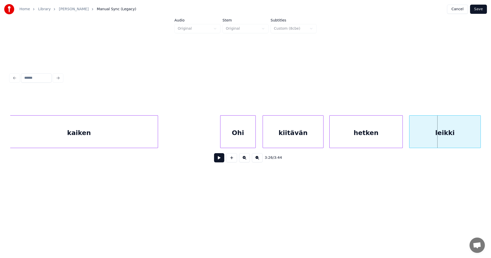
click at [447, 135] on div "leikki" at bounding box center [445, 133] width 71 height 35
click at [221, 158] on button at bounding box center [219, 157] width 10 height 9
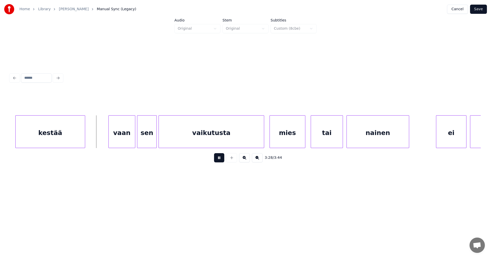
click at [220, 158] on button at bounding box center [219, 157] width 10 height 9
click at [122, 137] on div "vaan" at bounding box center [119, 133] width 26 height 35
click at [219, 158] on button at bounding box center [219, 157] width 10 height 9
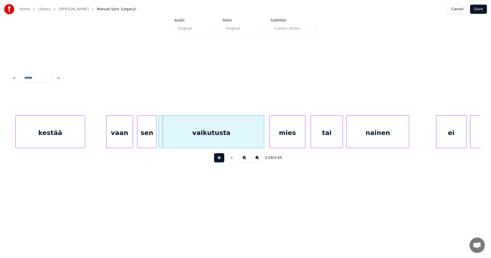
click at [219, 159] on button at bounding box center [219, 157] width 10 height 9
click at [155, 138] on div at bounding box center [155, 132] width 2 height 32
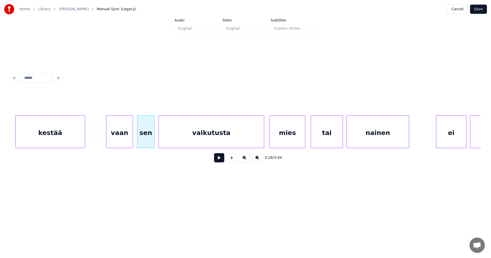
click at [153, 138] on div at bounding box center [154, 132] width 2 height 32
click at [191, 140] on div "vaikutusta" at bounding box center [211, 133] width 105 height 35
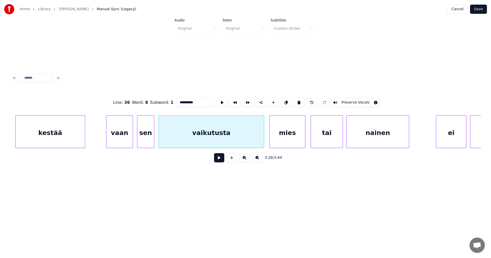
click at [220, 158] on button at bounding box center [219, 157] width 10 height 9
click at [220, 157] on button at bounding box center [219, 157] width 10 height 9
click at [264, 136] on div "vaikutusta" at bounding box center [212, 131] width 106 height 33
click at [263, 136] on div at bounding box center [263, 132] width 2 height 32
click at [279, 136] on div "mies" at bounding box center [286, 133] width 35 height 35
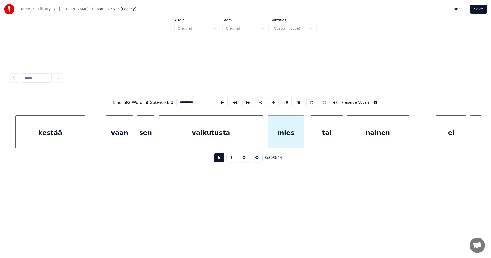
click at [222, 159] on button at bounding box center [219, 157] width 10 height 9
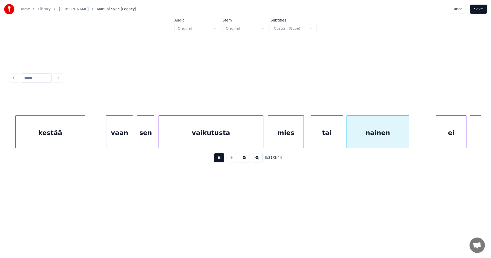
click at [224, 159] on button at bounding box center [219, 157] width 10 height 9
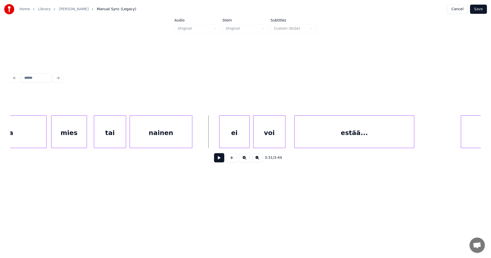
scroll to position [0, 18799]
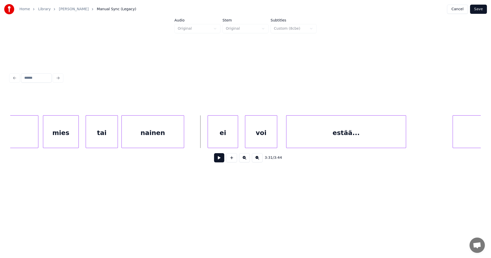
click at [226, 136] on div "ei" at bounding box center [223, 133] width 30 height 35
click at [257, 136] on div "voi" at bounding box center [261, 133] width 32 height 35
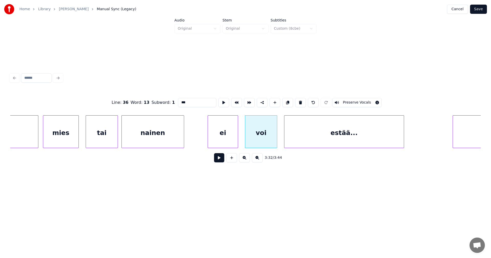
click at [300, 139] on div "estää..." at bounding box center [345, 133] width 120 height 35
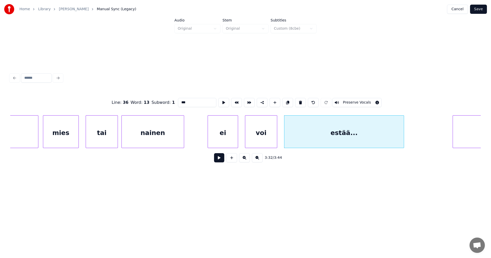
click at [232, 140] on div "ei" at bounding box center [223, 133] width 30 height 35
type input "**"
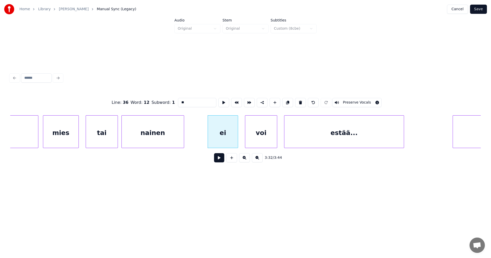
click at [220, 159] on button at bounding box center [219, 157] width 10 height 9
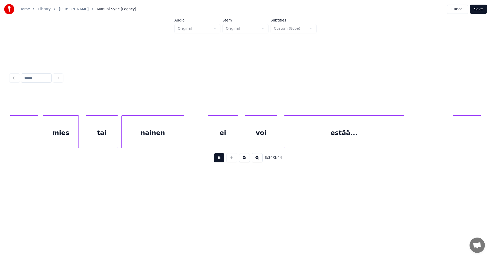
drag, startPoint x: 222, startPoint y: 157, endPoint x: 347, endPoint y: 152, distance: 125.3
click at [222, 157] on button at bounding box center [219, 157] width 10 height 9
click at [371, 144] on div "estää..." at bounding box center [345, 133] width 120 height 35
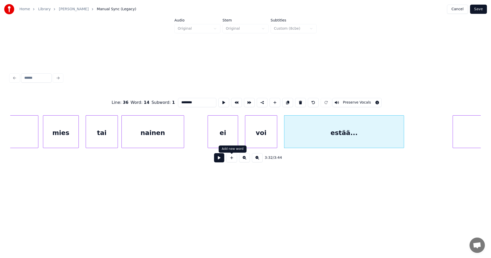
click at [222, 161] on button at bounding box center [219, 157] width 10 height 9
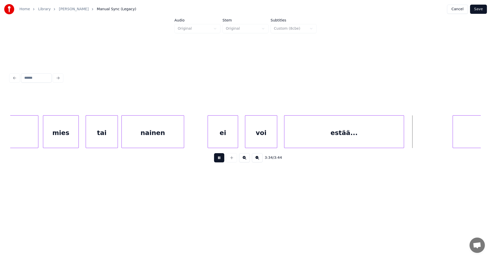
click at [224, 158] on button at bounding box center [219, 157] width 10 height 9
click at [414, 141] on div at bounding box center [414, 132] width 2 height 32
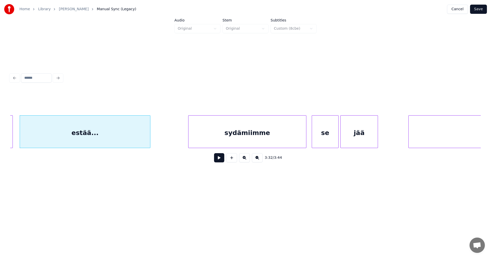
scroll to position [0, 19065]
click at [264, 132] on div "sydämiimme" at bounding box center [235, 133] width 118 height 35
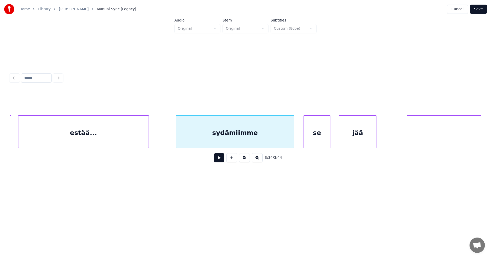
click at [322, 135] on div "se" at bounding box center [317, 133] width 26 height 35
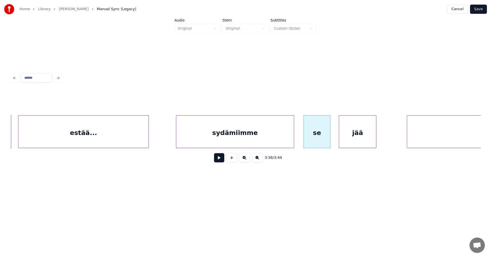
click at [282, 136] on div "sydämiimme" at bounding box center [235, 133] width 118 height 35
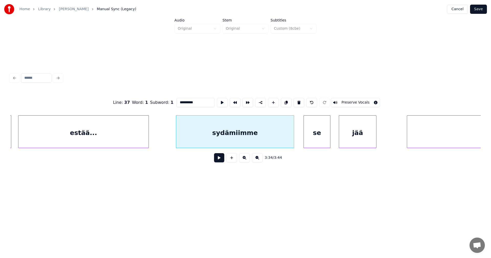
click at [220, 158] on button at bounding box center [219, 157] width 10 height 9
click at [221, 156] on button at bounding box center [219, 157] width 10 height 9
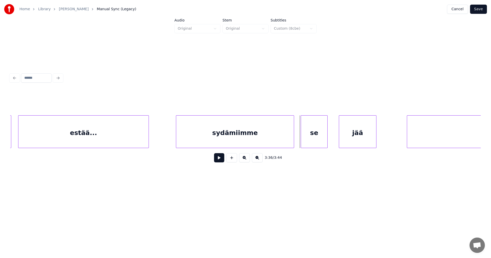
click at [317, 135] on div "se" at bounding box center [314, 133] width 26 height 35
click at [222, 159] on button at bounding box center [219, 157] width 10 height 9
click at [223, 159] on button at bounding box center [219, 157] width 10 height 9
click at [345, 137] on div "jää" at bounding box center [355, 133] width 37 height 35
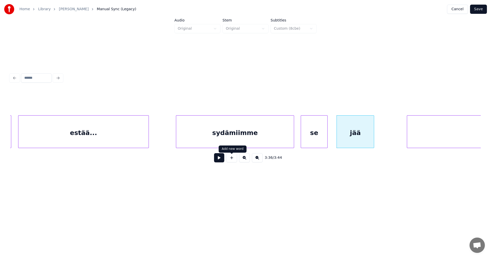
click at [221, 159] on button at bounding box center [219, 157] width 10 height 9
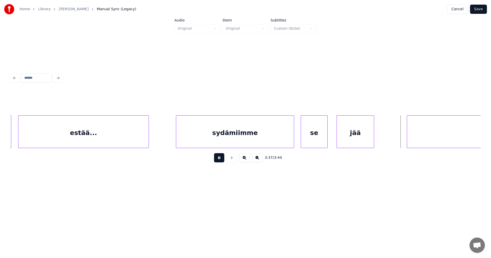
drag, startPoint x: 222, startPoint y: 159, endPoint x: 247, endPoint y: 159, distance: 25.3
click at [222, 159] on button at bounding box center [219, 157] width 10 height 9
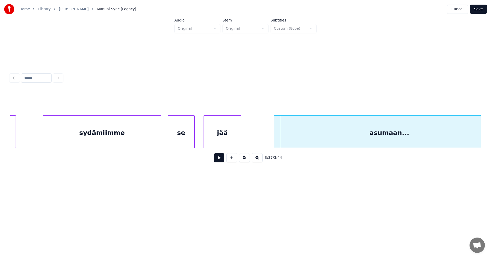
scroll to position [0, 19220]
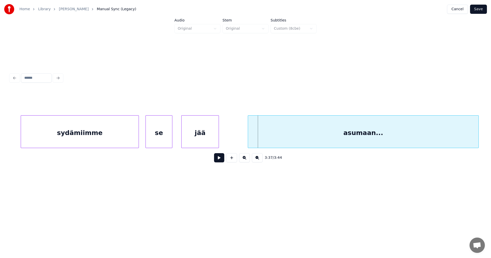
click at [387, 135] on div "asumaan..." at bounding box center [363, 133] width 231 height 35
click at [221, 159] on button at bounding box center [219, 157] width 10 height 9
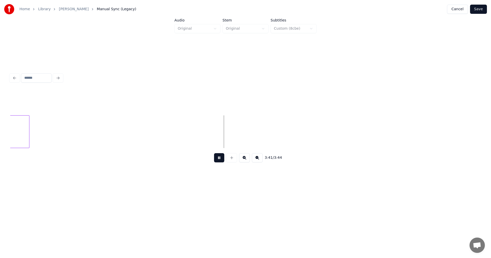
drag, startPoint x: 219, startPoint y: 159, endPoint x: 262, endPoint y: 148, distance: 43.6
click at [220, 159] on button at bounding box center [219, 157] width 10 height 9
click at [480, 10] on button "Save" at bounding box center [478, 9] width 17 height 9
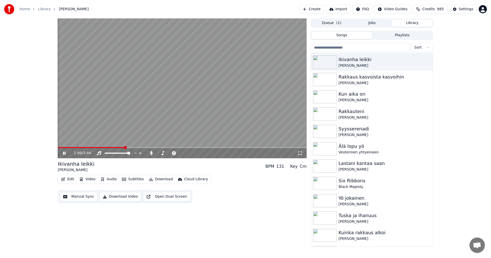
click at [62, 152] on icon at bounding box center [68, 153] width 12 height 4
click at [72, 181] on button "Edit" at bounding box center [67, 179] width 17 height 7
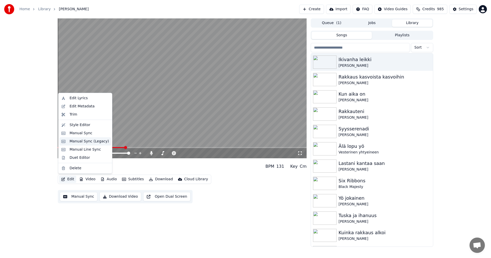
click at [85, 143] on div "Manual Sync (Legacy)" at bounding box center [89, 141] width 39 height 5
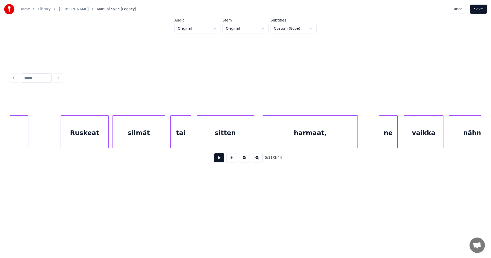
scroll to position [0, 12768]
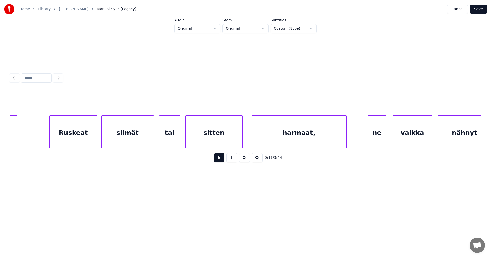
click at [318, 137] on div "harmaat," at bounding box center [299, 133] width 94 height 35
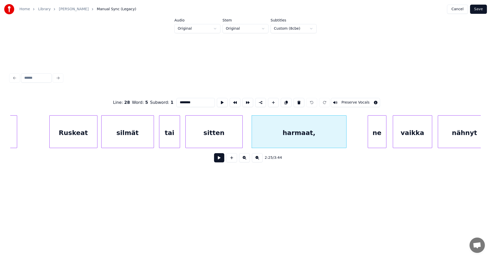
click at [199, 103] on input "********" at bounding box center [196, 102] width 38 height 9
type input "*******"
click at [481, 10] on button "Save" at bounding box center [478, 9] width 17 height 9
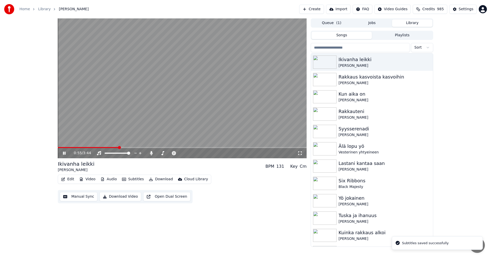
click at [118, 148] on span at bounding box center [182, 147] width 249 height 1
click at [103, 148] on span at bounding box center [90, 147] width 65 height 1
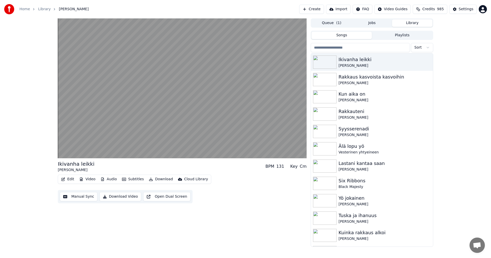
click at [71, 181] on button "Edit" at bounding box center [67, 179] width 17 height 7
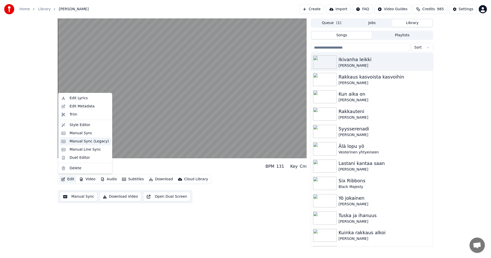
click at [88, 144] on div "Manual Sync (Legacy)" at bounding box center [85, 141] width 52 height 8
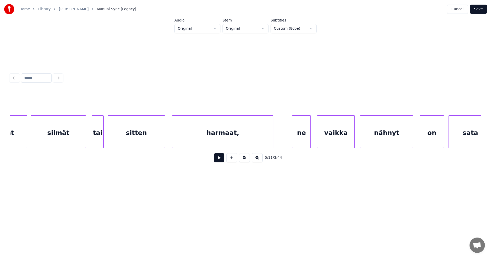
scroll to position [0, 4460]
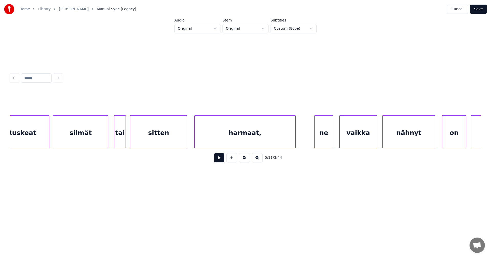
click at [229, 141] on div "harmaat," at bounding box center [245, 133] width 101 height 35
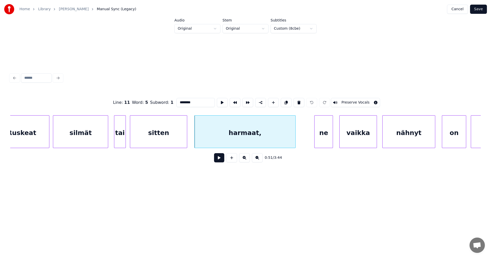
click at [195, 103] on input "********" at bounding box center [196, 102] width 38 height 9
type input "*******"
click at [483, 9] on button "Save" at bounding box center [478, 9] width 17 height 9
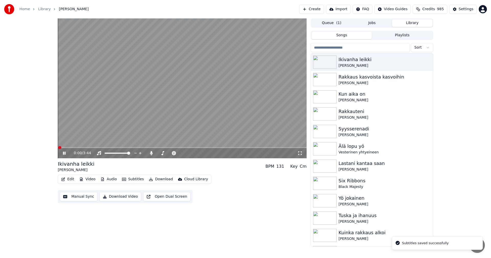
click at [114, 148] on div "0:00 / 3:44" at bounding box center [182, 153] width 249 height 10
click at [113, 147] on span at bounding box center [182, 147] width 249 height 1
click at [112, 148] on span at bounding box center [85, 147] width 54 height 1
click at [160, 147] on video at bounding box center [182, 88] width 249 height 140
click at [160, 148] on span at bounding box center [116, 147] width 116 height 1
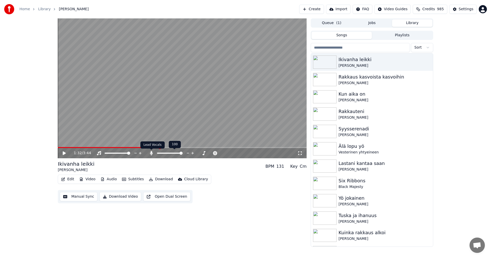
click at [152, 154] on icon at bounding box center [151, 153] width 5 height 4
click at [64, 154] on icon at bounding box center [64, 154] width 3 height 4
click at [151, 153] on icon at bounding box center [151, 153] width 5 height 4
click at [64, 152] on icon at bounding box center [68, 153] width 12 height 4
click at [152, 153] on icon at bounding box center [151, 153] width 3 height 4
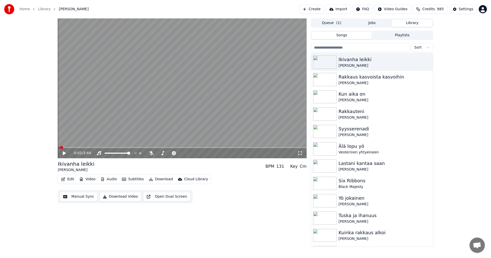
click at [60, 148] on span at bounding box center [59, 147] width 2 height 1
click at [63, 154] on icon at bounding box center [64, 154] width 3 height 4
click at [74, 148] on div "0:25 / 3:44" at bounding box center [182, 153] width 249 height 10
click at [73, 148] on span at bounding box center [66, 147] width 16 height 1
click at [135, 147] on span at bounding box center [97, 147] width 78 height 1
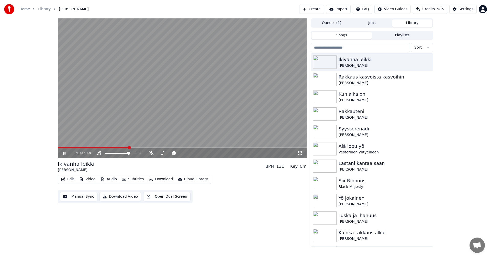
click at [129, 147] on span at bounding box center [93, 147] width 71 height 1
click at [206, 147] on span at bounding box center [147, 147] width 178 height 1
click at [235, 147] on video at bounding box center [182, 88] width 249 height 140
click at [238, 147] on span at bounding box center [152, 147] width 188 height 1
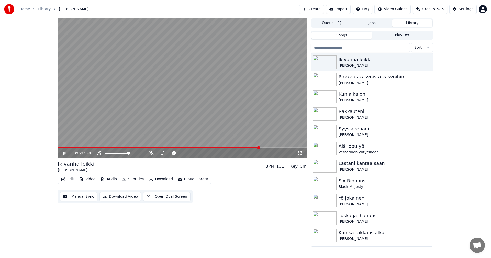
click at [245, 149] on div "3:02 / 3:44" at bounding box center [182, 153] width 249 height 10
click at [244, 148] on span at bounding box center [159, 147] width 203 height 1
click at [69, 180] on button "Edit" at bounding box center [67, 179] width 17 height 7
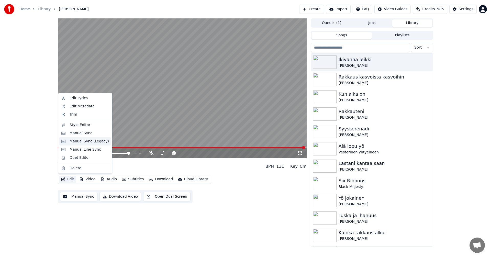
click at [78, 139] on div "Manual Sync (Legacy)" at bounding box center [89, 141] width 39 height 5
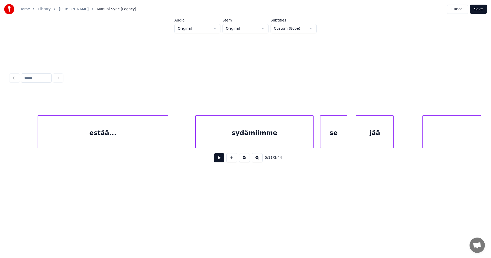
scroll to position [0, 19068]
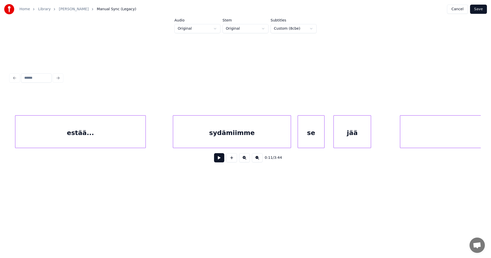
click at [111, 141] on div "estää..." at bounding box center [80, 133] width 130 height 35
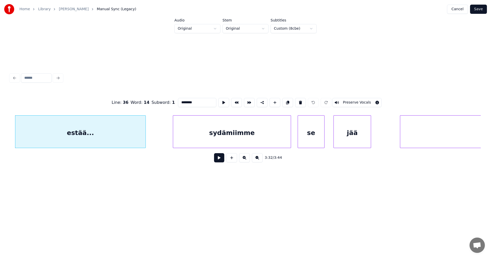
click at [222, 160] on button at bounding box center [219, 157] width 10 height 9
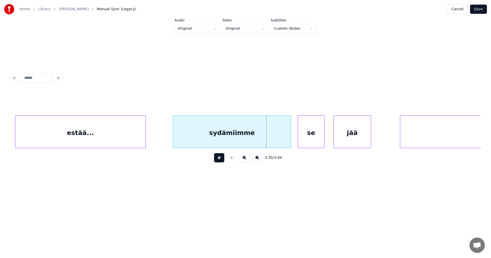
click at [220, 158] on button at bounding box center [219, 157] width 10 height 9
click at [220, 162] on button at bounding box center [219, 157] width 10 height 9
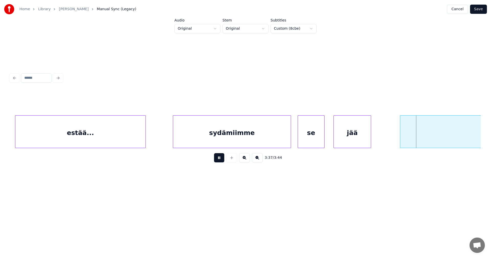
click at [220, 162] on button at bounding box center [219, 157] width 10 height 9
click at [262, 136] on div "sydämiimme" at bounding box center [232, 133] width 118 height 35
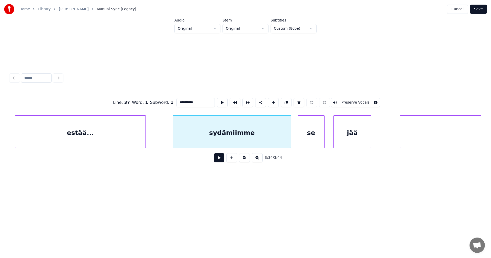
click at [221, 162] on button at bounding box center [219, 157] width 10 height 9
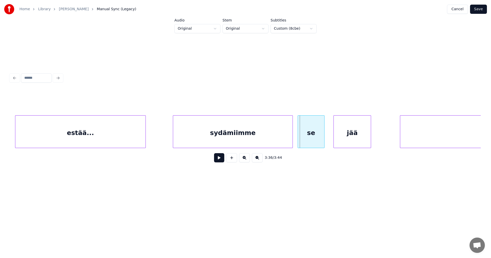
click at [293, 138] on div at bounding box center [292, 132] width 2 height 32
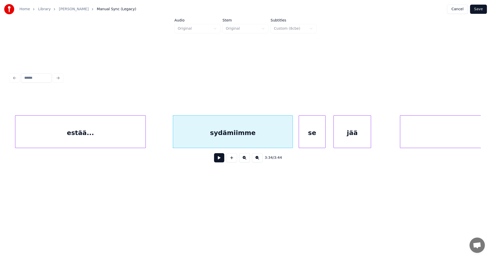
click at [304, 136] on div "se" at bounding box center [312, 133] width 26 height 35
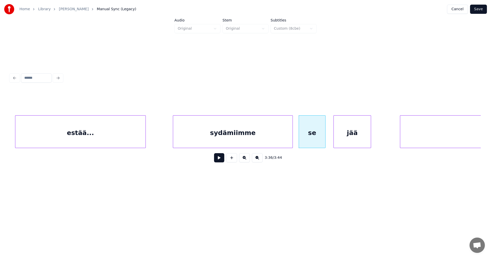
click at [263, 142] on div "sydämiimme" at bounding box center [233, 133] width 120 height 35
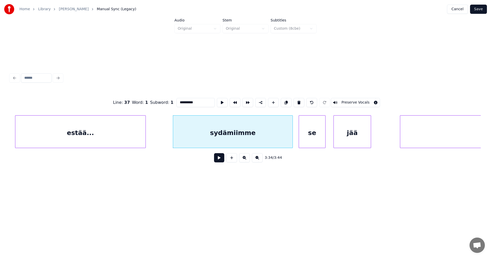
click at [220, 163] on button at bounding box center [219, 157] width 10 height 9
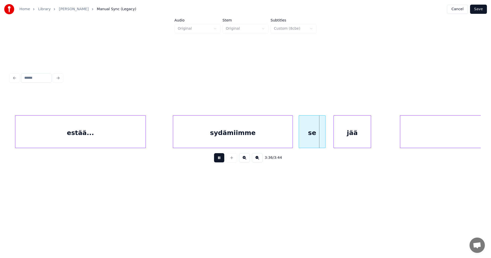
click at [220, 163] on button at bounding box center [219, 157] width 10 height 9
click at [308, 134] on div "se" at bounding box center [312, 133] width 26 height 35
click at [222, 162] on button at bounding box center [219, 157] width 10 height 9
click at [334, 135] on div at bounding box center [334, 132] width 2 height 32
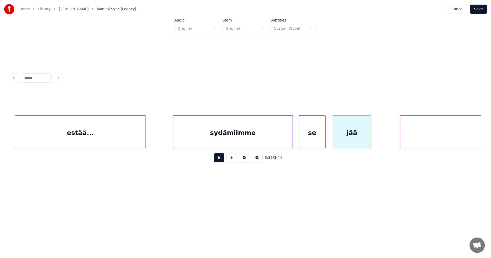
click at [222, 163] on button at bounding box center [219, 157] width 10 height 9
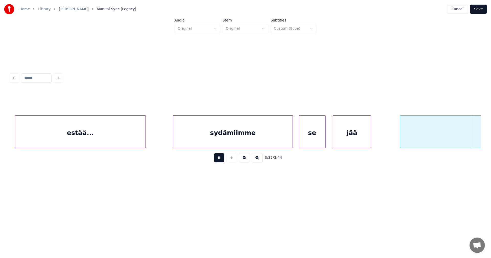
scroll to position [0, 19539]
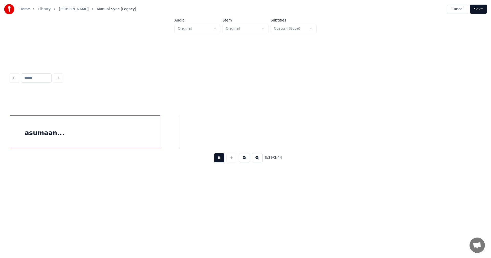
click at [222, 163] on button at bounding box center [219, 157] width 10 height 9
click at [476, 9] on button "Save" at bounding box center [478, 9] width 17 height 9
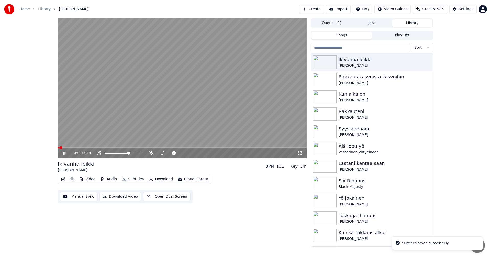
click at [63, 152] on icon at bounding box center [68, 153] width 12 height 4
click at [163, 178] on button "Download" at bounding box center [161, 179] width 28 height 7
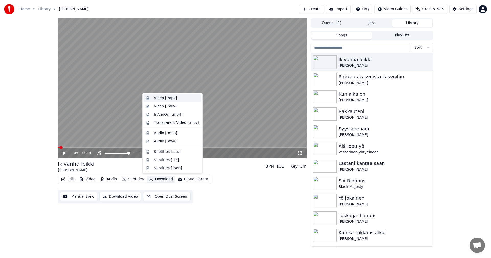
click at [170, 99] on div "Video [.mp4]" at bounding box center [165, 98] width 23 height 5
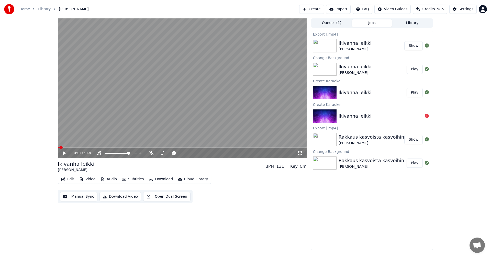
click at [413, 23] on button "Library" at bounding box center [412, 22] width 40 height 7
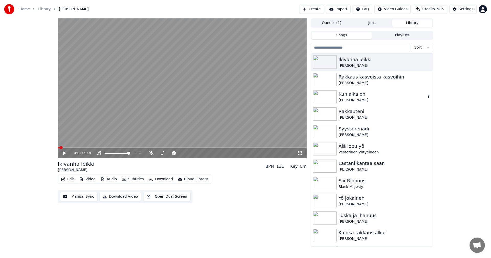
drag, startPoint x: 331, startPoint y: 97, endPoint x: 324, endPoint y: 107, distance: 12.9
click at [331, 97] on img at bounding box center [325, 96] width 24 height 13
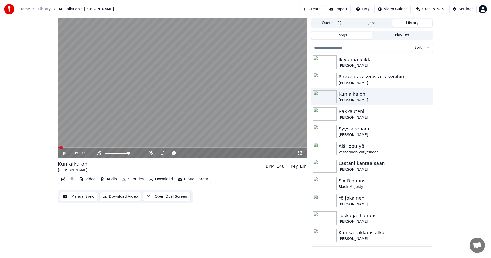
click at [81, 148] on span at bounding box center [182, 147] width 249 height 1
click at [73, 180] on button "Edit" at bounding box center [67, 179] width 17 height 7
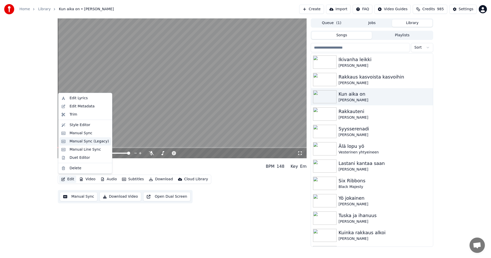
click at [88, 141] on div "Manual Sync (Legacy)" at bounding box center [89, 141] width 39 height 5
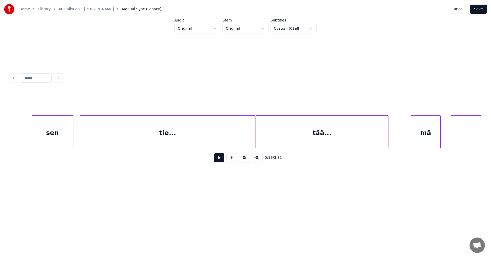
scroll to position [0, 3062]
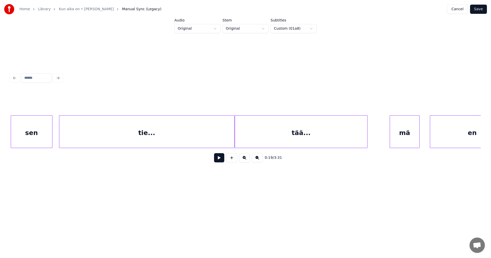
click at [138, 141] on div "tie..." at bounding box center [146, 133] width 175 height 35
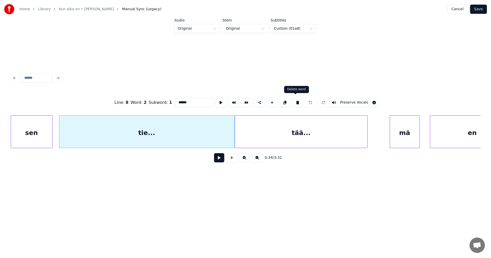
click at [298, 102] on button at bounding box center [298, 102] width 11 height 9
type input "***"
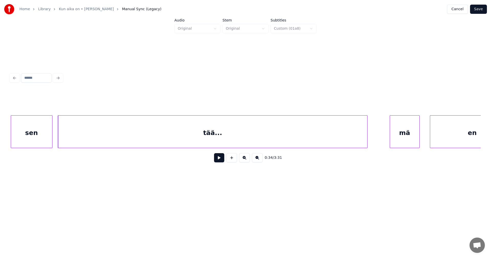
click at [58, 143] on div at bounding box center [59, 132] width 2 height 32
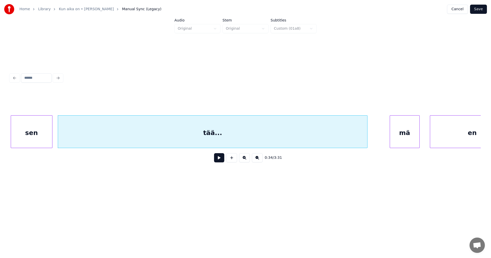
click at [76, 140] on div "tää..." at bounding box center [212, 133] width 309 height 35
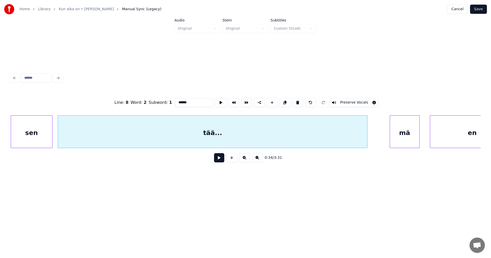
click at [176, 101] on input "******" at bounding box center [194, 102] width 38 height 9
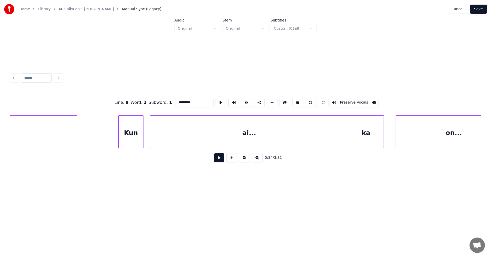
scroll to position [0, 4237]
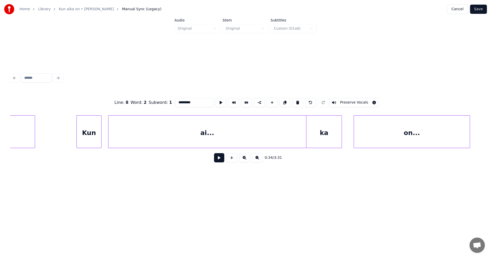
click at [177, 140] on div "ai..." at bounding box center [208, 133] width 198 height 35
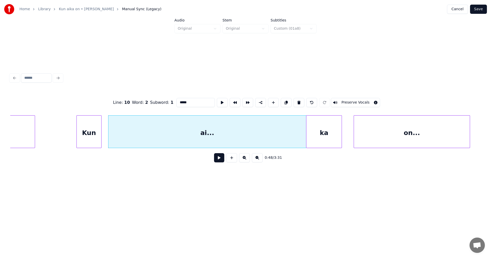
click at [320, 133] on div "ka" at bounding box center [324, 133] width 35 height 35
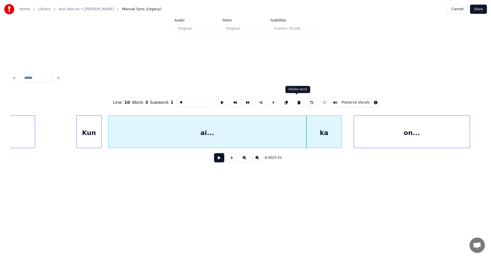
click at [297, 103] on button at bounding box center [299, 102] width 11 height 9
type input "*****"
click at [348, 132] on div at bounding box center [348, 132] width 2 height 32
click at [240, 133] on div "ai..." at bounding box center [229, 133] width 240 height 35
click at [221, 159] on button at bounding box center [219, 157] width 10 height 9
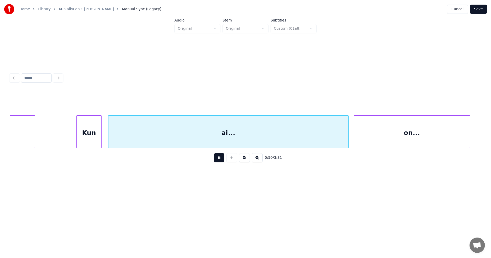
click at [222, 158] on button at bounding box center [219, 157] width 10 height 9
click at [345, 136] on div at bounding box center [345, 132] width 2 height 32
click at [226, 135] on div "ai..." at bounding box center [227, 133] width 237 height 35
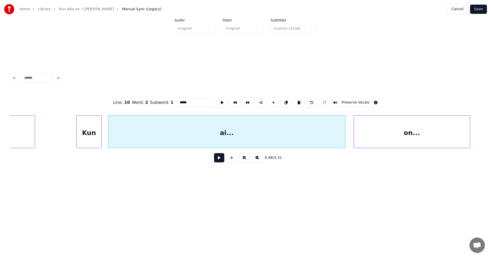
click at [180, 101] on input "*****" at bounding box center [196, 102] width 38 height 9
click at [181, 101] on input "*****" at bounding box center [196, 102] width 38 height 9
click at [165, 132] on div "aika..." at bounding box center [227, 133] width 237 height 35
click at [107, 140] on div at bounding box center [108, 132] width 2 height 32
type input "*******"
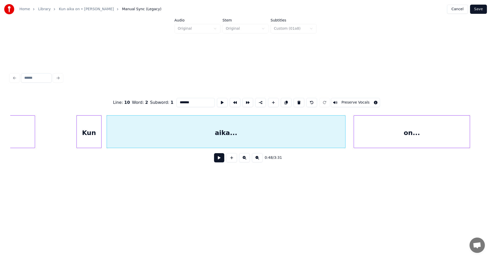
click at [219, 160] on button at bounding box center [219, 157] width 10 height 9
click at [222, 159] on button at bounding box center [219, 157] width 10 height 9
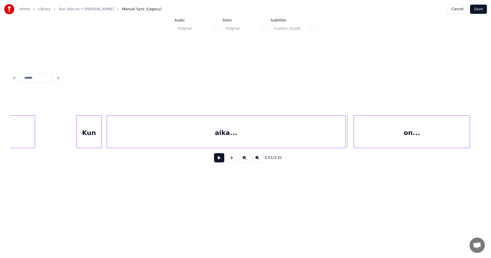
click at [222, 159] on button at bounding box center [219, 157] width 10 height 9
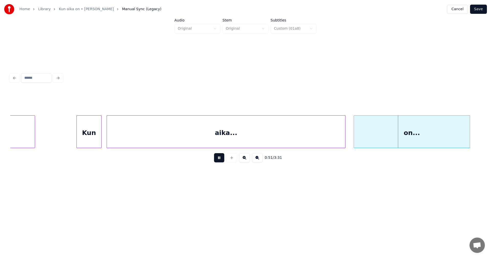
drag, startPoint x: 222, startPoint y: 159, endPoint x: 366, endPoint y: 157, distance: 144.1
click at [222, 159] on button at bounding box center [219, 157] width 10 height 9
click at [384, 141] on div "on..." at bounding box center [412, 133] width 116 height 35
click at [220, 161] on button at bounding box center [219, 157] width 10 height 9
click at [221, 161] on button at bounding box center [219, 157] width 10 height 9
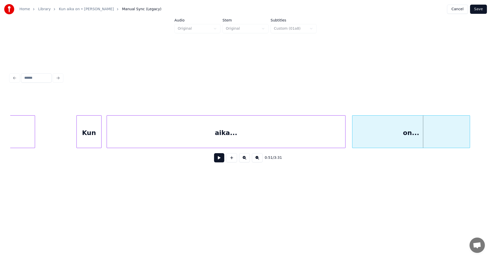
click at [354, 141] on div at bounding box center [354, 132] width 2 height 32
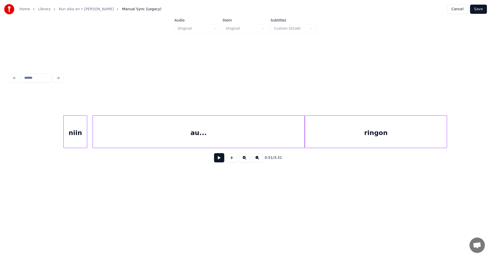
scroll to position [0, 4751]
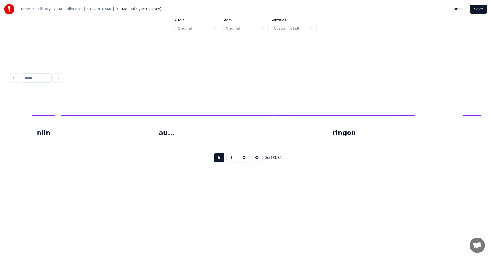
click at [41, 136] on div "niin" at bounding box center [43, 133] width 23 height 35
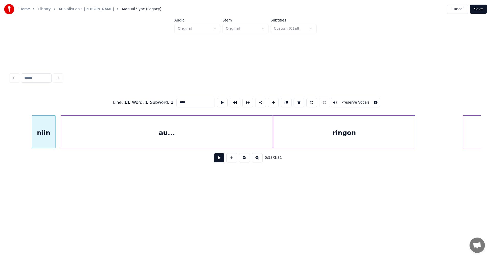
click at [218, 162] on button at bounding box center [219, 157] width 10 height 9
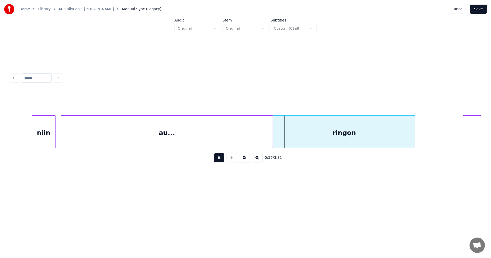
click at [219, 162] on button at bounding box center [219, 157] width 10 height 9
click at [315, 134] on div "ringon" at bounding box center [345, 133] width 142 height 35
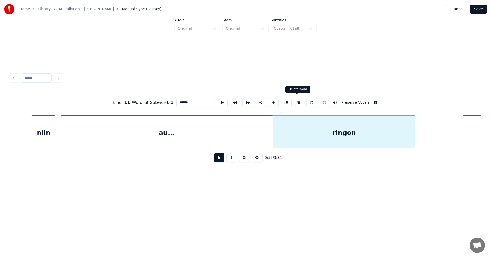
click at [298, 102] on button at bounding box center [299, 102] width 11 height 9
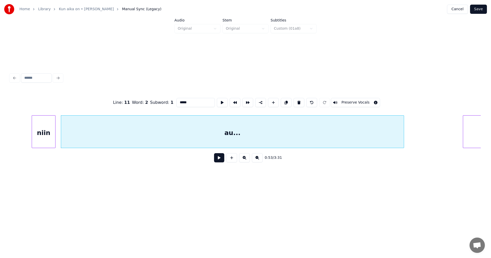
click at [403, 136] on div at bounding box center [404, 132] width 2 height 32
click at [326, 137] on div "au..." at bounding box center [232, 133] width 343 height 35
click at [181, 101] on input "*****" at bounding box center [196, 102] width 38 height 9
click at [199, 139] on div "auringon..." at bounding box center [232, 133] width 343 height 35
type input "**********"
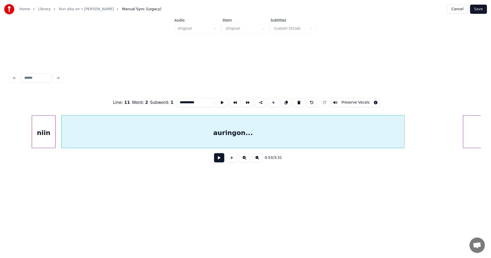
click at [217, 161] on button at bounding box center [219, 157] width 10 height 9
drag, startPoint x: 213, startPoint y: 158, endPoint x: 183, endPoint y: 152, distance: 30.4
click at [213, 157] on div "0:54 / 3:31" at bounding box center [245, 157] width 463 height 11
drag, startPoint x: 219, startPoint y: 162, endPoint x: 208, endPoint y: 157, distance: 11.7
click at [219, 161] on button at bounding box center [219, 157] width 10 height 9
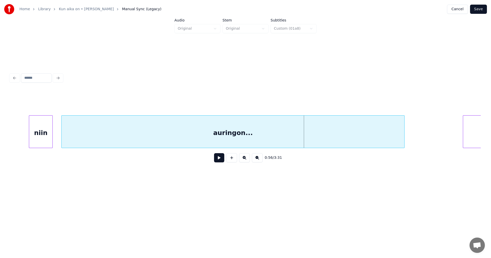
click at [42, 129] on div "niin" at bounding box center [40, 133] width 23 height 35
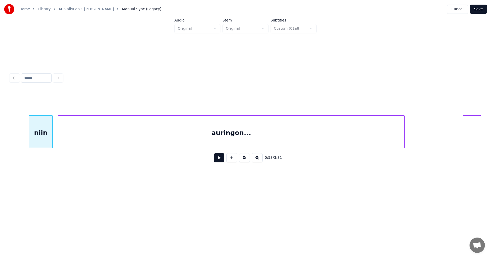
click at [60, 133] on div at bounding box center [59, 132] width 2 height 32
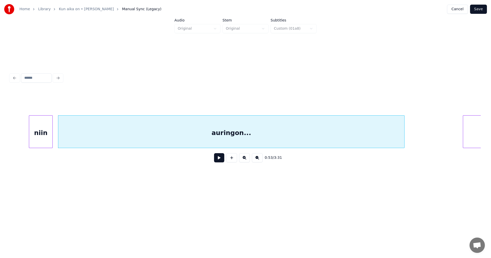
click at [220, 161] on button at bounding box center [219, 157] width 10 height 9
click at [220, 162] on button at bounding box center [219, 157] width 10 height 9
click at [172, 136] on div "auringon..." at bounding box center [231, 133] width 346 height 35
click at [220, 162] on button at bounding box center [219, 157] width 10 height 9
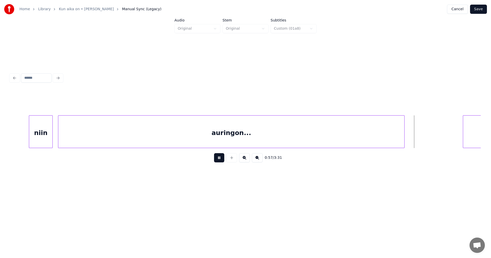
click at [222, 162] on button at bounding box center [219, 157] width 10 height 9
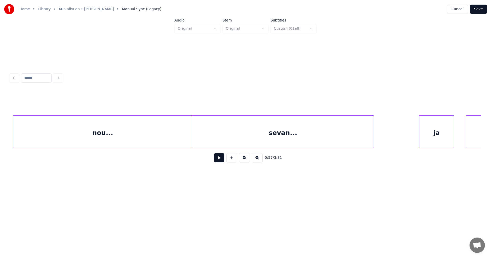
scroll to position [0, 5303]
click at [315, 126] on div "sevan..." at bounding box center [282, 133] width 181 height 35
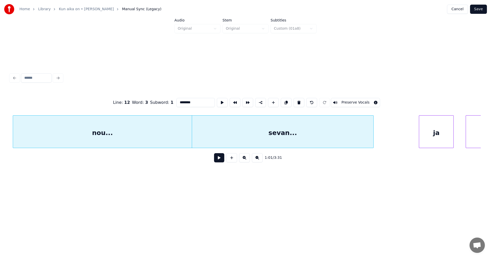
click at [165, 132] on div "nou..." at bounding box center [102, 133] width 179 height 35
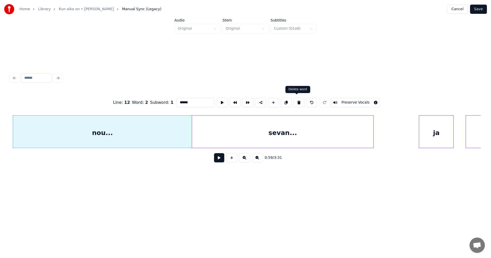
click at [295, 102] on button at bounding box center [299, 102] width 11 height 9
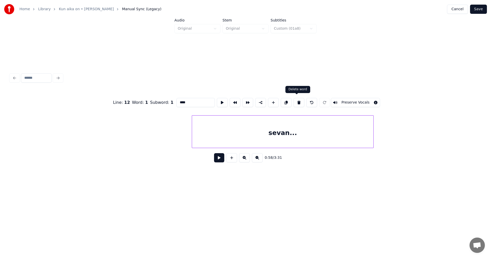
scroll to position [0, 5204]
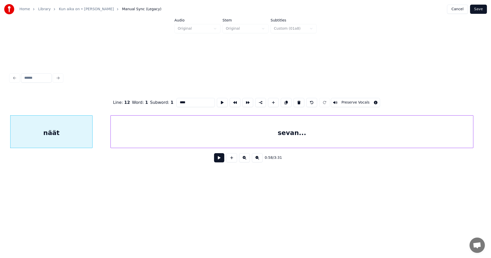
click at [111, 129] on div at bounding box center [112, 132] width 2 height 32
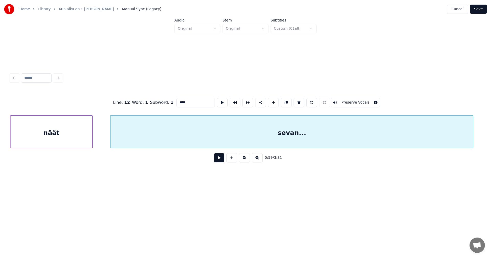
click at [160, 130] on div "sevan..." at bounding box center [292, 133] width 363 height 35
click at [177, 101] on input "********" at bounding box center [196, 102] width 38 height 9
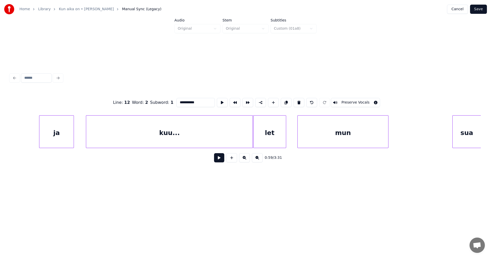
scroll to position [0, 5736]
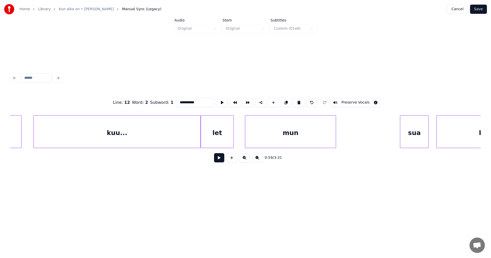
click at [161, 137] on div "kuu..." at bounding box center [117, 133] width 167 height 35
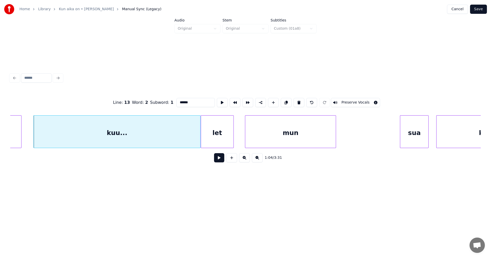
click at [215, 137] on div "let" at bounding box center [217, 133] width 33 height 35
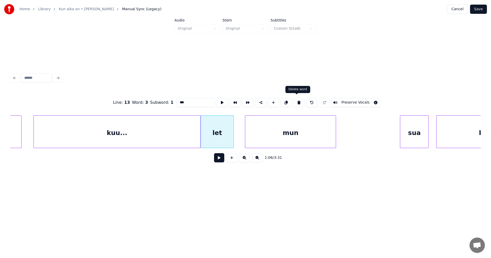
click at [296, 101] on button at bounding box center [299, 102] width 11 height 9
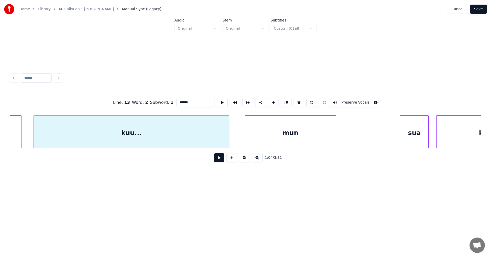
click at [229, 138] on div at bounding box center [229, 132] width 2 height 32
click at [183, 101] on input "******" at bounding box center [196, 102] width 38 height 9
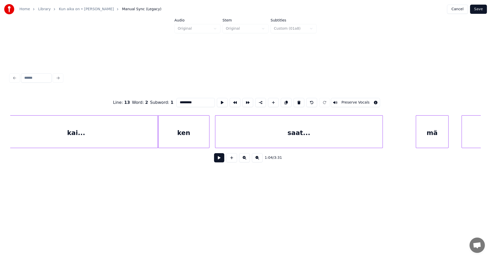
scroll to position [0, 7823]
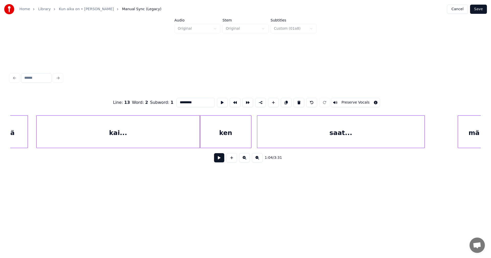
click at [212, 136] on div "ken" at bounding box center [225, 133] width 51 height 35
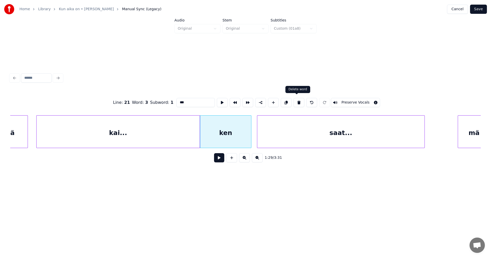
click at [298, 101] on button at bounding box center [299, 102] width 11 height 9
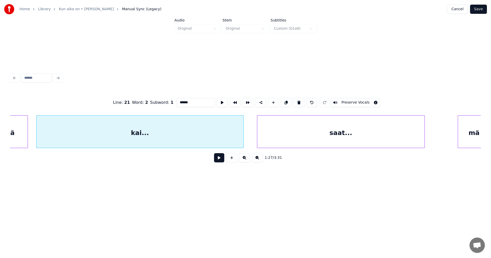
click at [243, 136] on div at bounding box center [243, 132] width 2 height 32
click at [182, 102] on input "******" at bounding box center [196, 102] width 38 height 9
click at [193, 135] on div "kaiken..." at bounding box center [140, 133] width 207 height 35
type input "*********"
click at [220, 161] on button at bounding box center [219, 157] width 10 height 9
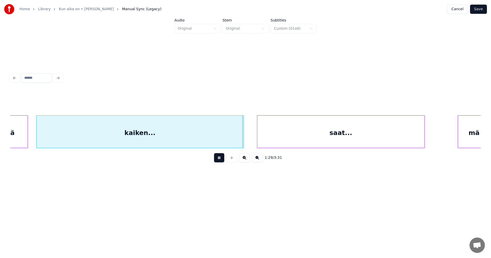
click at [220, 161] on button at bounding box center [219, 157] width 10 height 9
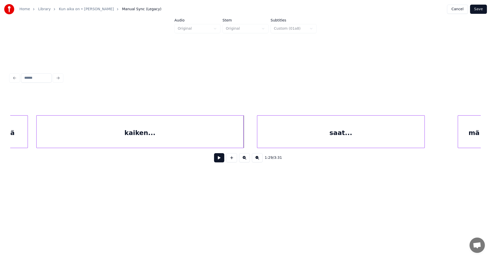
click at [220, 161] on button at bounding box center [219, 157] width 10 height 9
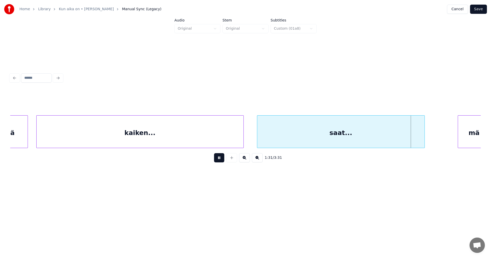
click at [220, 161] on button at bounding box center [219, 157] width 10 height 9
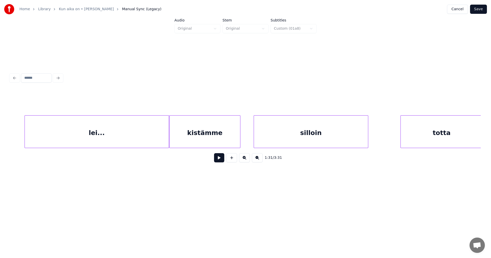
scroll to position [0, 8304]
click at [220, 131] on div "kistämme" at bounding box center [203, 133] width 71 height 35
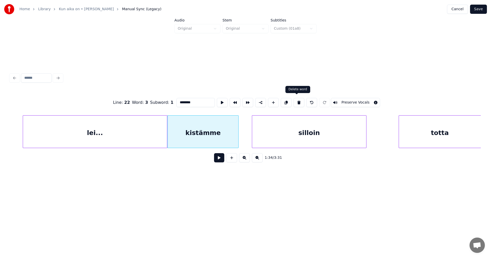
click at [296, 102] on button at bounding box center [299, 102] width 11 height 9
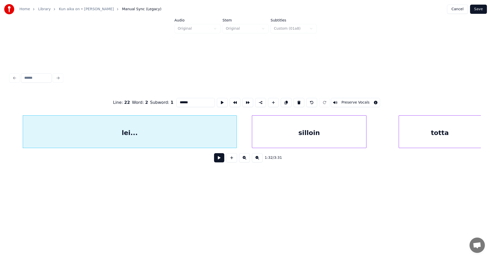
click at [237, 142] on div at bounding box center [236, 132] width 2 height 32
click at [181, 101] on input "******" at bounding box center [196, 102] width 38 height 9
click at [177, 139] on div "leikistämme..." at bounding box center [130, 133] width 214 height 35
type input "**********"
click at [221, 162] on button at bounding box center [219, 157] width 10 height 9
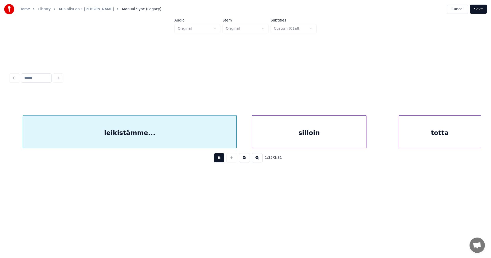
click at [221, 161] on button at bounding box center [219, 157] width 10 height 9
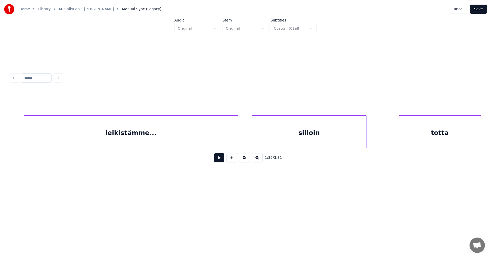
click at [238, 141] on div "leikistämme..." at bounding box center [131, 131] width 214 height 33
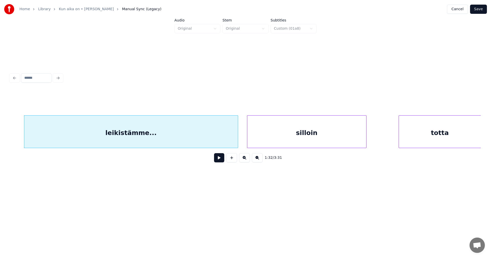
click at [249, 138] on div at bounding box center [249, 132] width 2 height 32
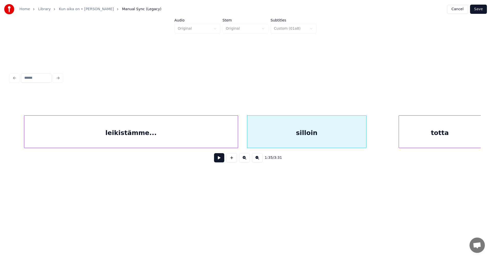
click at [220, 158] on button at bounding box center [219, 157] width 10 height 9
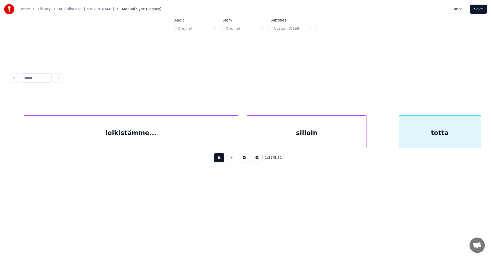
scroll to position [0, 8775]
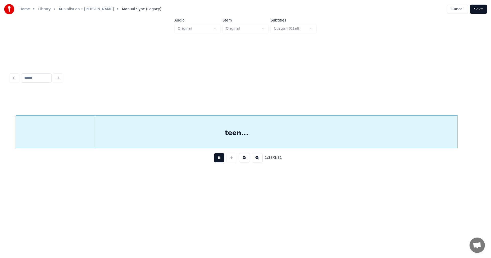
click at [220, 158] on button at bounding box center [219, 157] width 10 height 9
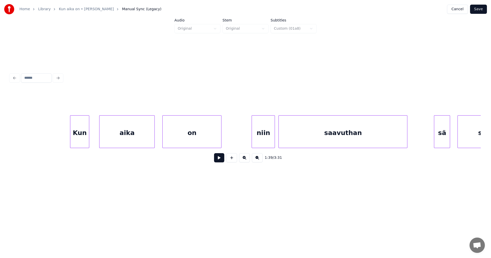
scroll to position [0, 11042]
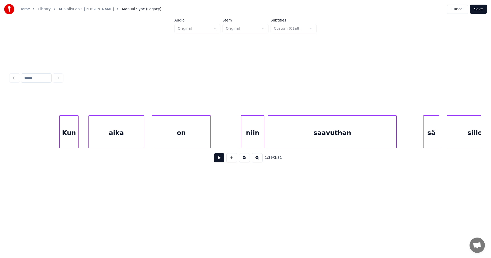
click at [259, 143] on div "niin" at bounding box center [252, 133] width 23 height 35
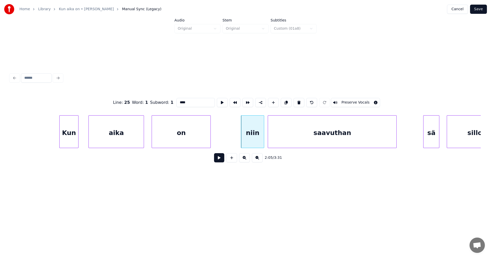
click at [221, 157] on button at bounding box center [219, 157] width 10 height 9
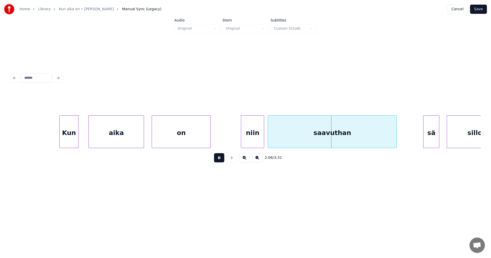
click at [221, 157] on button at bounding box center [219, 157] width 10 height 9
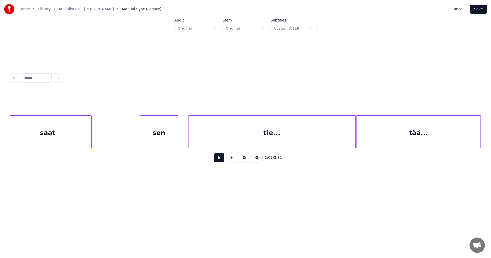
scroll to position [0, 12395]
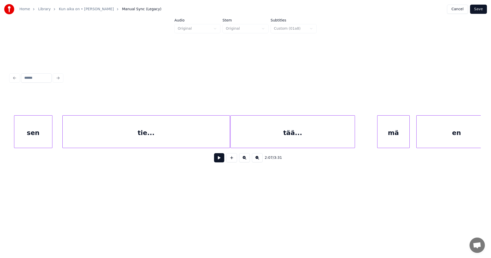
click at [322, 137] on div "tää..." at bounding box center [293, 133] width 124 height 35
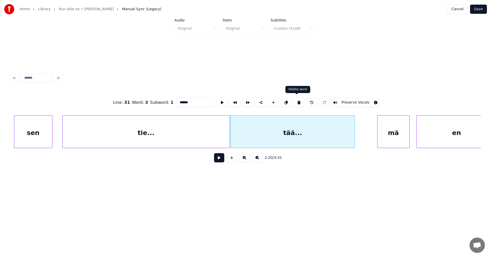
click at [301, 101] on button at bounding box center [299, 102] width 11 height 9
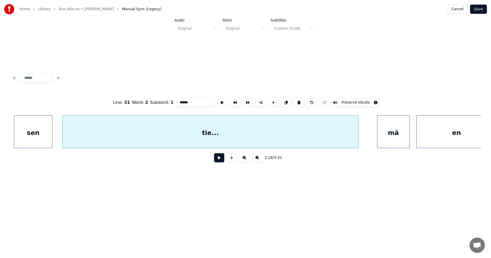
click at [358, 141] on div at bounding box center [358, 132] width 2 height 32
click at [329, 138] on div "tie..." at bounding box center [211, 133] width 296 height 35
click at [181, 101] on input "******" at bounding box center [196, 102] width 38 height 9
type input "*********"
click at [219, 160] on button at bounding box center [219, 157] width 10 height 9
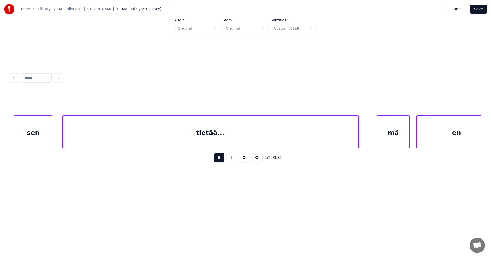
click at [219, 160] on button at bounding box center [219, 157] width 10 height 9
click at [365, 140] on div at bounding box center [365, 132] width 2 height 32
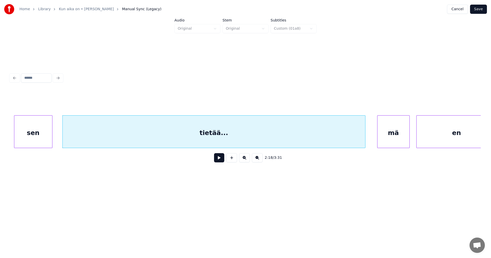
click at [223, 161] on button at bounding box center [219, 157] width 10 height 9
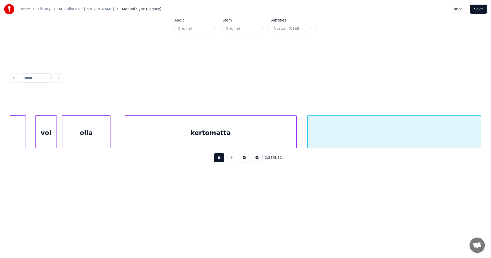
scroll to position [0, 13339]
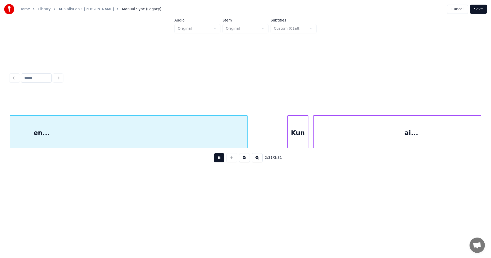
click at [220, 161] on button at bounding box center [219, 157] width 10 height 9
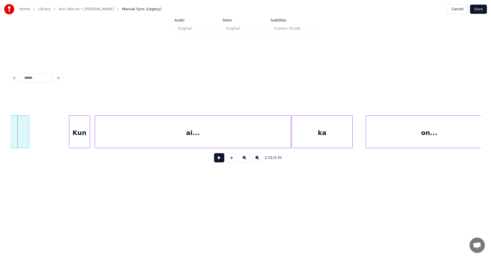
scroll to position [0, 13564]
click at [325, 129] on div "ka" at bounding box center [315, 133] width 61 height 35
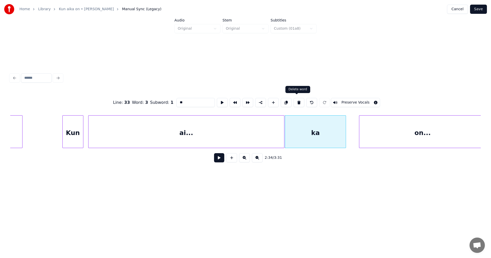
click at [298, 103] on button at bounding box center [299, 102] width 11 height 9
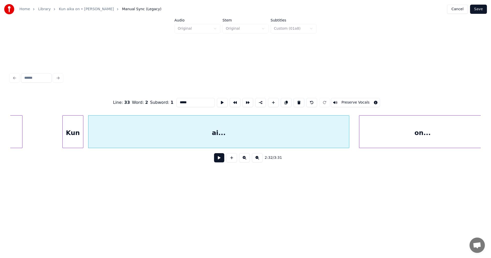
click at [349, 137] on div at bounding box center [349, 132] width 2 height 32
click at [222, 134] on div "ai..." at bounding box center [219, 133] width 261 height 35
click at [220, 134] on div "ai..." at bounding box center [219, 133] width 261 height 35
click at [181, 101] on input "*****" at bounding box center [196, 102] width 38 height 9
type input "*******"
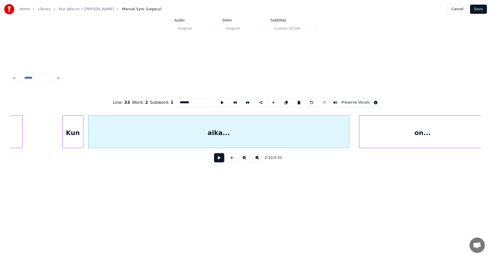
click at [218, 163] on button at bounding box center [219, 157] width 10 height 9
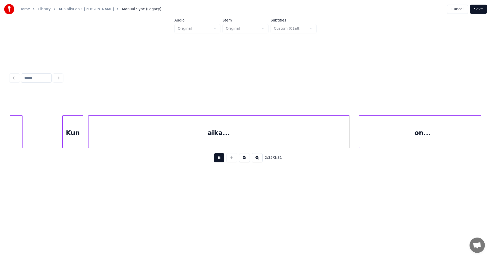
click at [220, 159] on button at bounding box center [219, 157] width 10 height 9
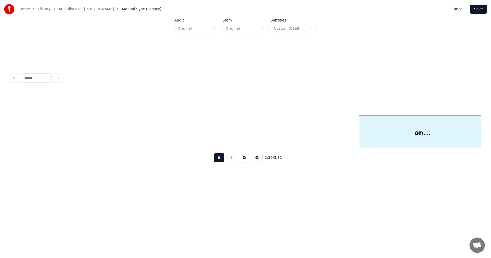
scroll to position [0, 14035]
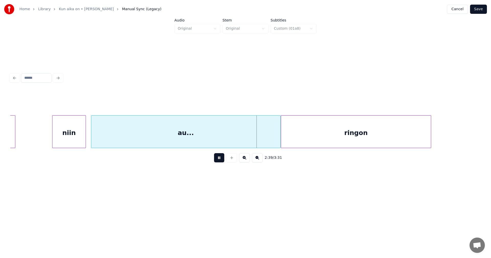
click at [220, 159] on button at bounding box center [219, 157] width 10 height 9
click at [403, 135] on div "ringon" at bounding box center [356, 133] width 150 height 35
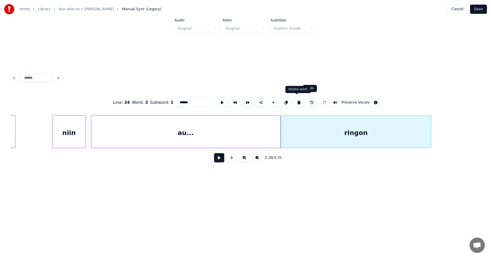
click at [300, 99] on button at bounding box center [299, 102] width 11 height 9
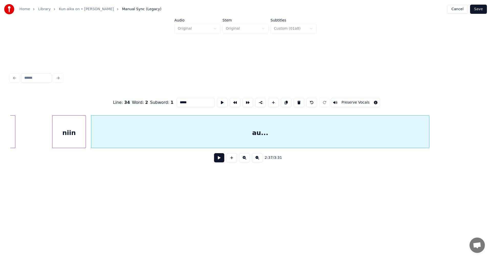
click at [429, 138] on div at bounding box center [429, 132] width 2 height 32
click at [181, 101] on input "*****" at bounding box center [196, 102] width 38 height 9
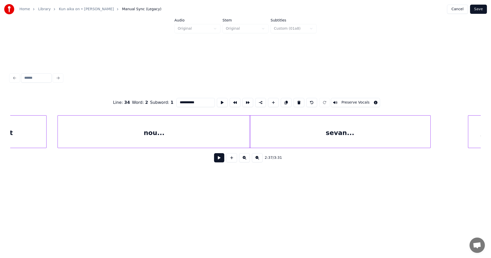
scroll to position [0, 14566]
click at [376, 129] on div "sevan..." at bounding box center [329, 133] width 181 height 35
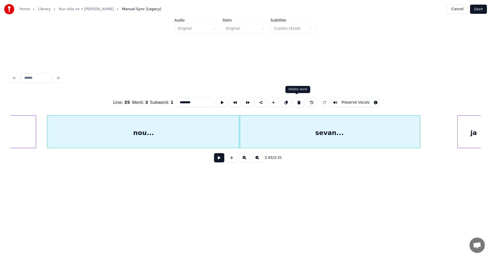
drag, startPoint x: 297, startPoint y: 101, endPoint x: 298, endPoint y: 106, distance: 5.2
click at [297, 101] on button at bounding box center [299, 102] width 11 height 9
click at [419, 136] on div at bounding box center [419, 132] width 2 height 32
click at [184, 100] on input "******" at bounding box center [196, 102] width 38 height 9
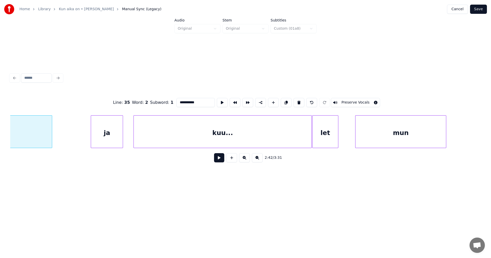
scroll to position [0, 14943]
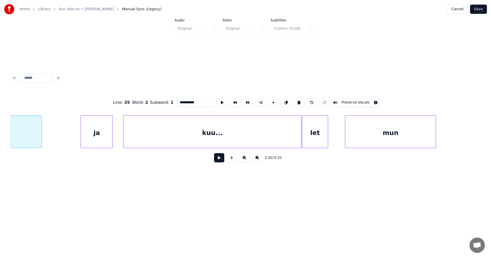
click at [319, 134] on div "let" at bounding box center [316, 133] width 26 height 35
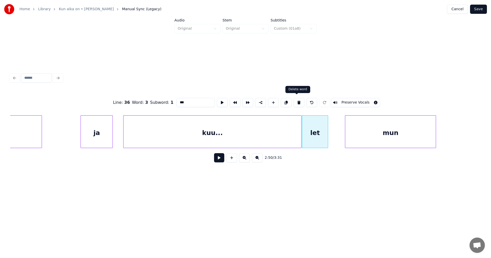
click at [298, 100] on button at bounding box center [299, 102] width 11 height 9
type input "******"
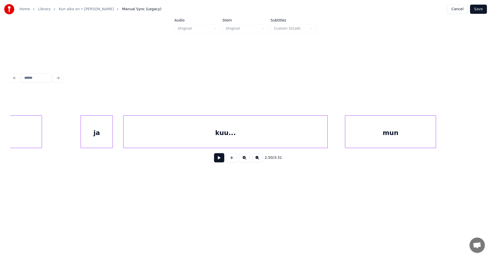
click at [328, 137] on div at bounding box center [327, 132] width 2 height 32
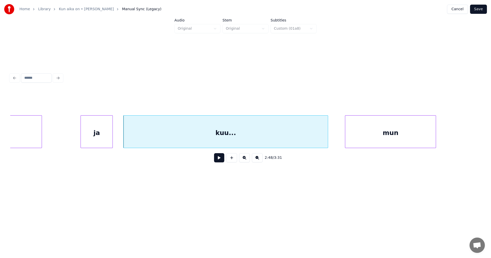
click at [290, 136] on div "kuu..." at bounding box center [226, 133] width 205 height 35
click at [184, 101] on input "******" at bounding box center [196, 102] width 38 height 9
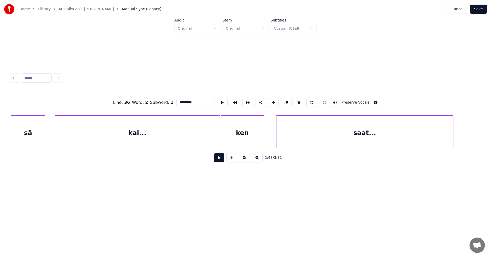
scroll to position [0, 17135]
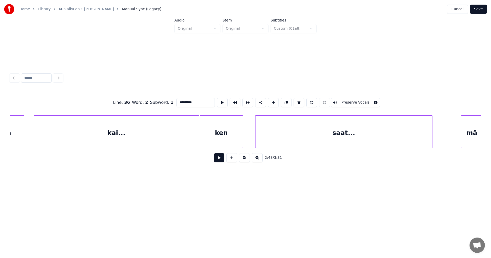
click at [222, 132] on div "ken" at bounding box center [221, 133] width 43 height 35
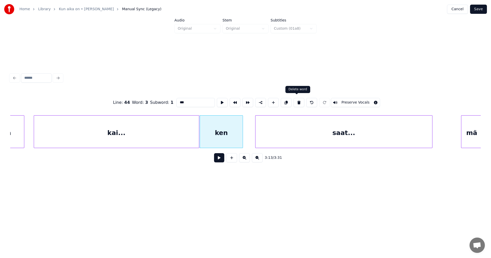
click at [298, 101] on button at bounding box center [299, 102] width 11 height 9
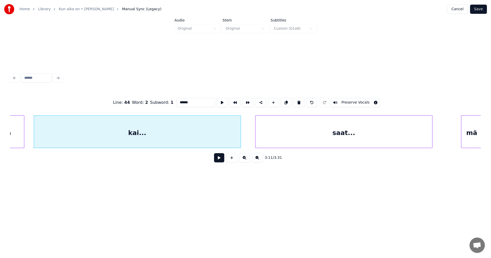
click at [241, 140] on div at bounding box center [240, 132] width 2 height 32
click at [220, 138] on div "kai..." at bounding box center [137, 133] width 207 height 35
click at [182, 100] on input "******" at bounding box center [196, 102] width 38 height 9
click at [183, 100] on input "******" at bounding box center [196, 102] width 38 height 9
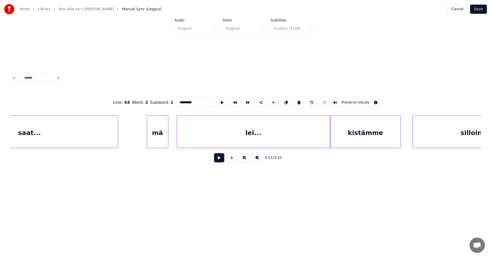
scroll to position [0, 17512]
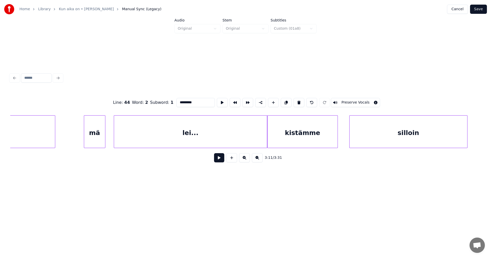
click at [301, 134] on div "kistämme" at bounding box center [303, 133] width 70 height 35
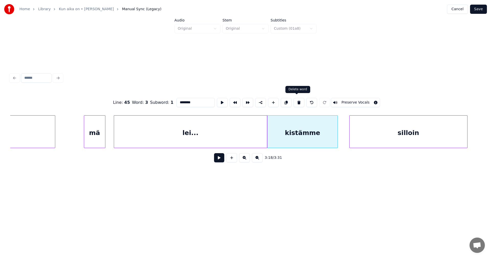
click at [300, 102] on button at bounding box center [299, 102] width 11 height 9
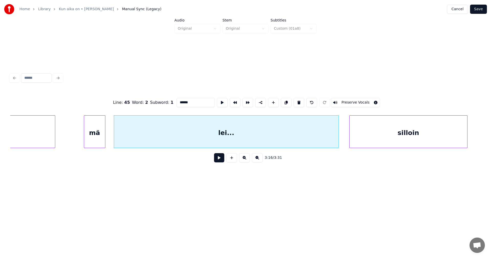
click at [339, 137] on div at bounding box center [338, 132] width 2 height 32
click at [181, 101] on input "******" at bounding box center [196, 102] width 38 height 9
click at [271, 139] on div "leikistämme..." at bounding box center [226, 133] width 225 height 35
type input "**********"
click at [222, 158] on button at bounding box center [219, 157] width 10 height 9
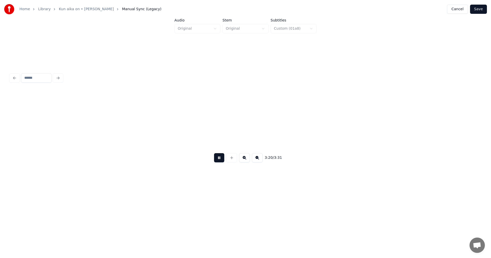
scroll to position [0, 17984]
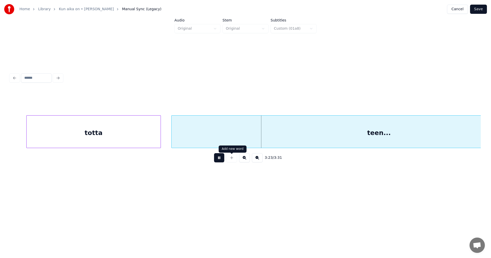
click at [219, 159] on button at bounding box center [219, 157] width 10 height 9
click at [482, 11] on button "Save" at bounding box center [478, 9] width 17 height 9
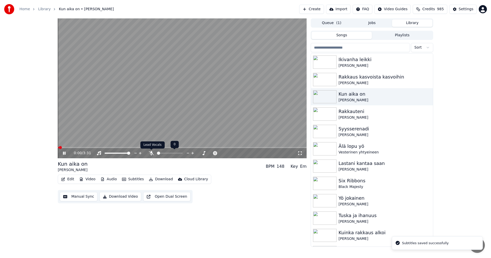
click at [152, 153] on icon at bounding box center [151, 153] width 5 height 4
click at [71, 147] on span at bounding box center [182, 147] width 249 height 1
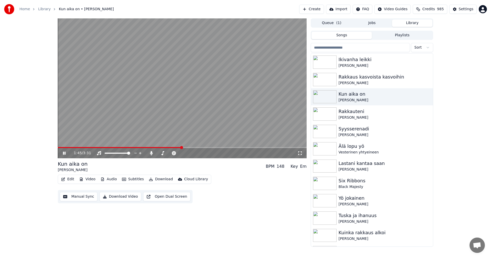
click at [193, 148] on span at bounding box center [182, 147] width 249 height 1
click at [64, 153] on icon at bounding box center [64, 153] width 3 height 3
click at [151, 152] on icon at bounding box center [151, 153] width 3 height 4
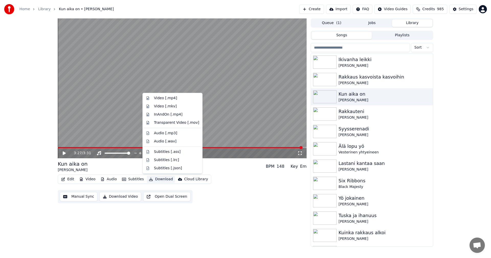
click at [160, 181] on button "Download" at bounding box center [161, 179] width 28 height 7
click at [166, 99] on div "Video [.mp4]" at bounding box center [165, 98] width 23 height 5
